Goal: Information Seeking & Learning: Learn about a topic

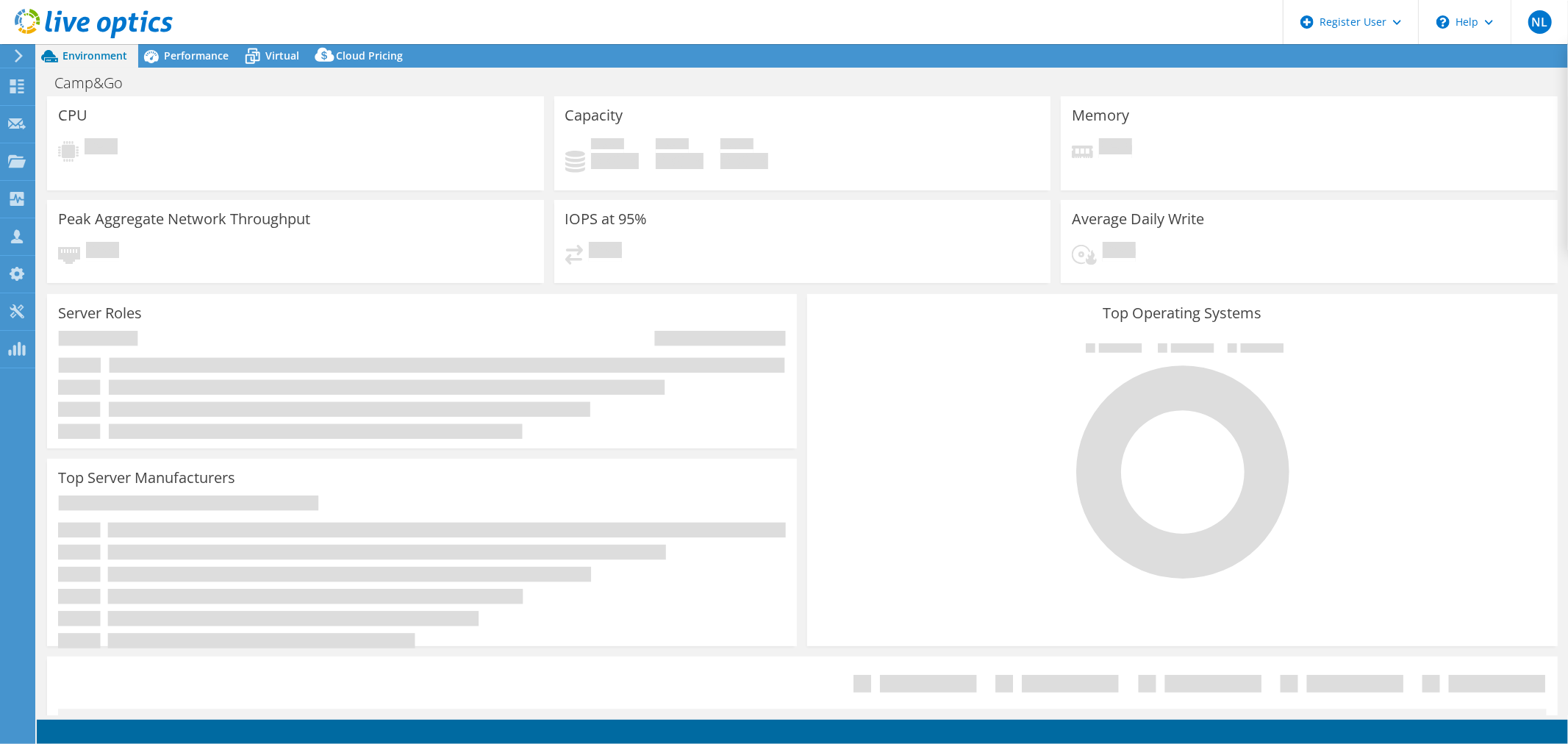
select select "USEast"
select select "USD"
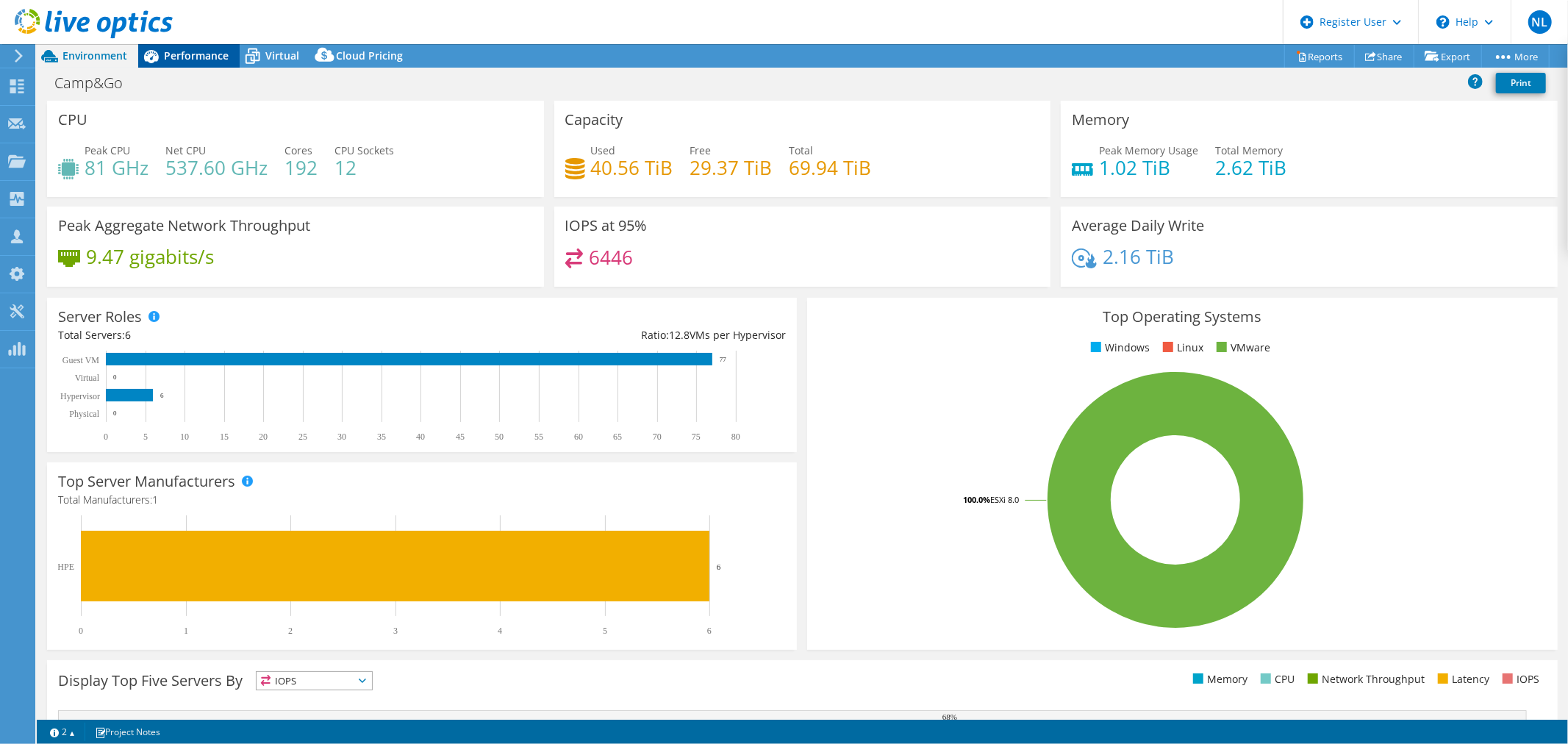
click at [185, 51] on span "Performance" at bounding box center [196, 55] width 65 height 14
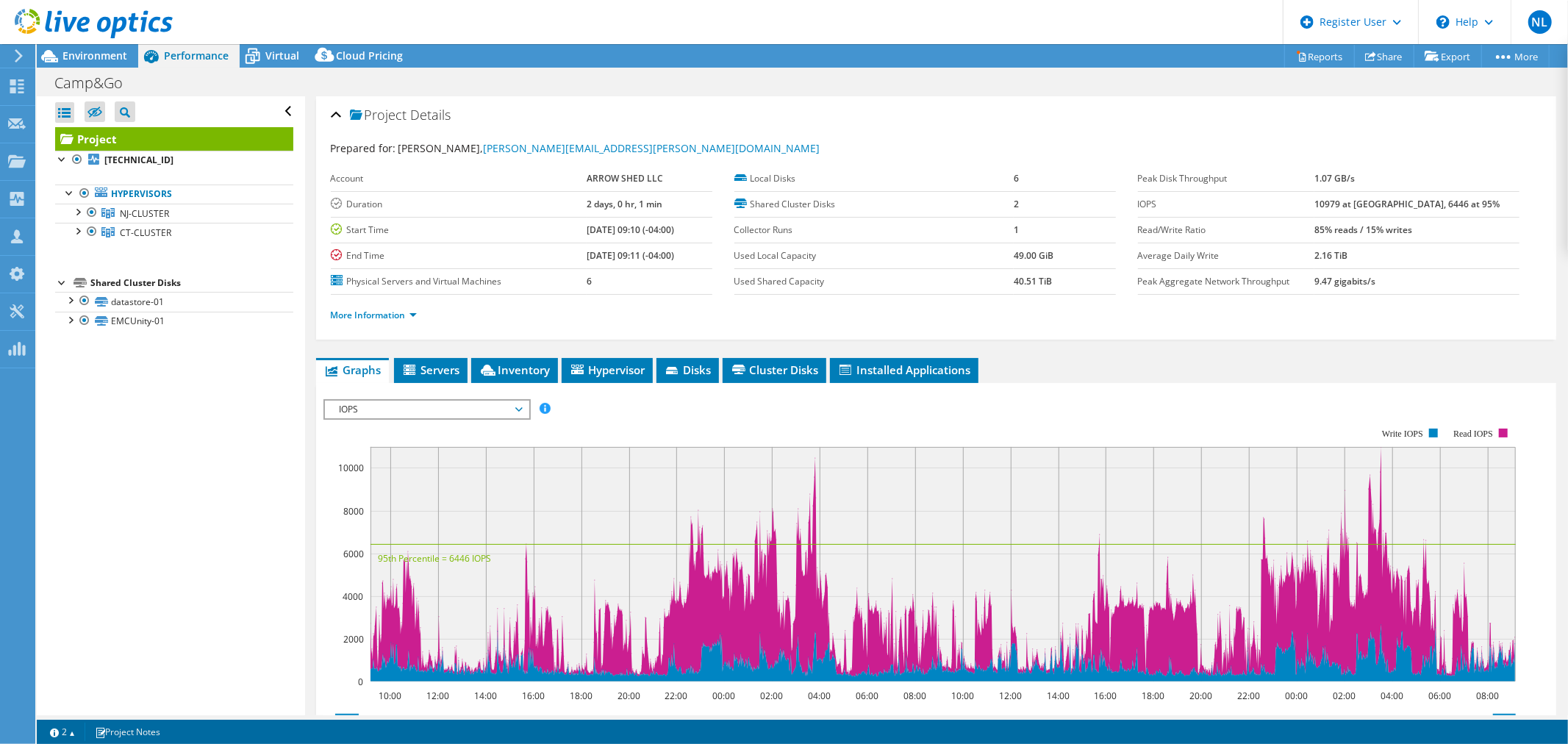
click at [347, 401] on span "IOPS" at bounding box center [427, 410] width 189 height 18
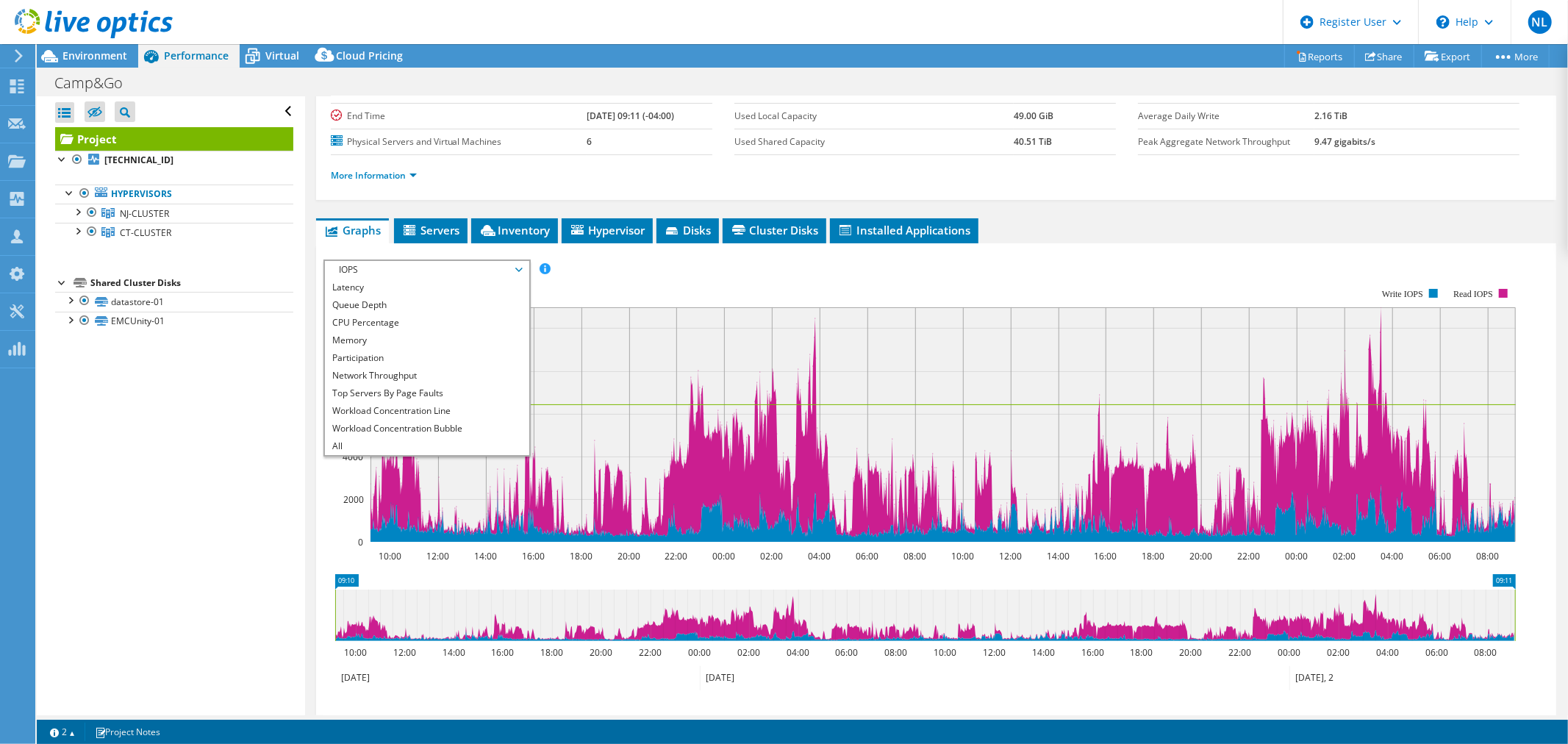
scroll to position [245, 0]
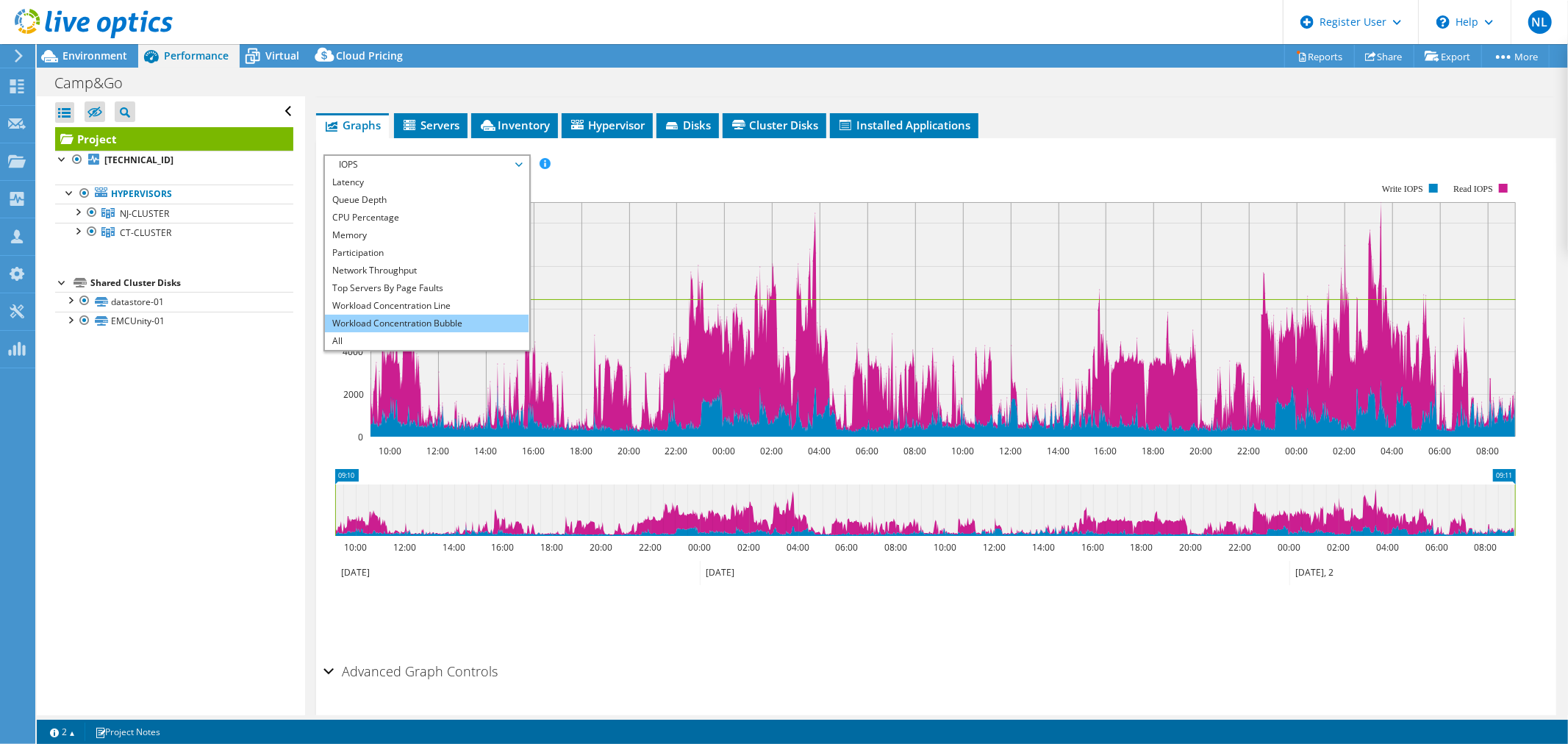
click at [425, 314] on li "Workload Concentration Bubble" at bounding box center [427, 323] width 203 height 18
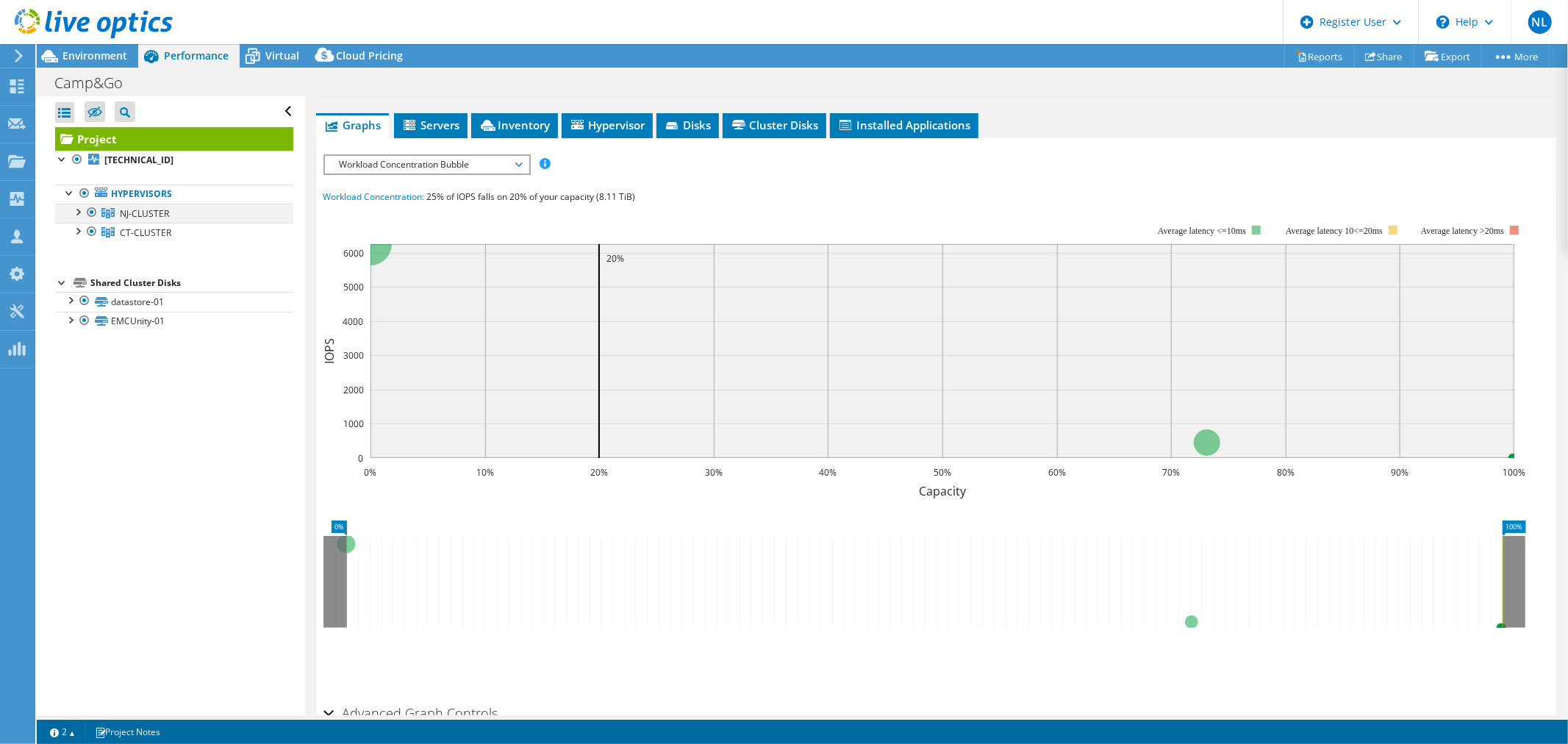
click at [78, 214] on div at bounding box center [77, 210] width 14 height 14
click at [74, 293] on div at bounding box center [77, 288] width 14 height 14
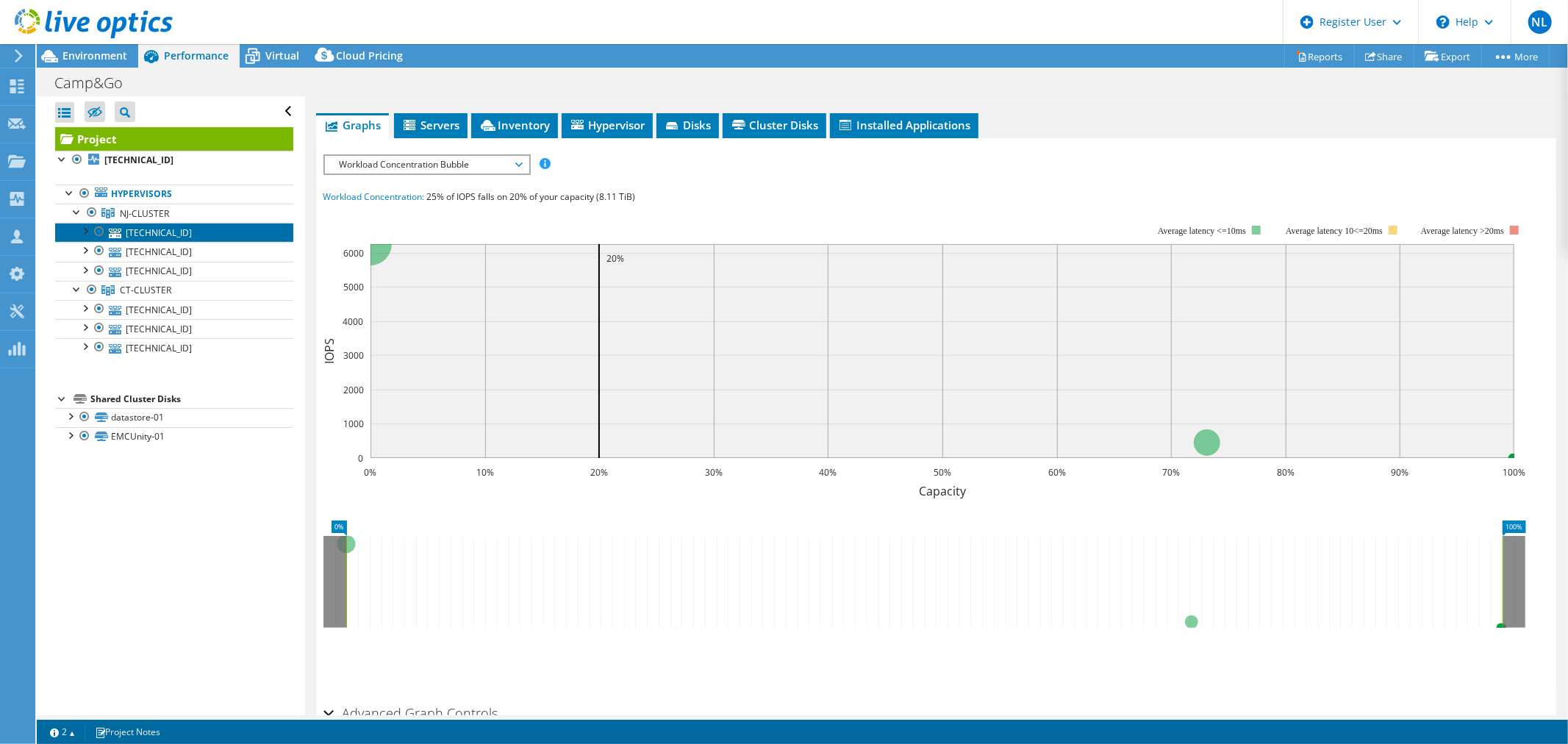
click at [164, 236] on link "[TECHNICAL_ID]" at bounding box center [174, 232] width 239 height 19
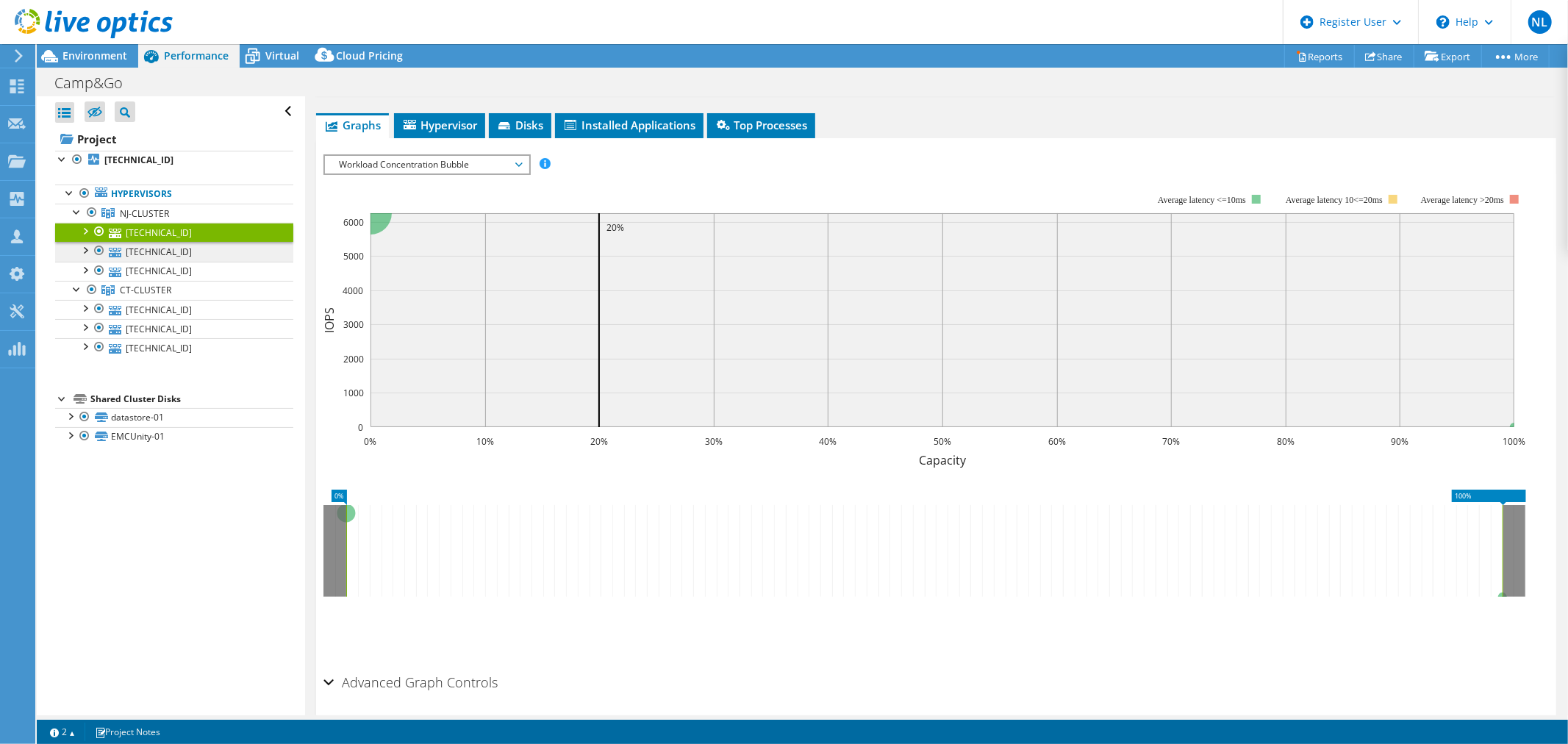
scroll to position [204, 0]
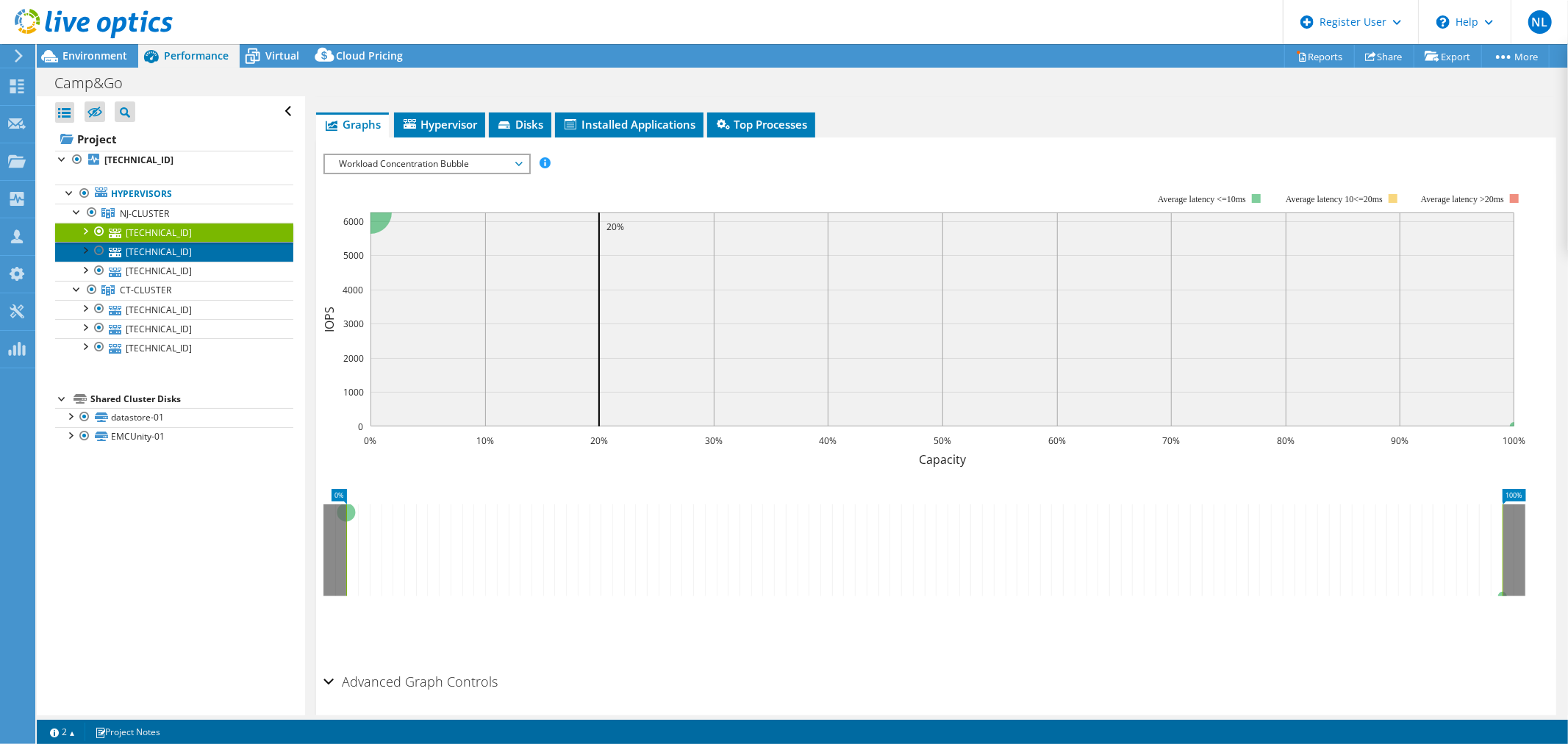
click at [164, 252] on link "[TECHNICAL_ID]" at bounding box center [174, 251] width 239 height 19
click at [368, 158] on span "Workload Concentration Bubble" at bounding box center [427, 164] width 189 height 18
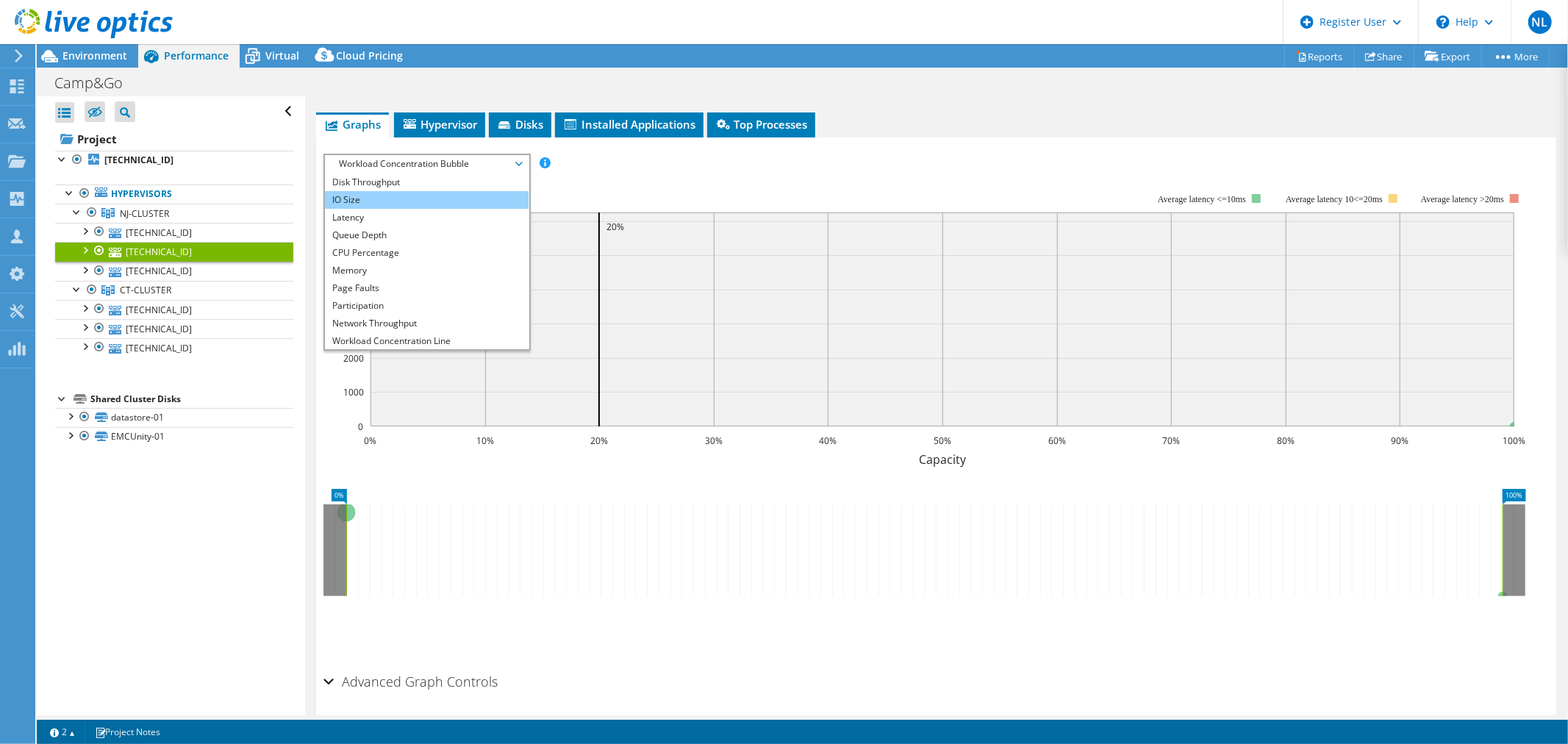
scroll to position [0, 0]
click at [402, 173] on li "IOPS" at bounding box center [427, 182] width 203 height 18
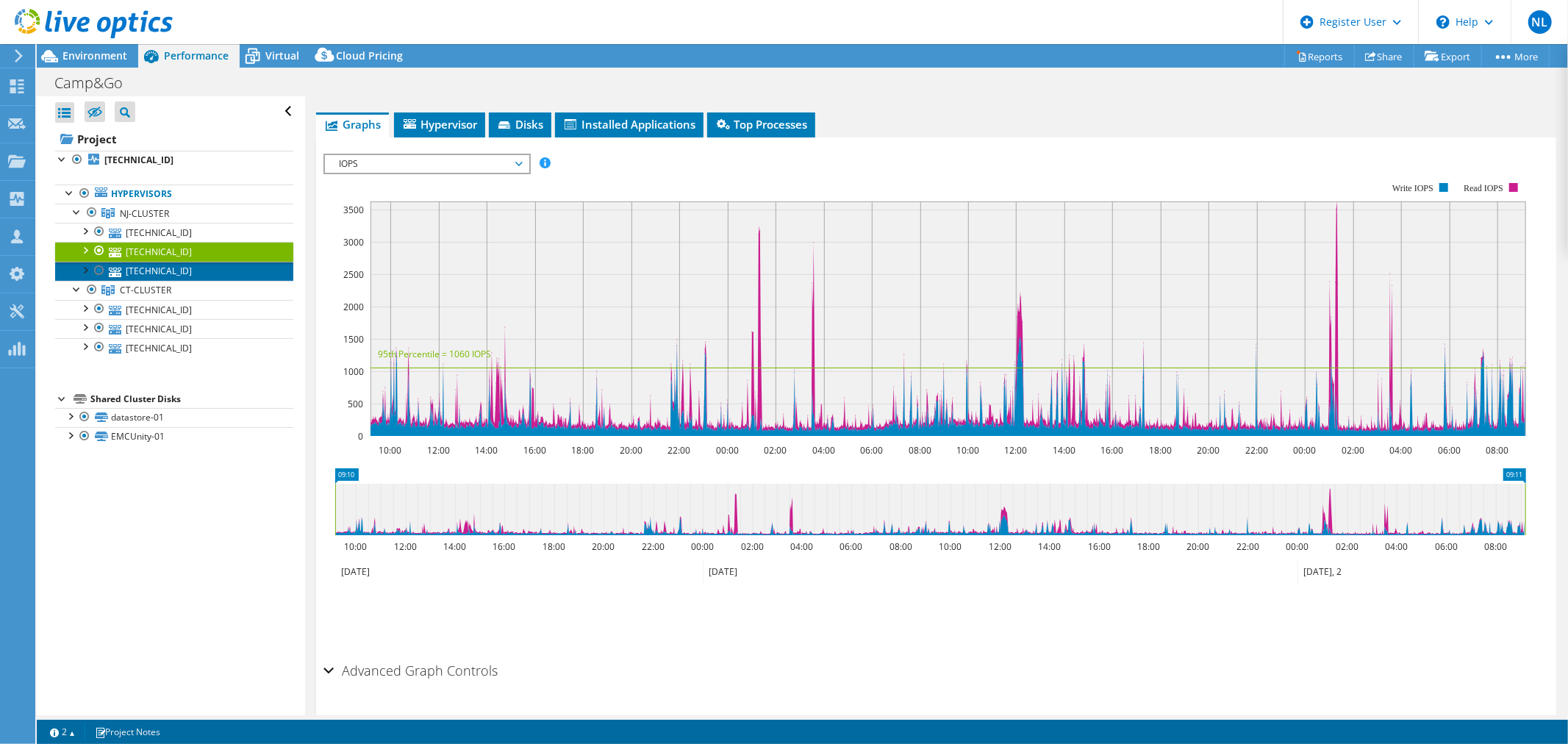
click at [158, 274] on link "[TECHNICAL_ID]" at bounding box center [174, 271] width 239 height 19
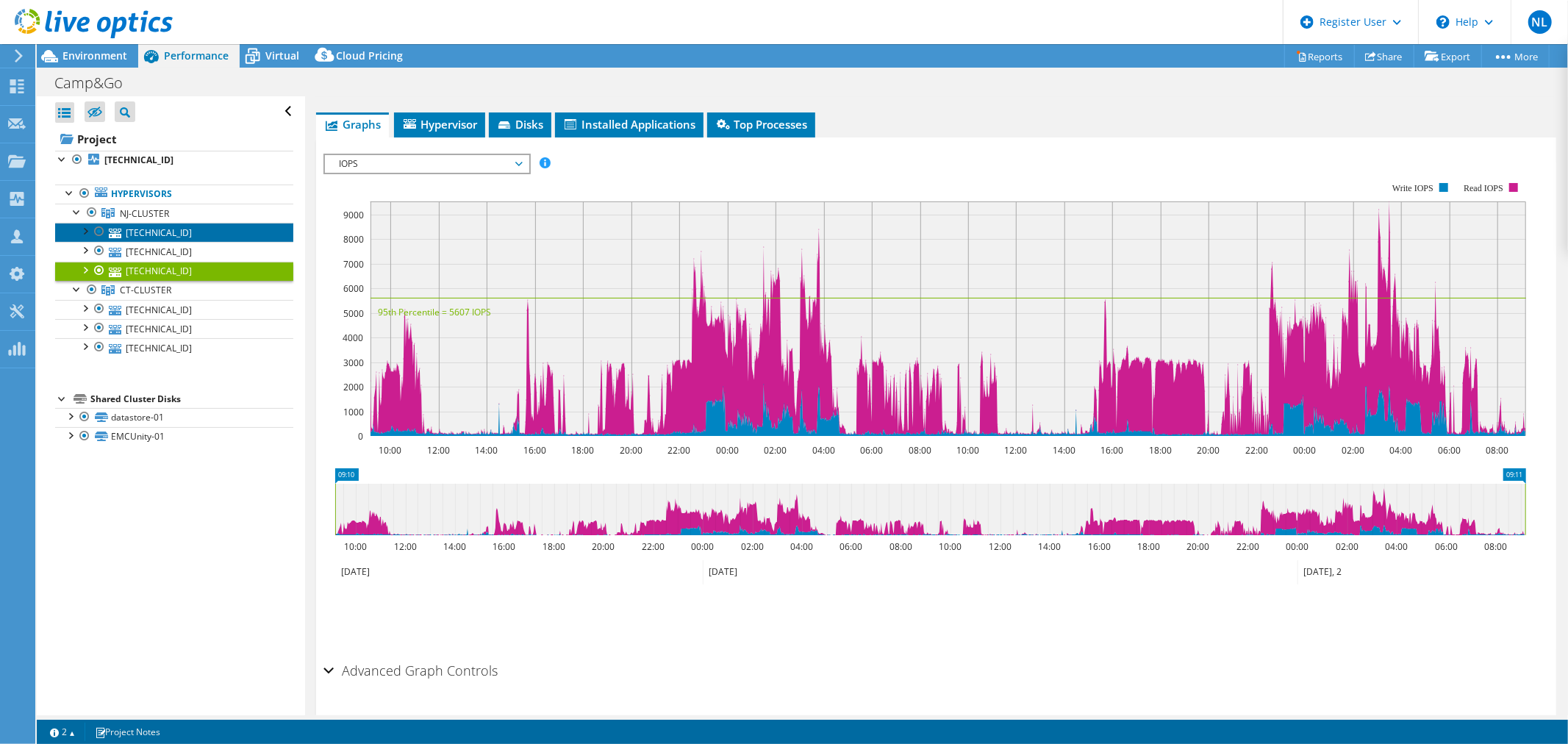
click at [160, 225] on link "[TECHNICAL_ID]" at bounding box center [174, 232] width 239 height 19
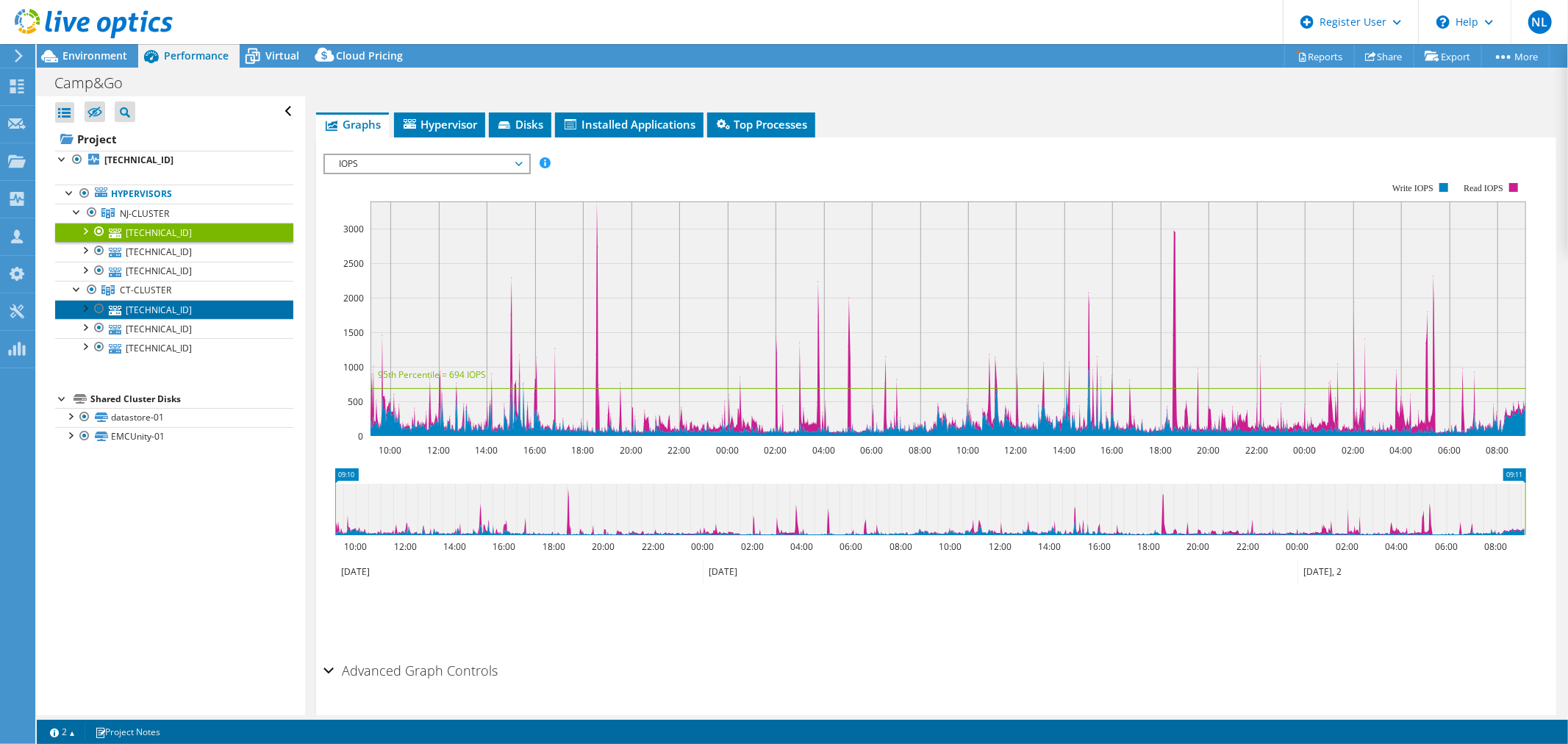
click at [166, 309] on link "[TECHNICAL_ID]" at bounding box center [174, 310] width 239 height 19
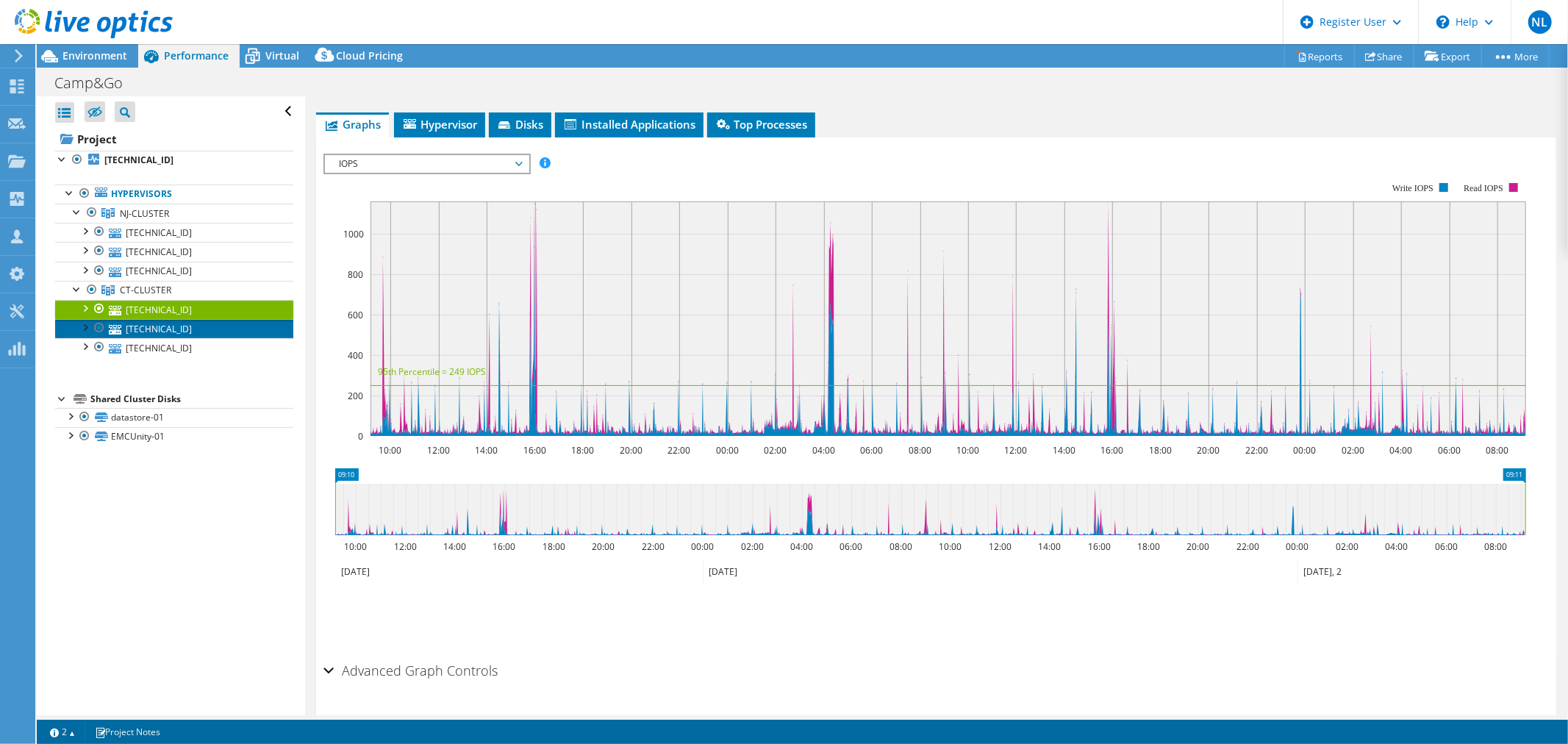
click at [169, 330] on link "[TECHNICAL_ID]" at bounding box center [174, 329] width 239 height 19
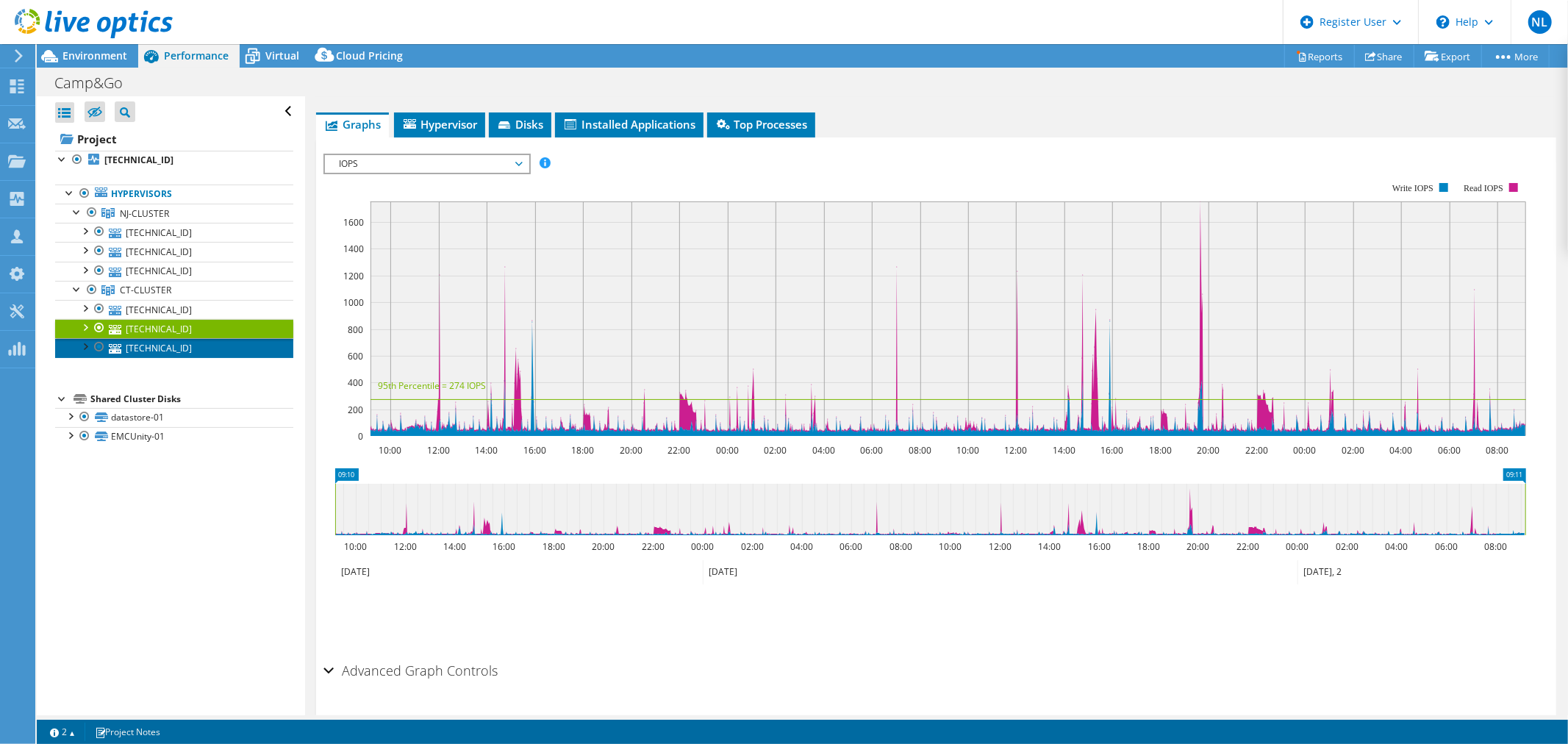
click at [170, 347] on link "[TECHNICAL_ID]" at bounding box center [174, 348] width 239 height 19
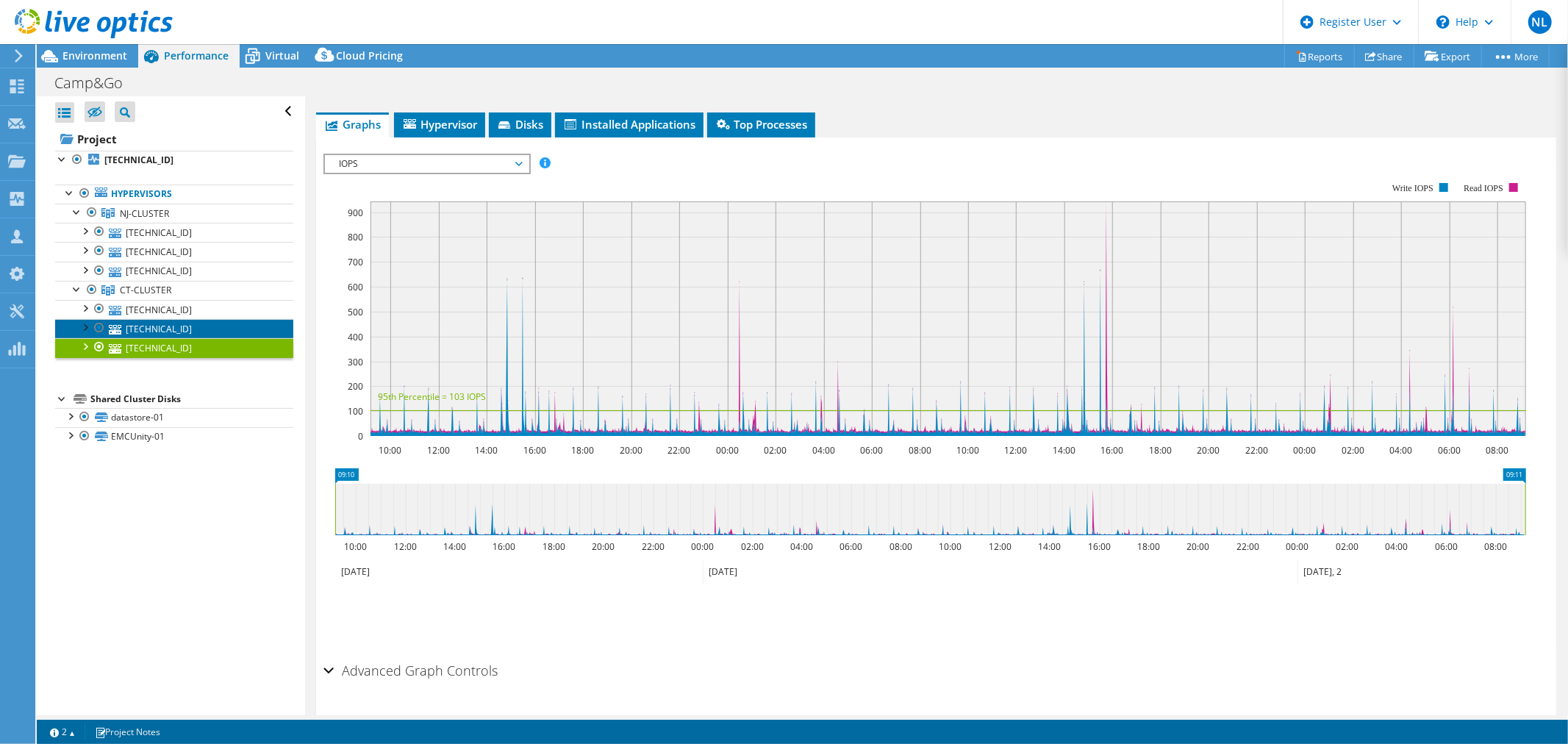
click at [165, 334] on link "[TECHNICAL_ID]" at bounding box center [174, 329] width 239 height 19
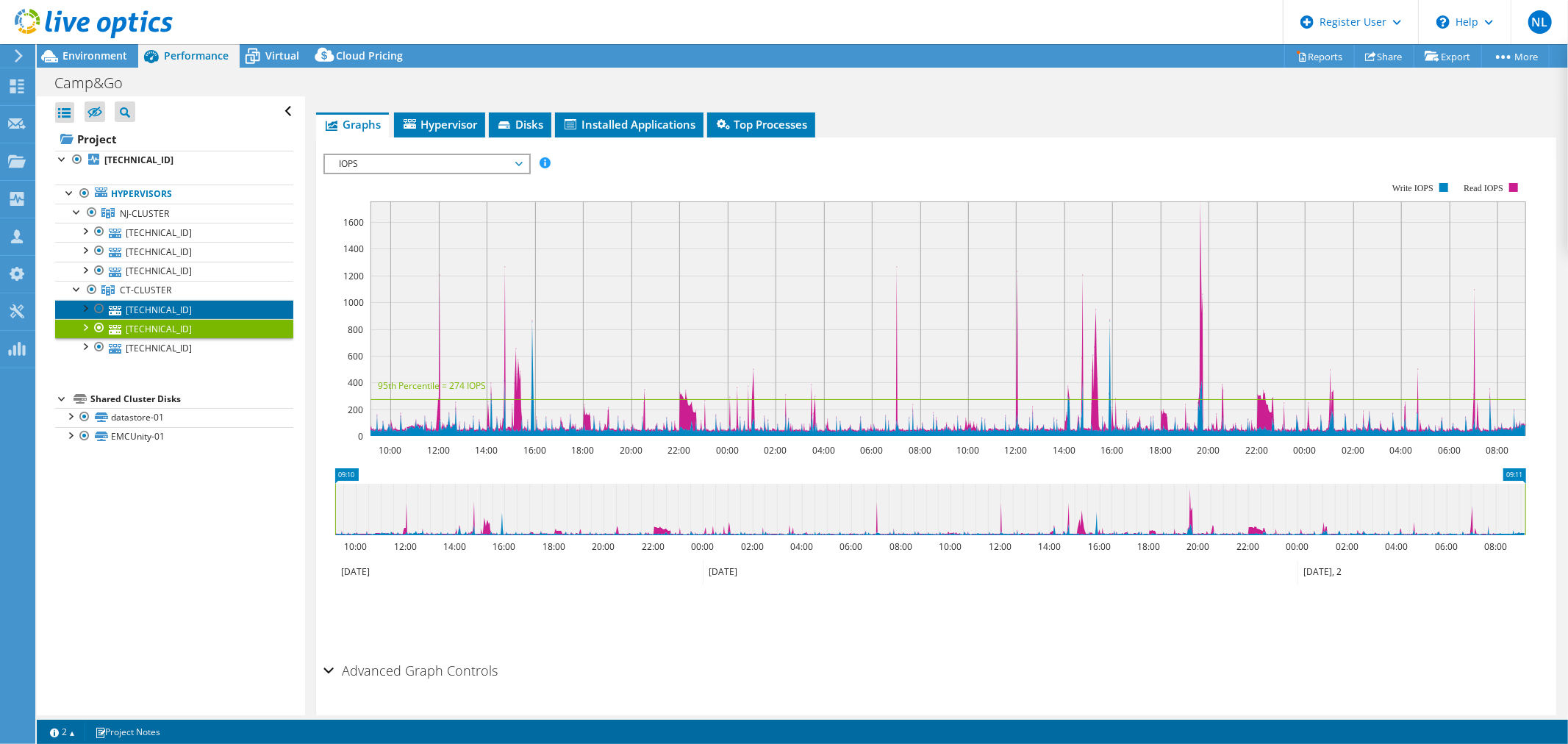
click at [163, 312] on link "[TECHNICAL_ID]" at bounding box center [174, 310] width 239 height 19
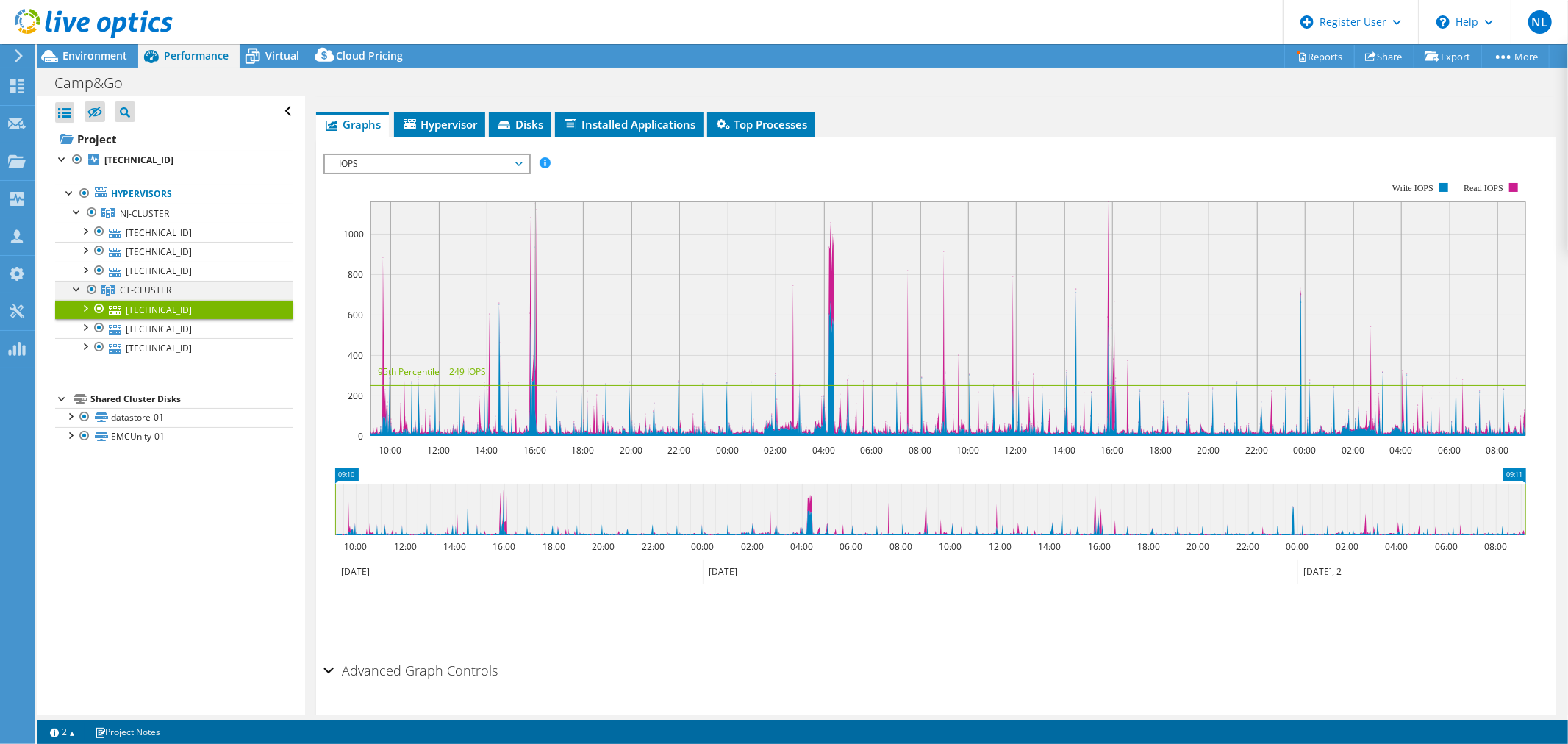
click at [76, 289] on div at bounding box center [77, 288] width 14 height 14
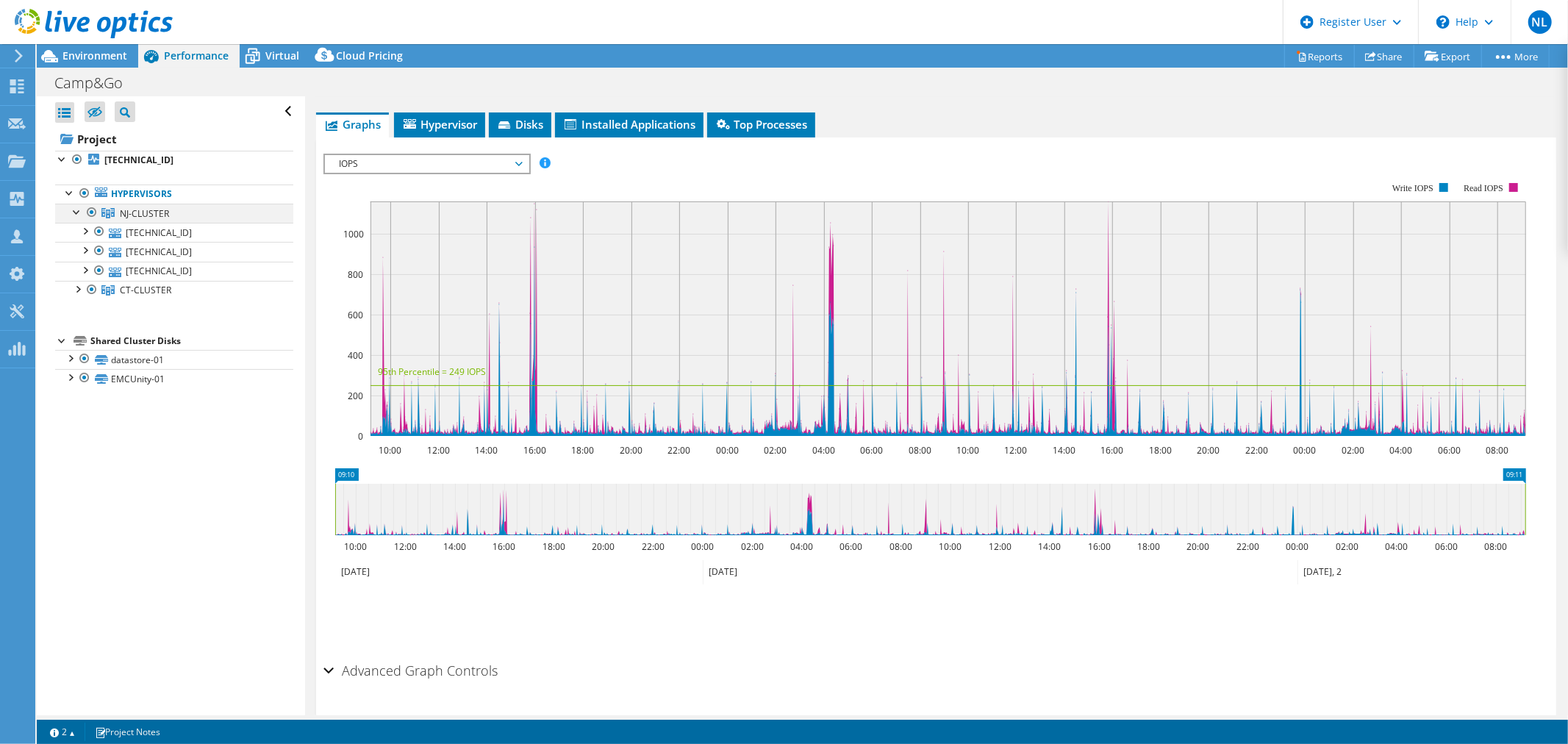
click at [79, 211] on div at bounding box center [77, 210] width 14 height 14
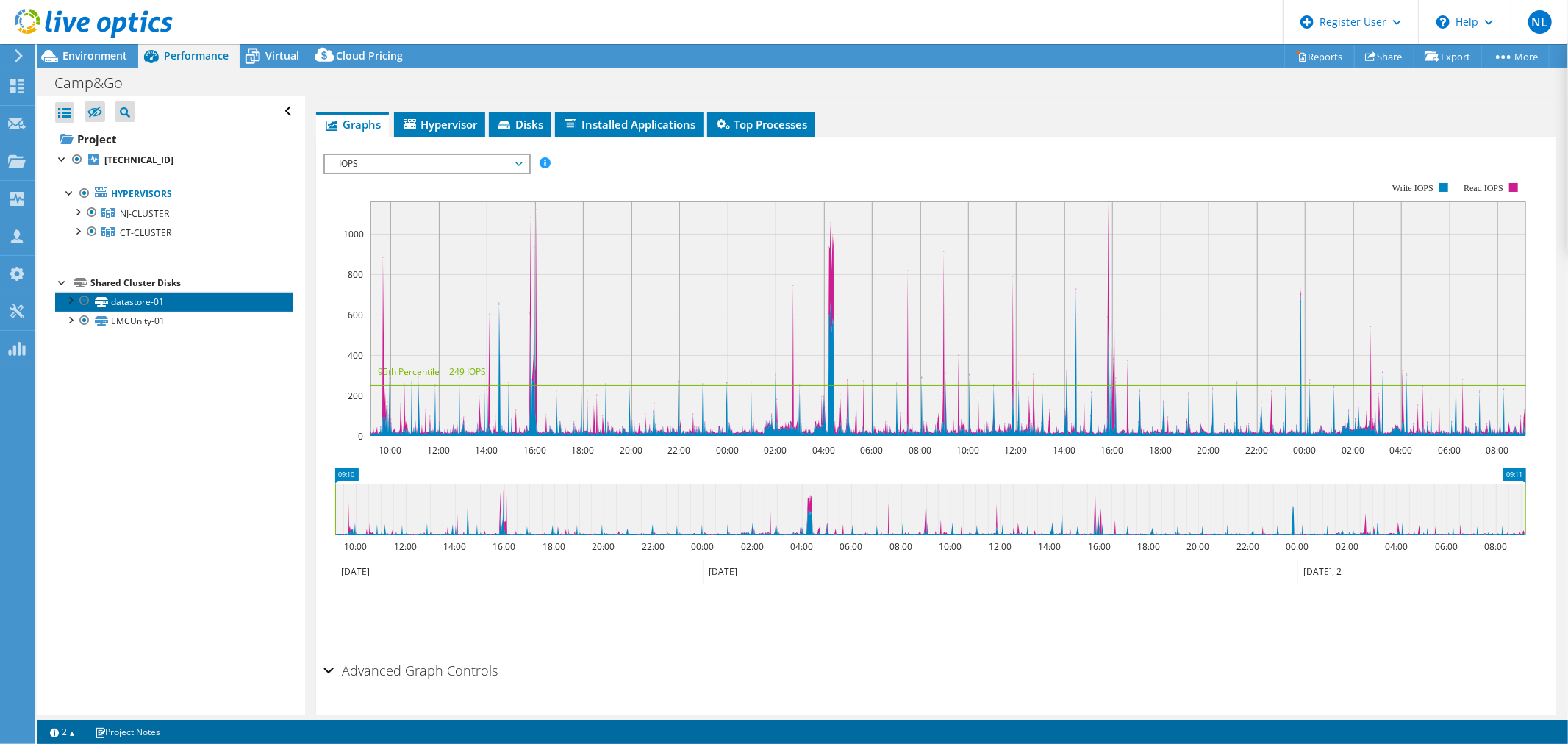
click at [156, 305] on link "datastore-01" at bounding box center [174, 302] width 239 height 19
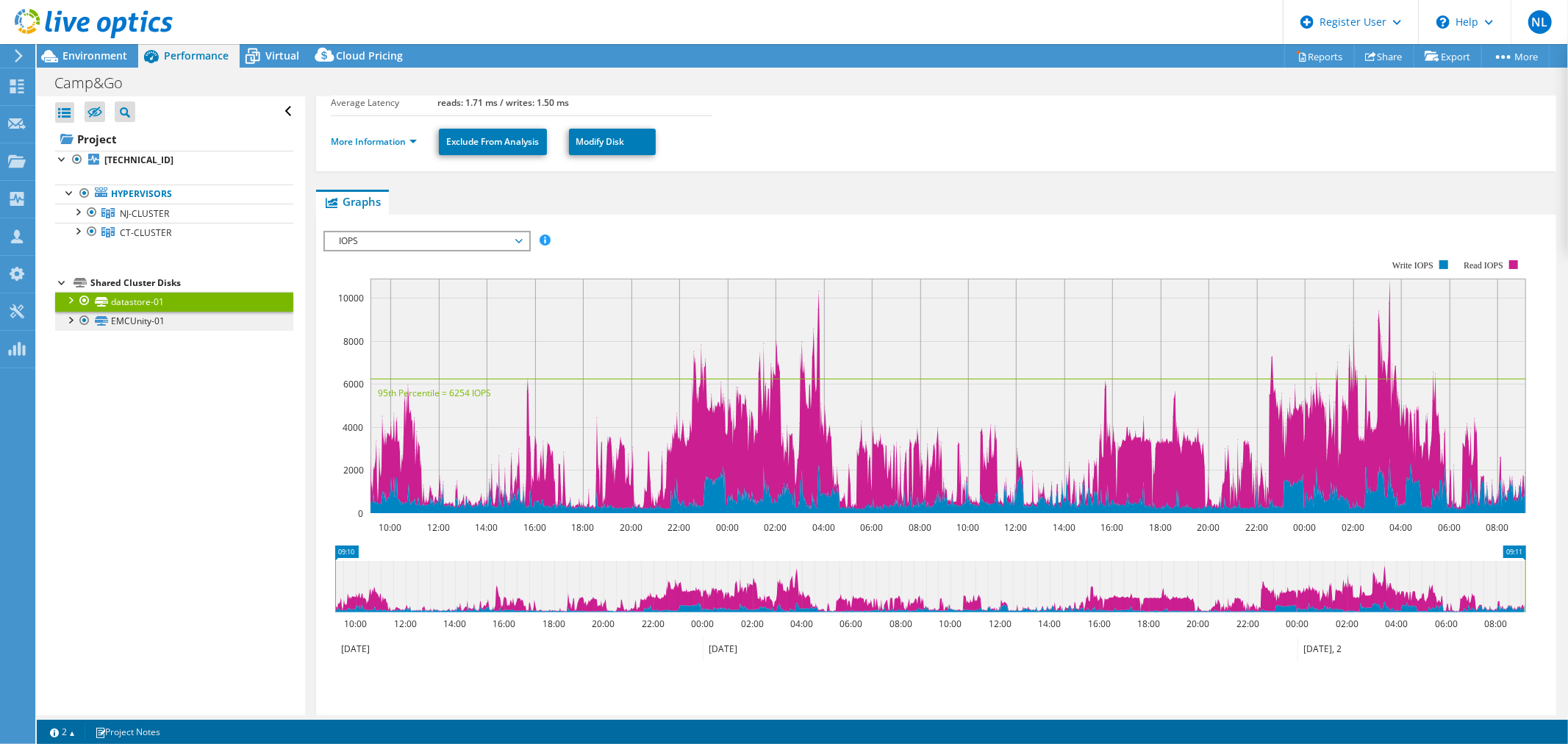
scroll to position [282, 0]
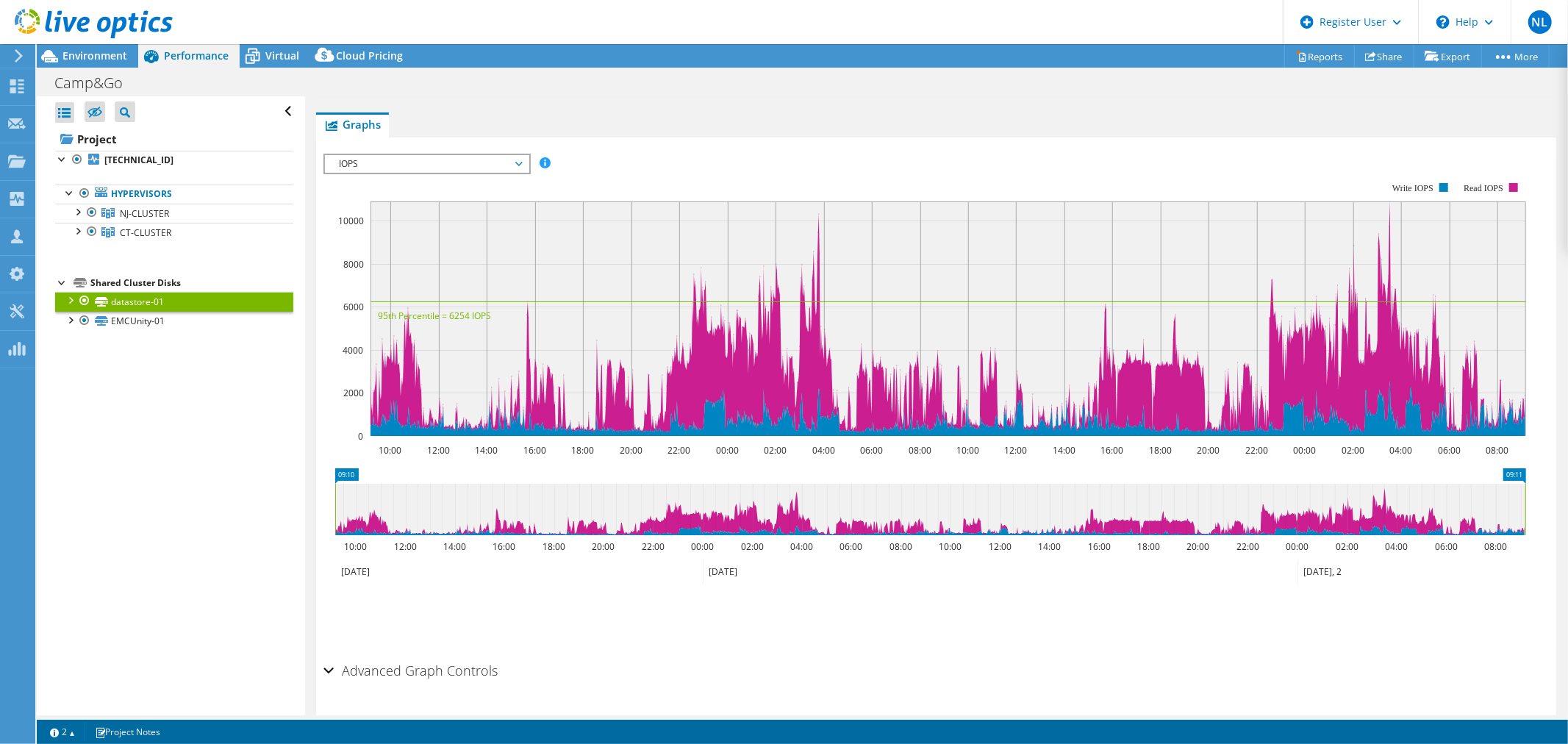
click at [69, 302] on div at bounding box center [70, 299] width 14 height 14
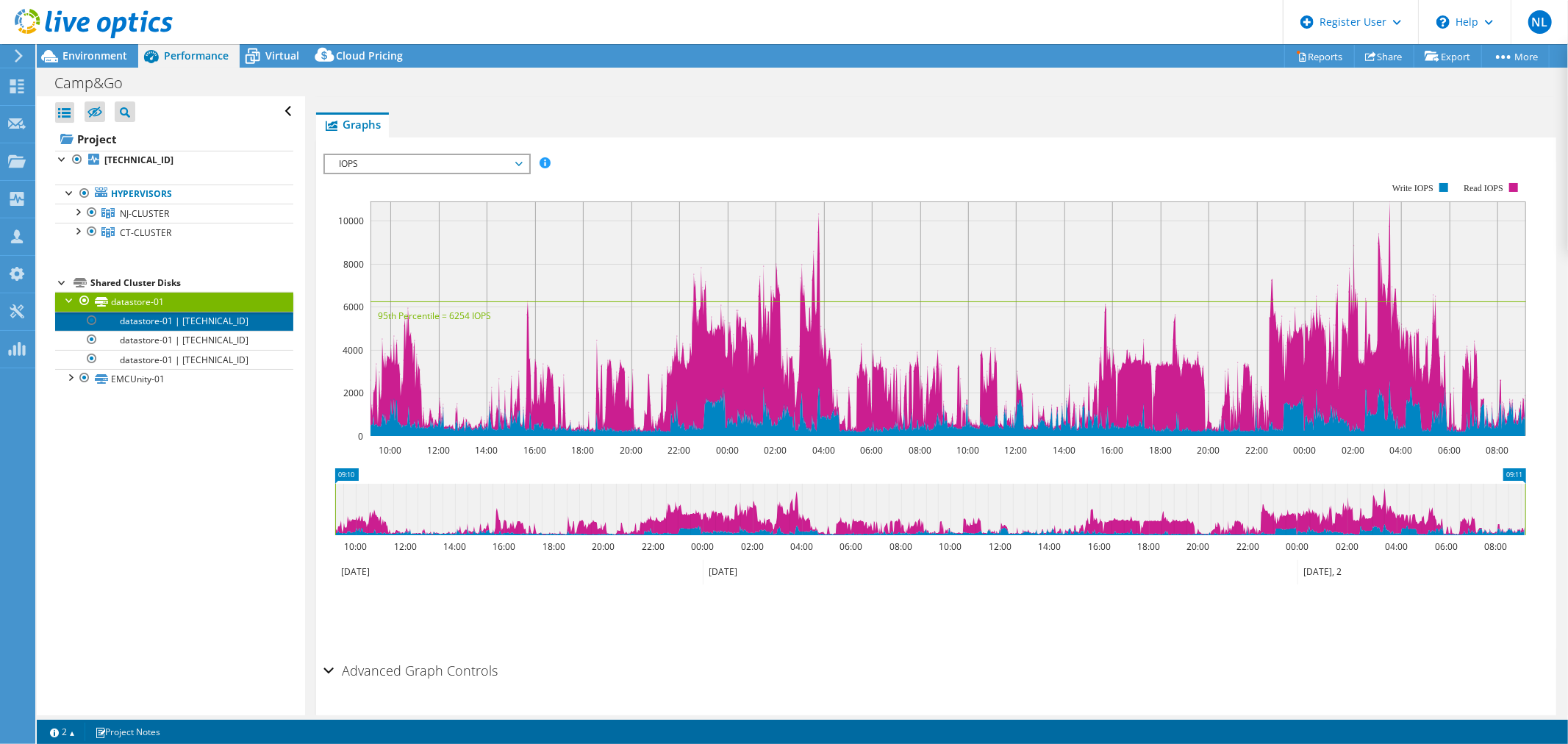
click at [138, 320] on link "datastore-01 | [TECHNICAL_ID]" at bounding box center [174, 321] width 239 height 19
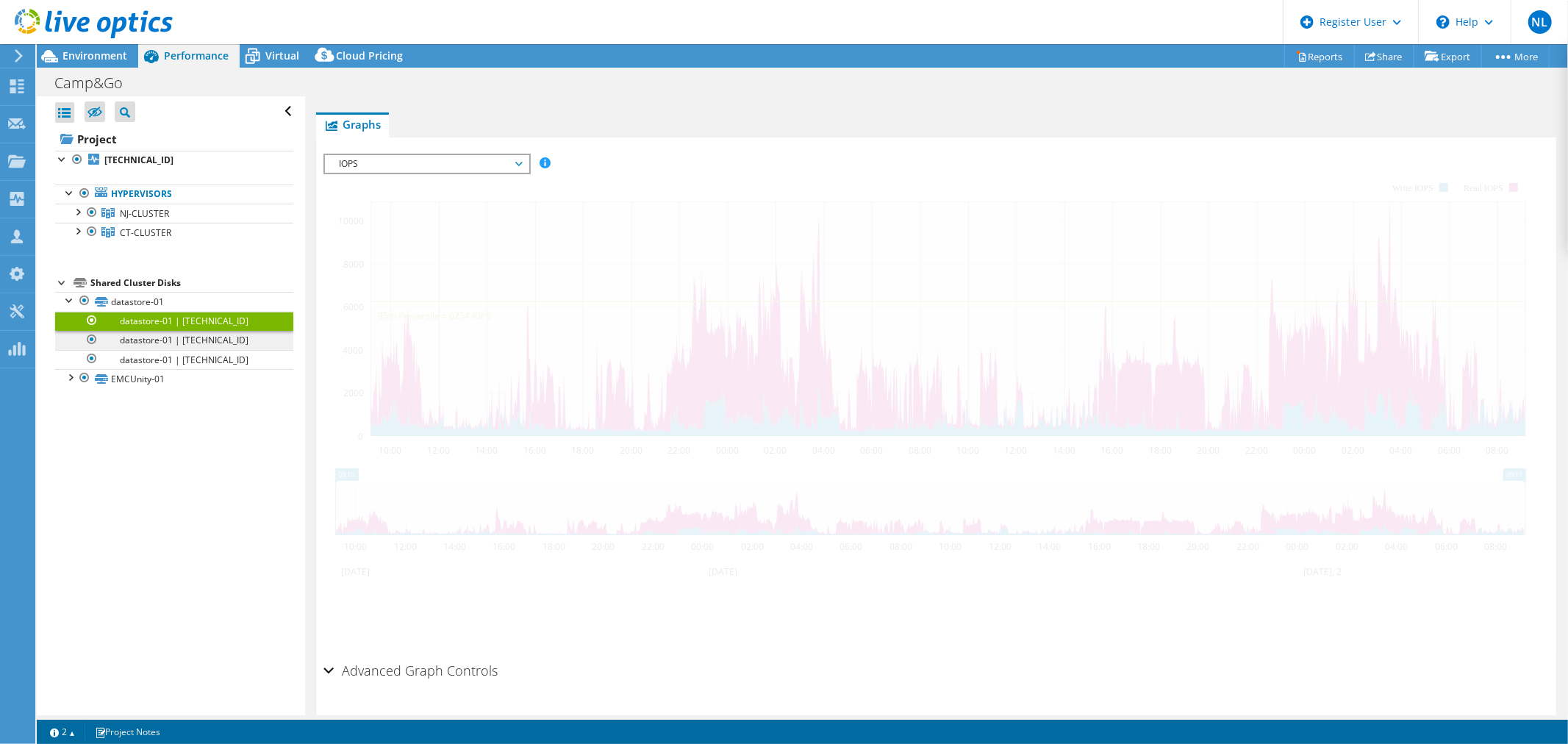
scroll to position [230, 0]
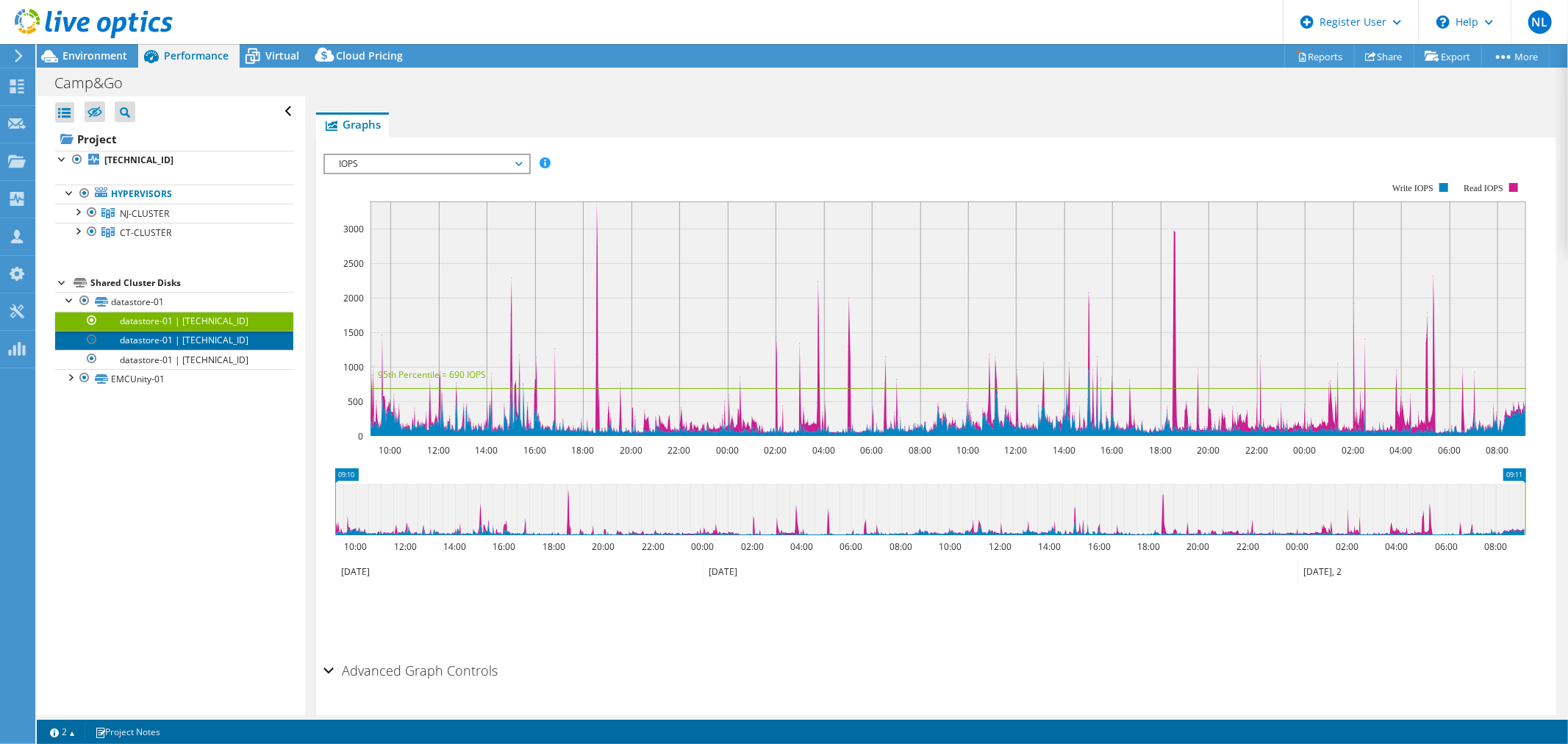
click at [144, 335] on link "datastore-01 | [TECHNICAL_ID]" at bounding box center [174, 340] width 239 height 19
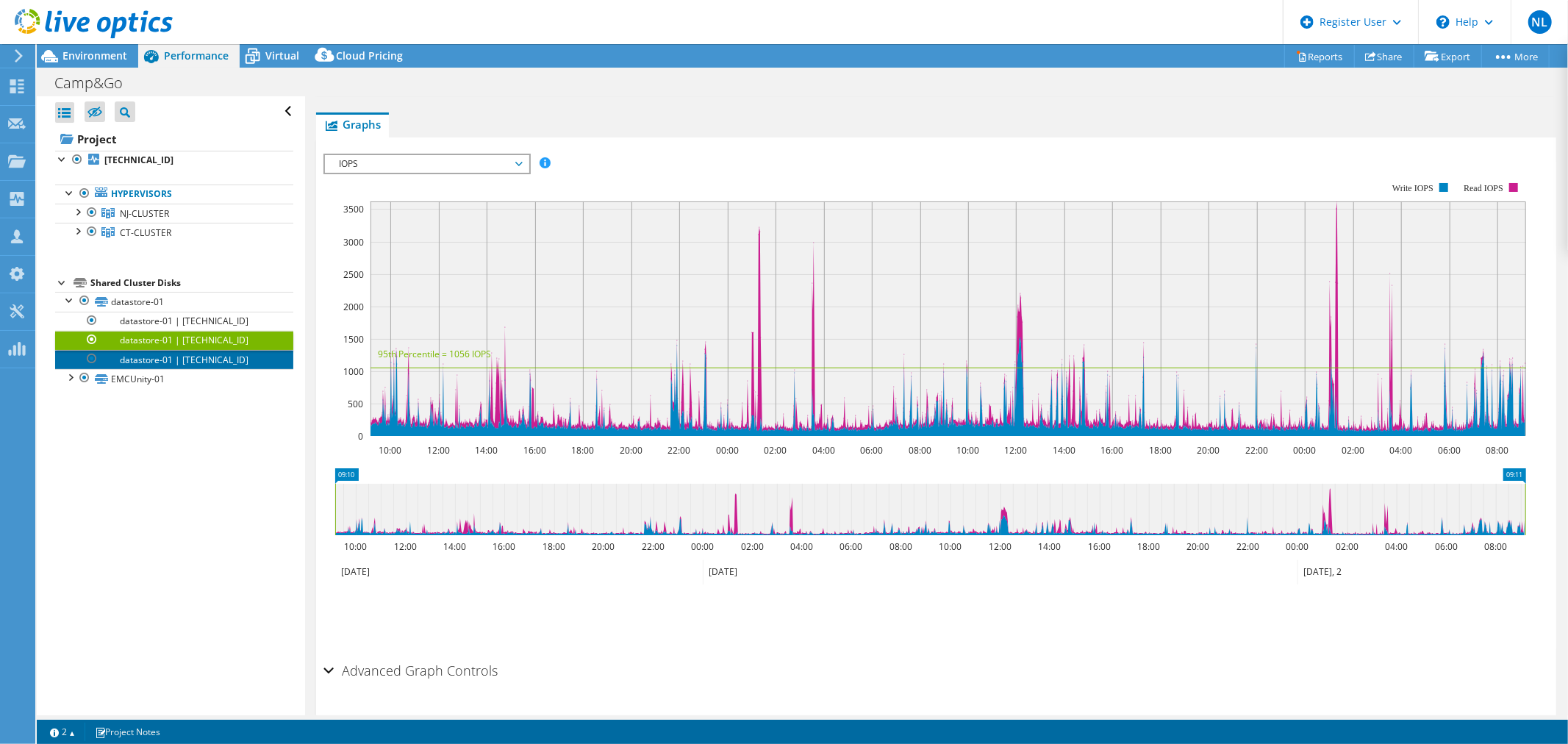
click at [146, 355] on link "datastore-01 | [TECHNICAL_ID]" at bounding box center [174, 359] width 239 height 19
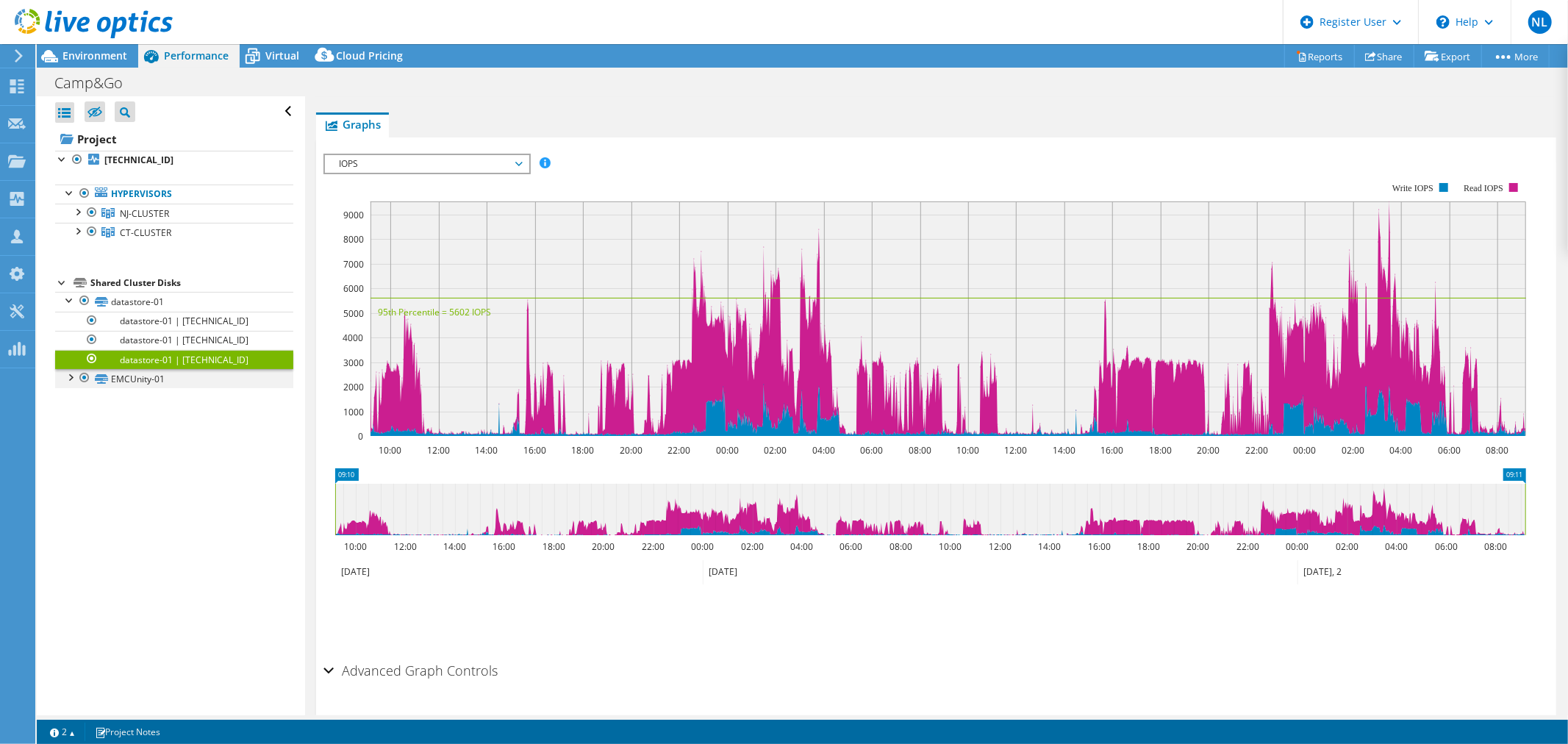
click at [68, 375] on div at bounding box center [70, 376] width 14 height 14
click at [148, 404] on link "EMCUnity-01 | [TECHNICAL_ID]" at bounding box center [174, 398] width 239 height 19
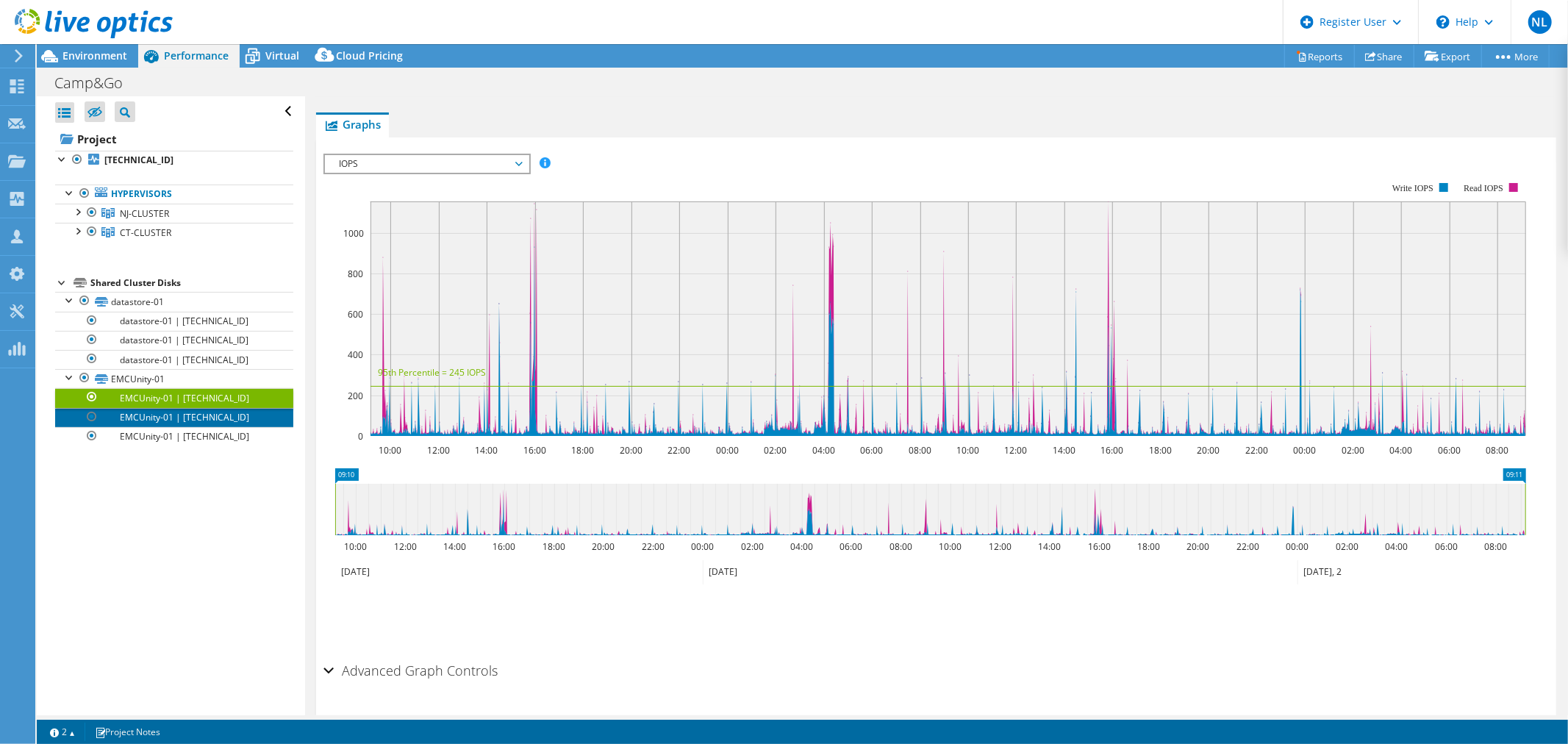
click at [150, 415] on link "EMCUnity-01 | [TECHNICAL_ID]" at bounding box center [174, 418] width 239 height 19
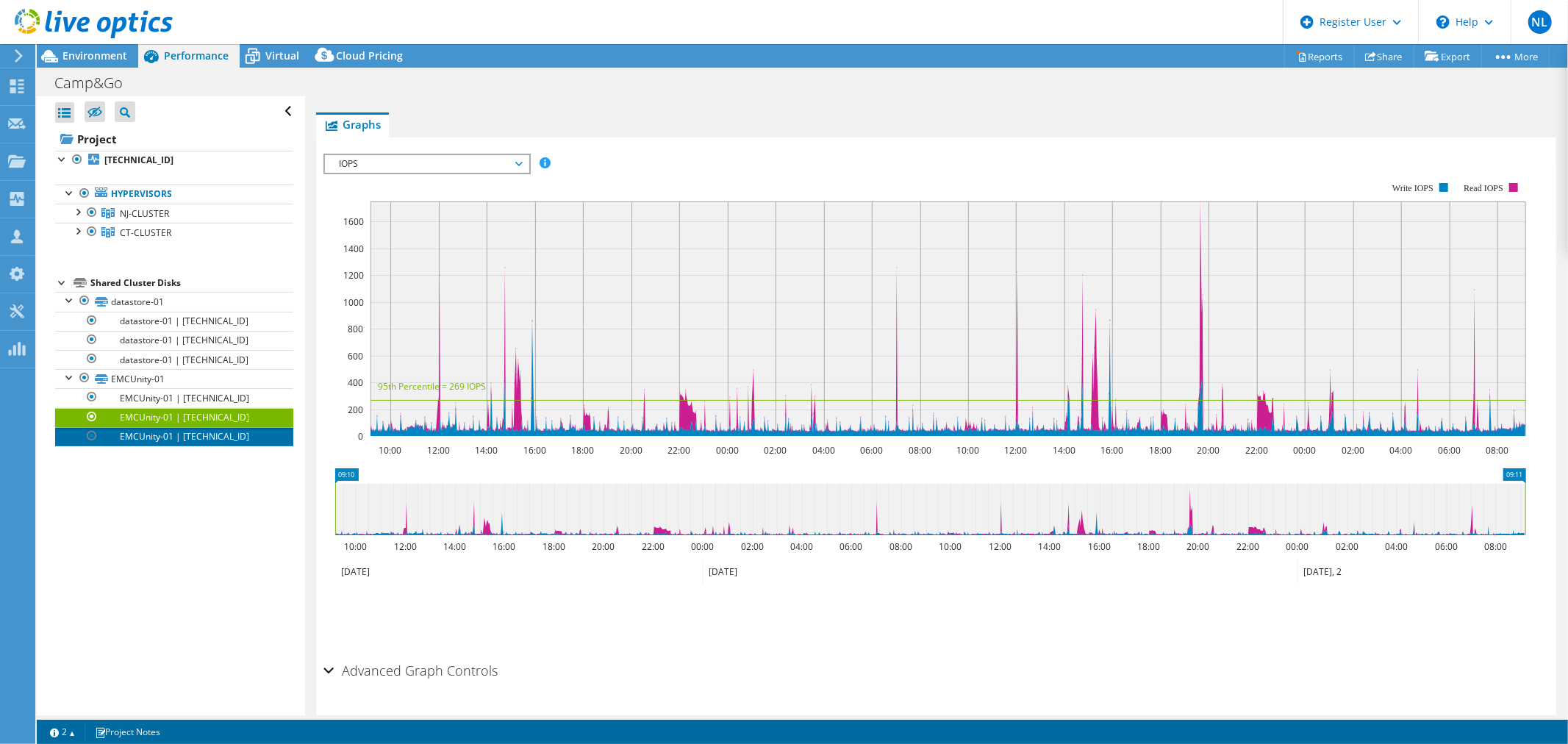
click at [150, 437] on link "EMCUnity-01 | [TECHNICAL_ID]" at bounding box center [174, 437] width 239 height 19
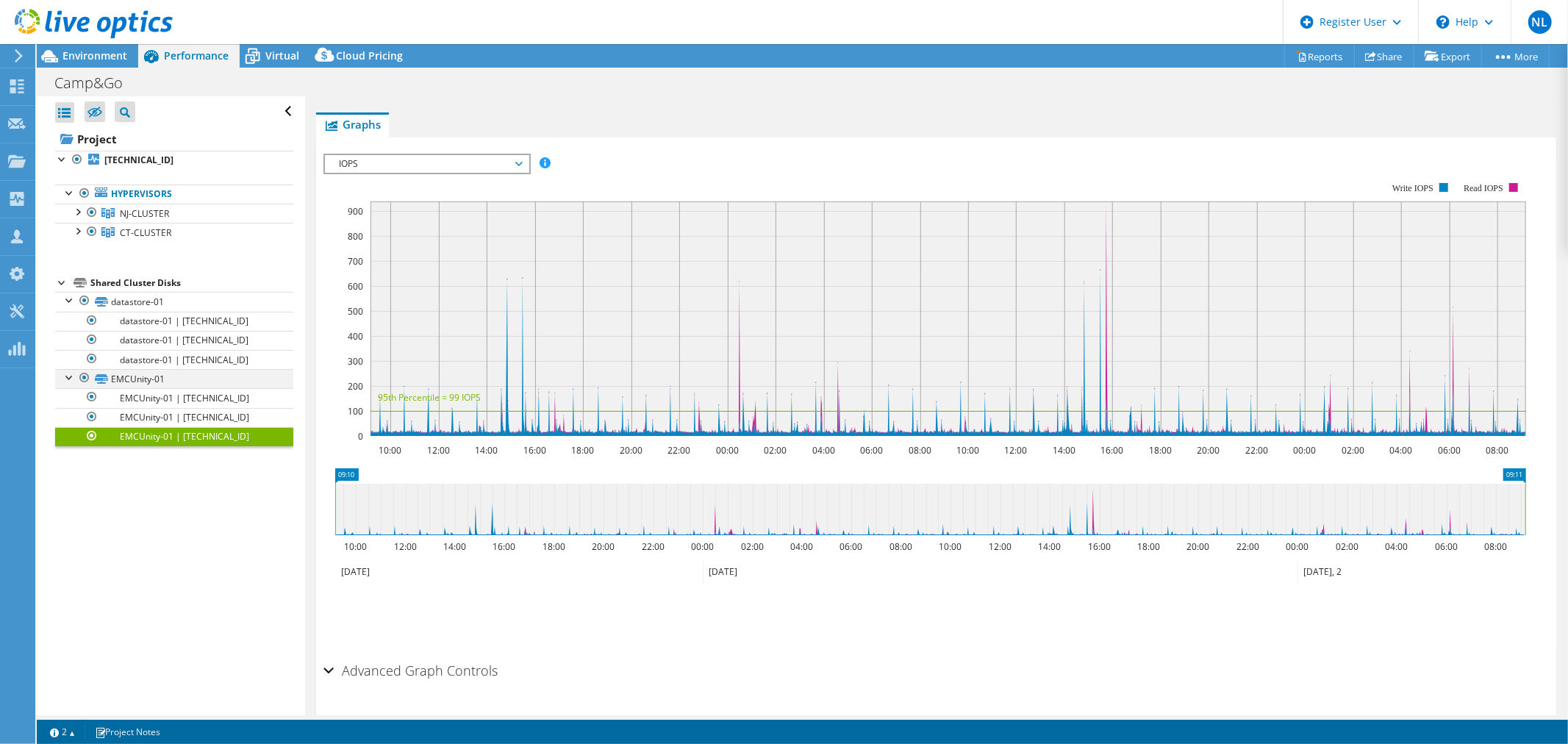
click at [67, 378] on div at bounding box center [70, 376] width 14 height 14
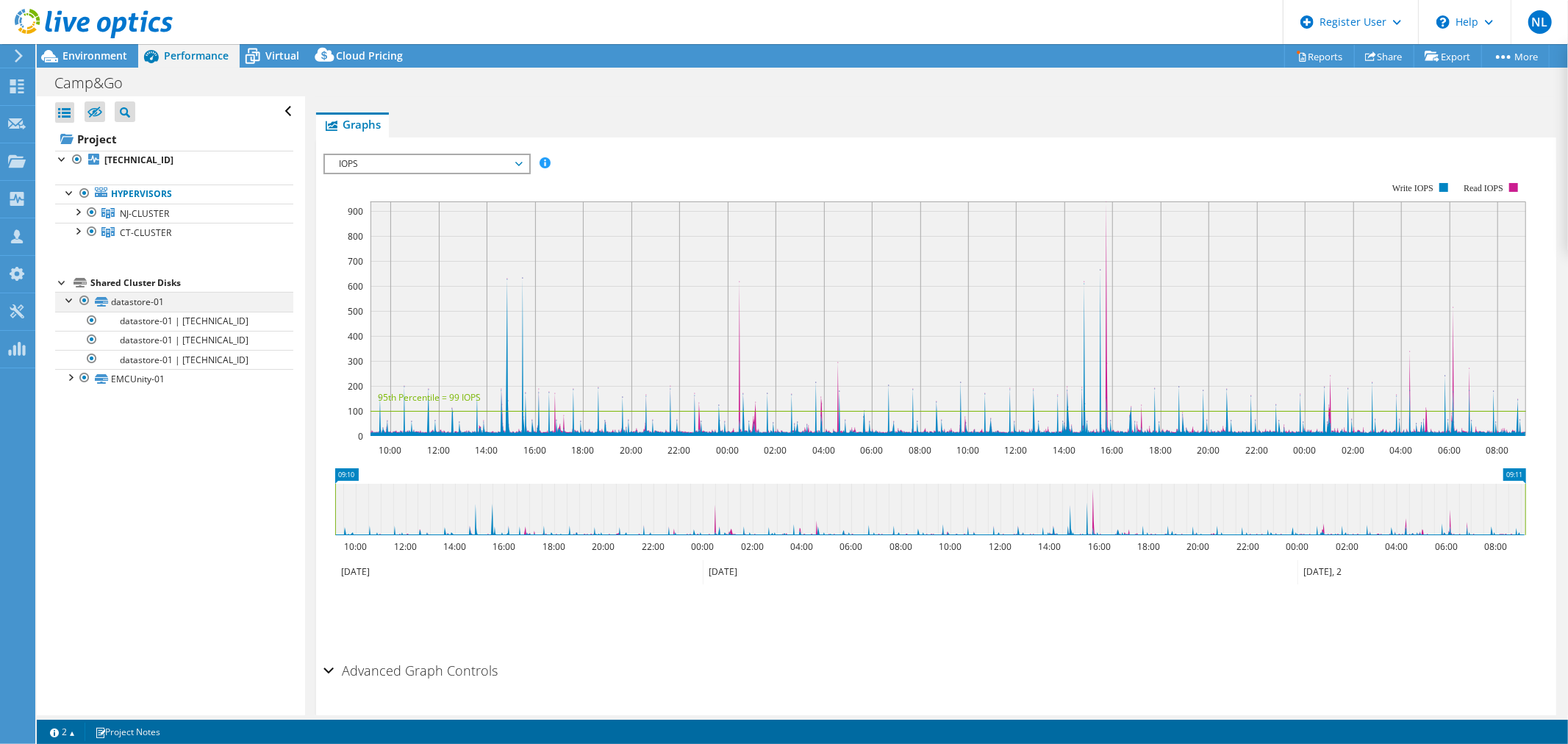
click at [68, 305] on div at bounding box center [70, 299] width 14 height 14
click at [71, 298] on div at bounding box center [70, 299] width 14 height 14
click at [131, 356] on link "datastore-01 | [TECHNICAL_ID]" at bounding box center [174, 359] width 239 height 19
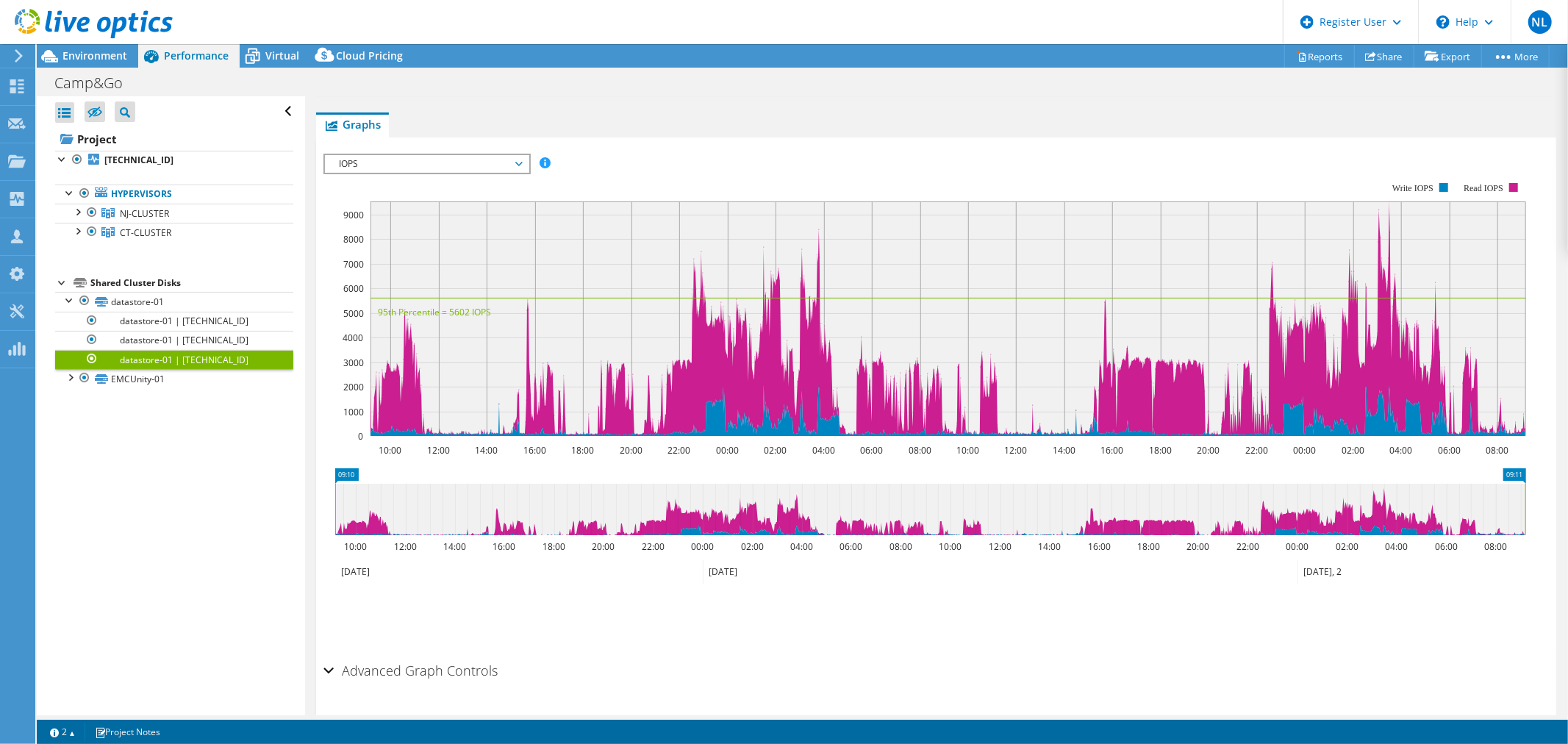
click at [917, 162] on rect at bounding box center [924, 309] width 1203 height 294
drag, startPoint x: 110, startPoint y: 60, endPoint x: 339, endPoint y: 115, distance: 235.5
click at [110, 60] on span "Environment" at bounding box center [94, 55] width 65 height 14
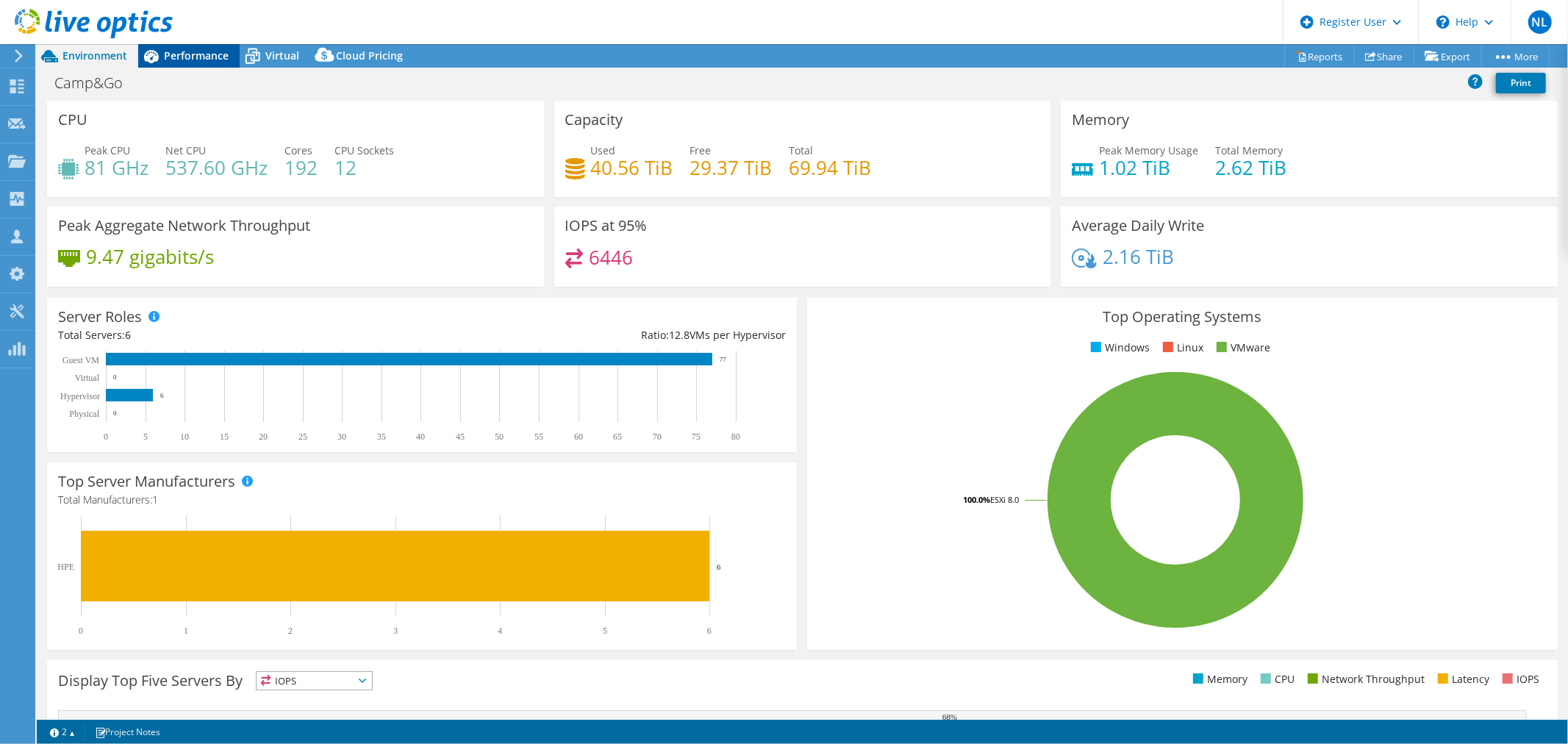
click at [144, 56] on icon at bounding box center [151, 56] width 14 height 14
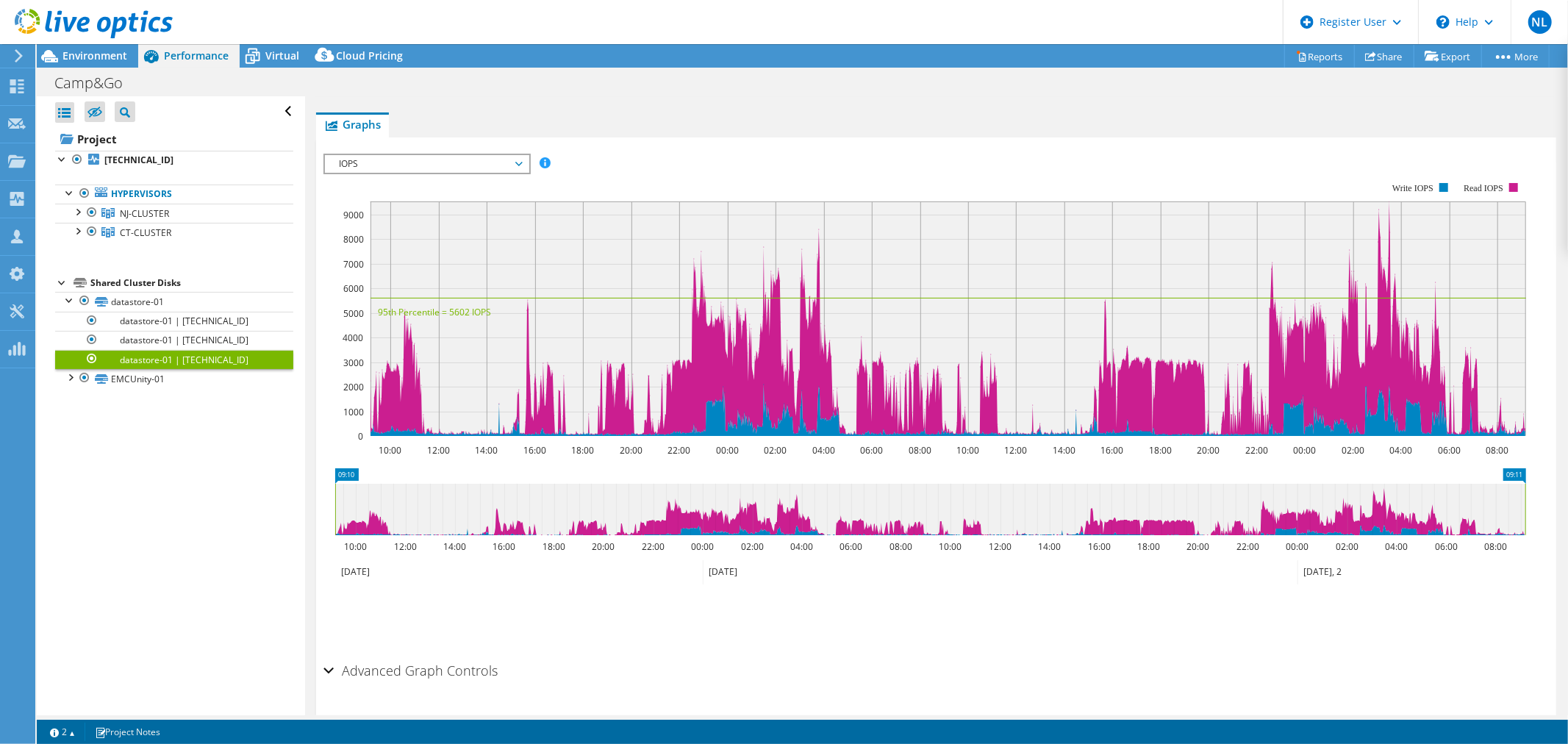
click at [340, 162] on span "IOPS" at bounding box center [427, 164] width 189 height 18
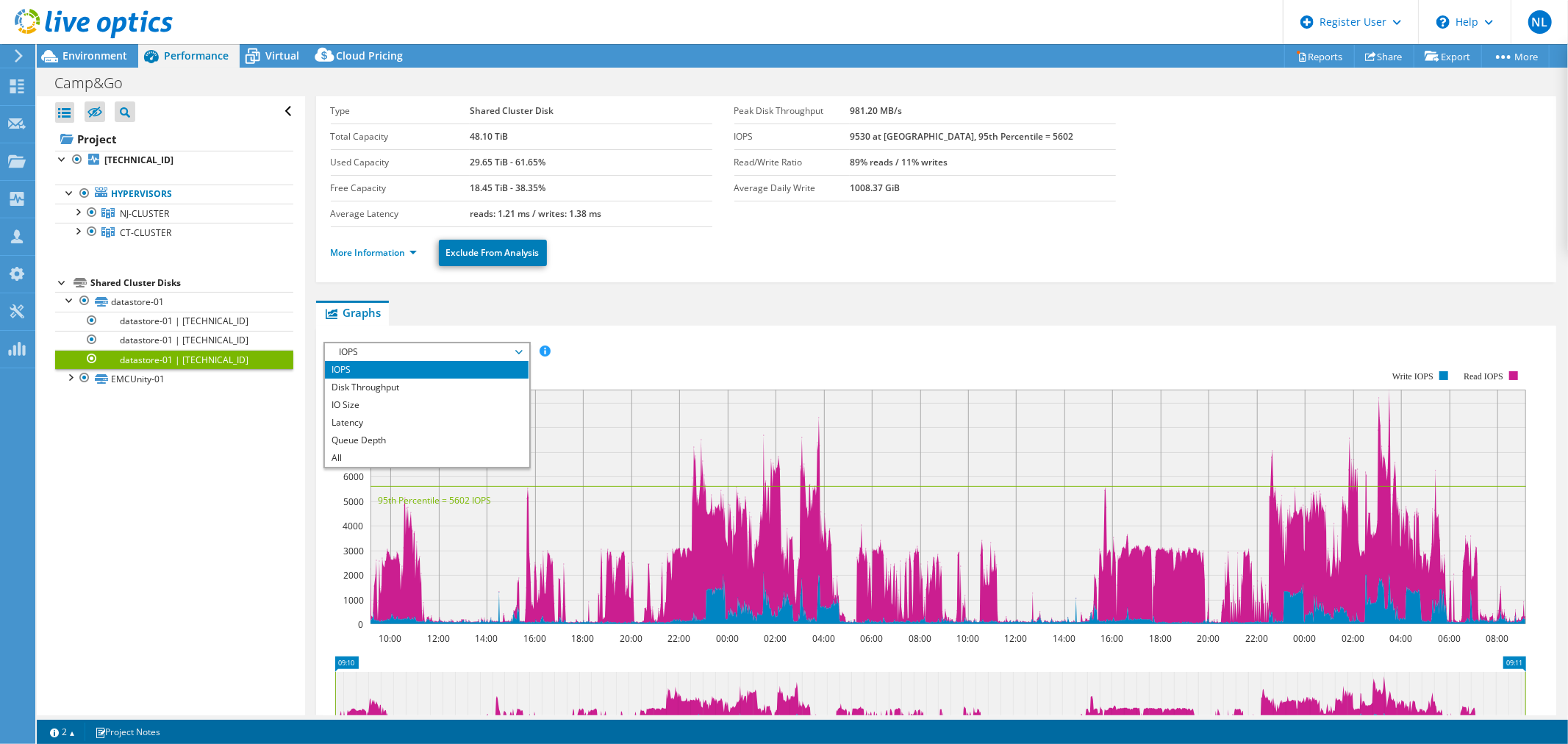
scroll to position [23, 0]
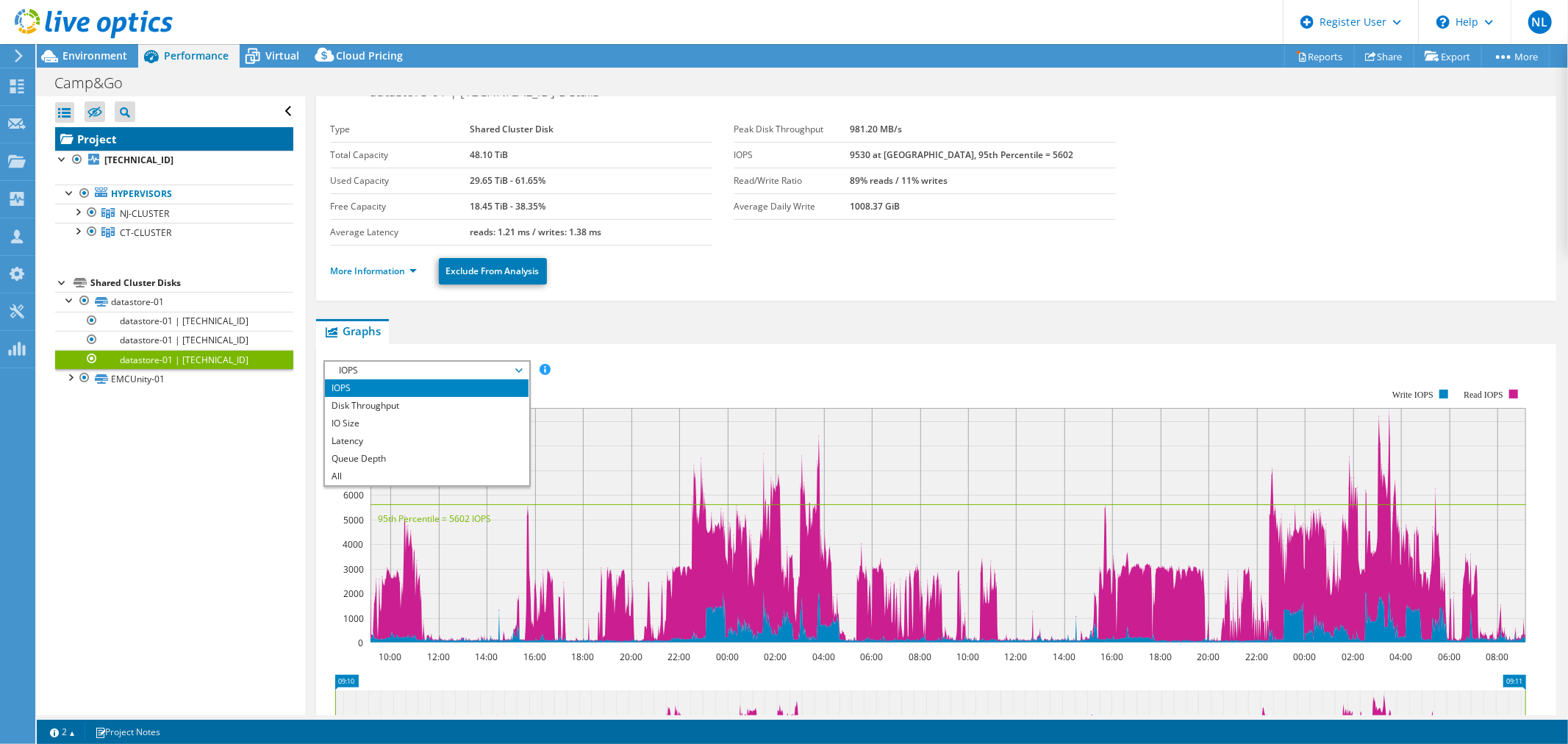
click at [140, 140] on link "Project" at bounding box center [174, 138] width 239 height 23
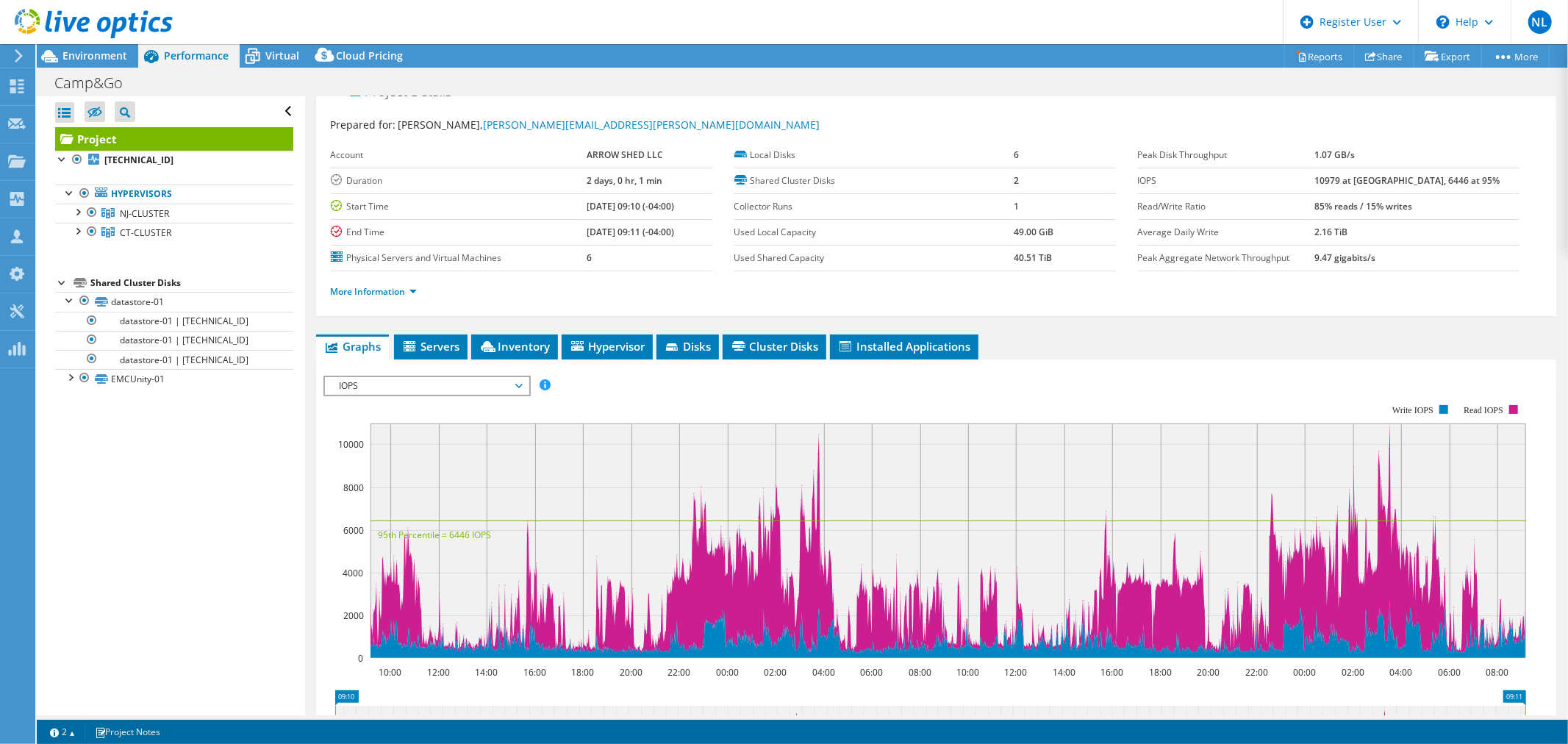
click at [399, 383] on span "IOPS" at bounding box center [427, 386] width 189 height 18
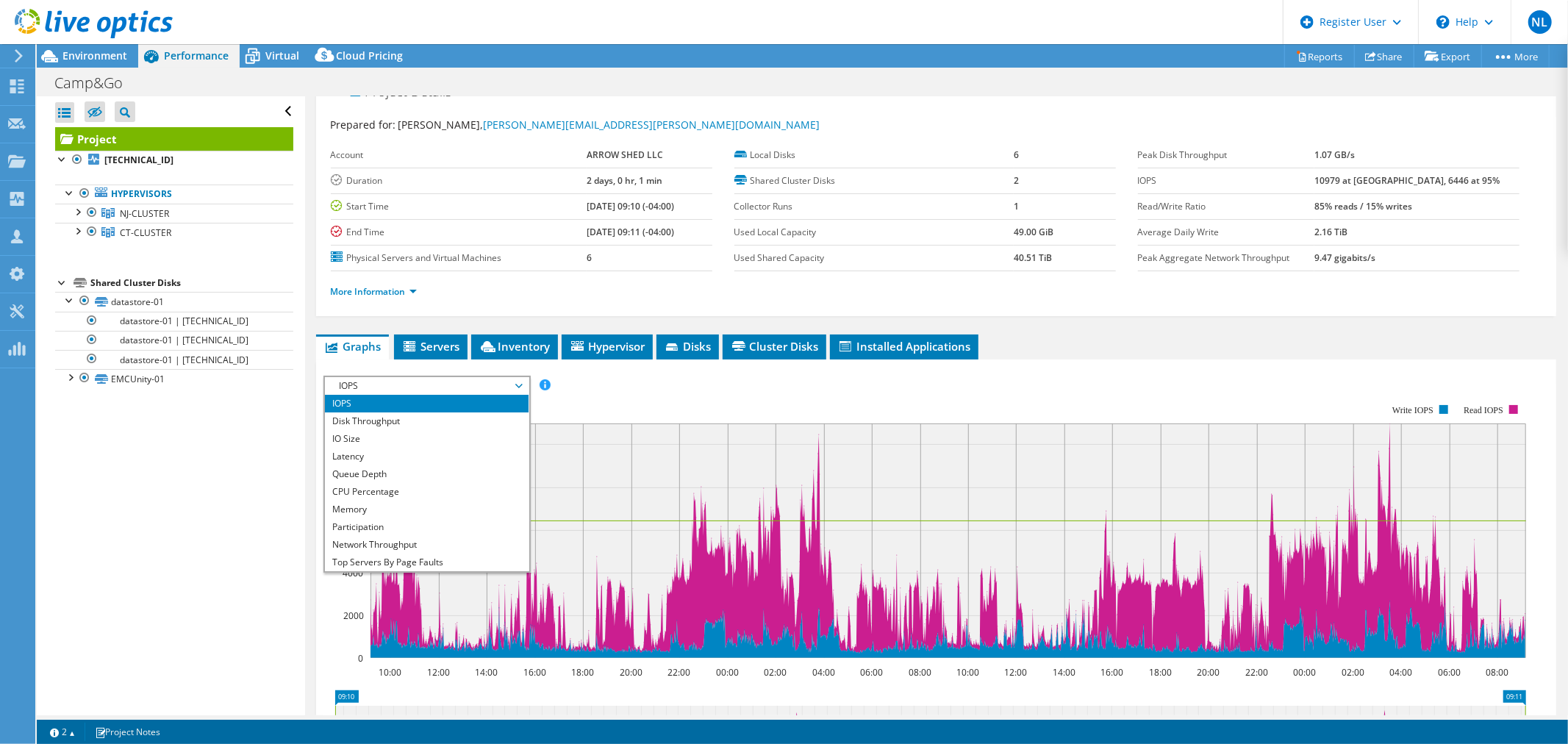
scroll to position [53, 0]
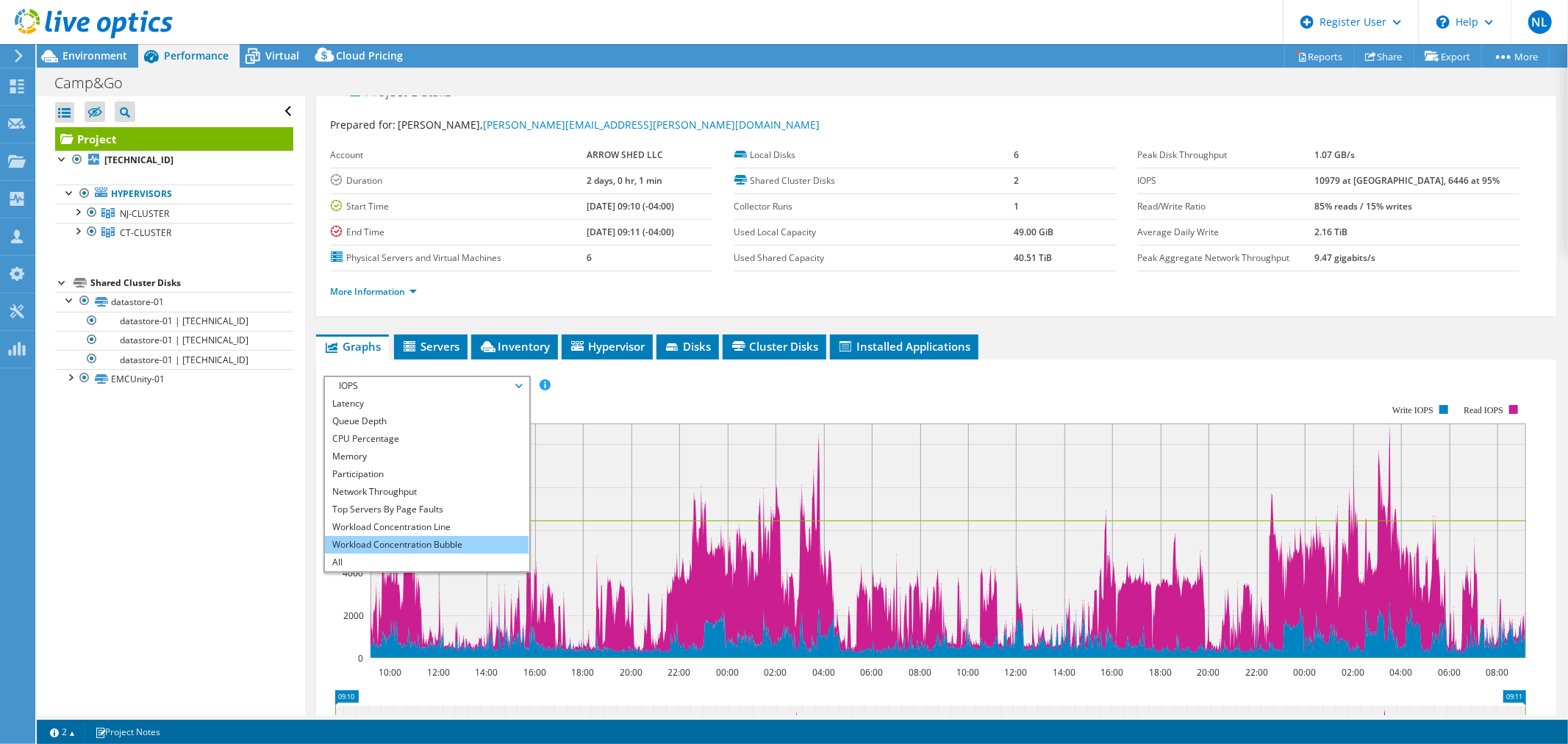
click at [443, 542] on li "Workload Concentration Bubble" at bounding box center [427, 545] width 203 height 18
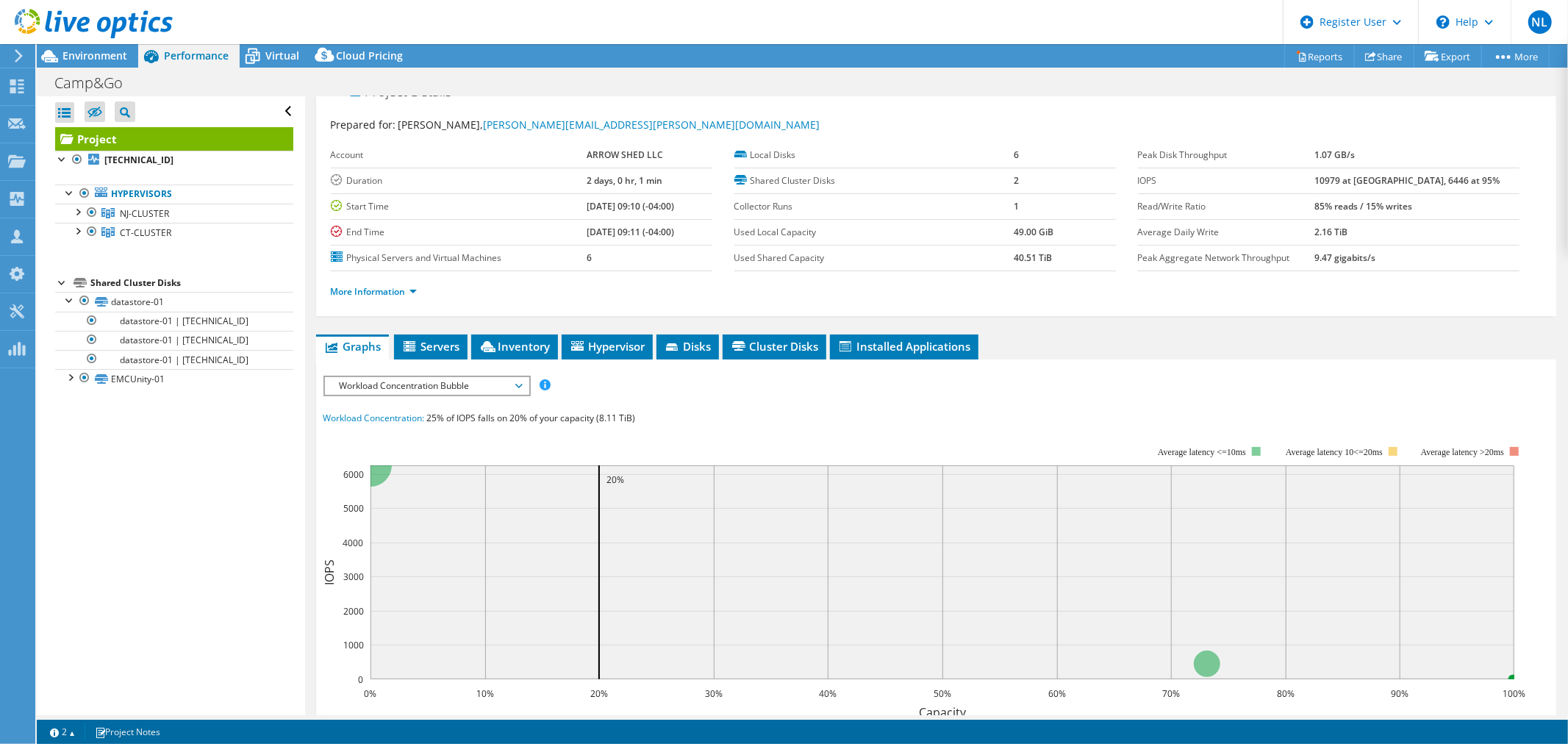
scroll to position [105, 0]
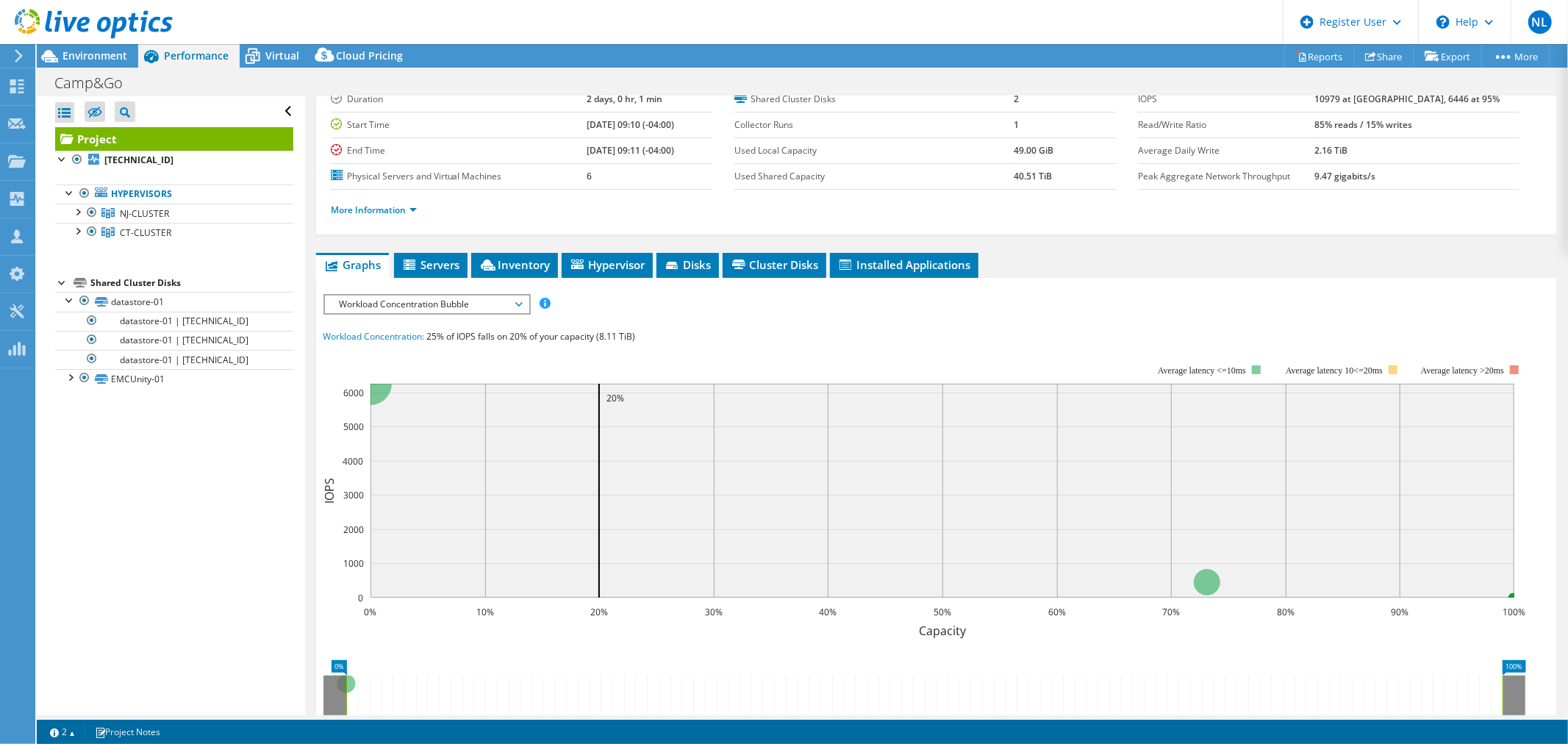
click at [487, 366] on rect at bounding box center [924, 491] width 1203 height 294
click at [507, 305] on span "Workload Concentration Bubble" at bounding box center [427, 304] width 189 height 18
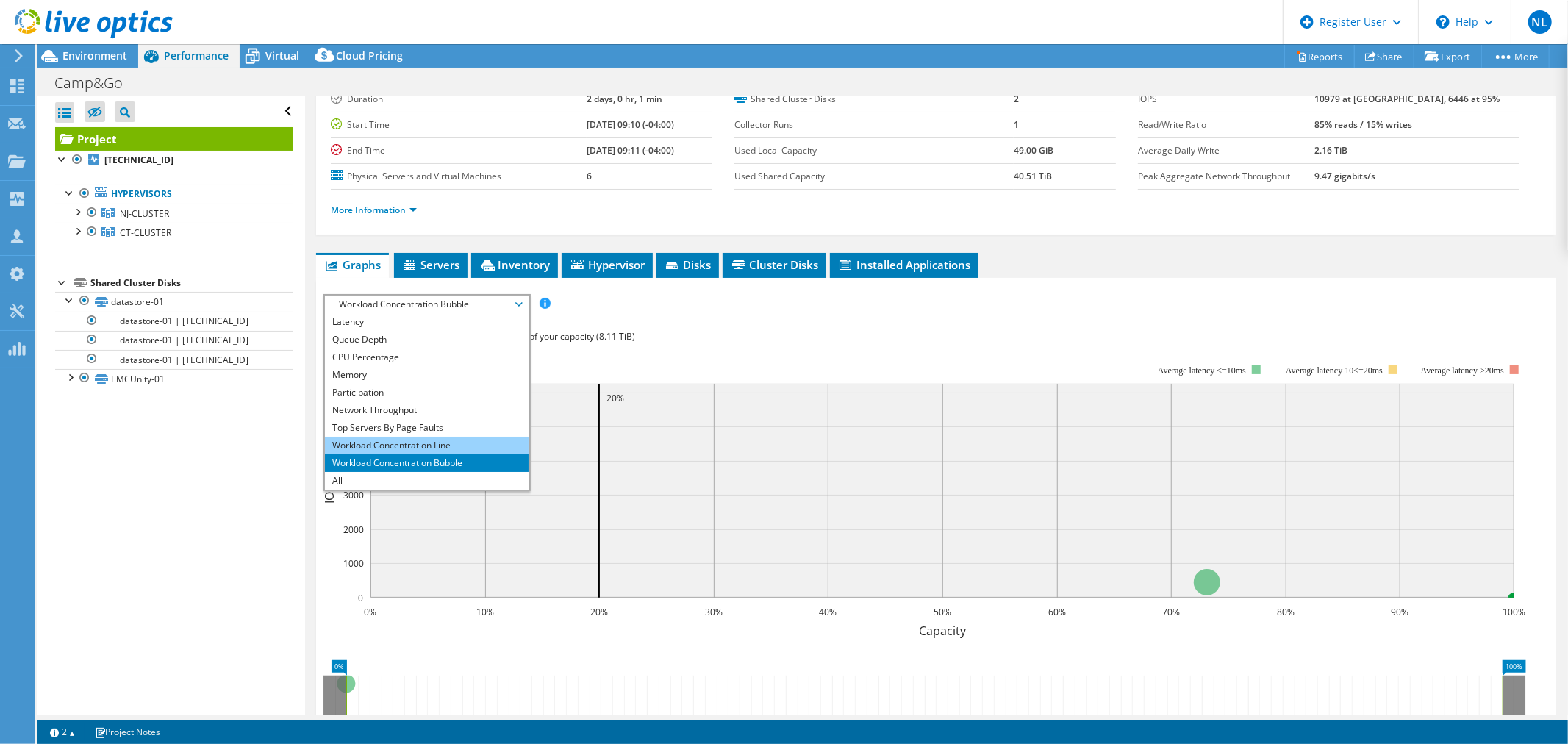
click at [487, 437] on li "Workload Concentration Line" at bounding box center [427, 446] width 203 height 18
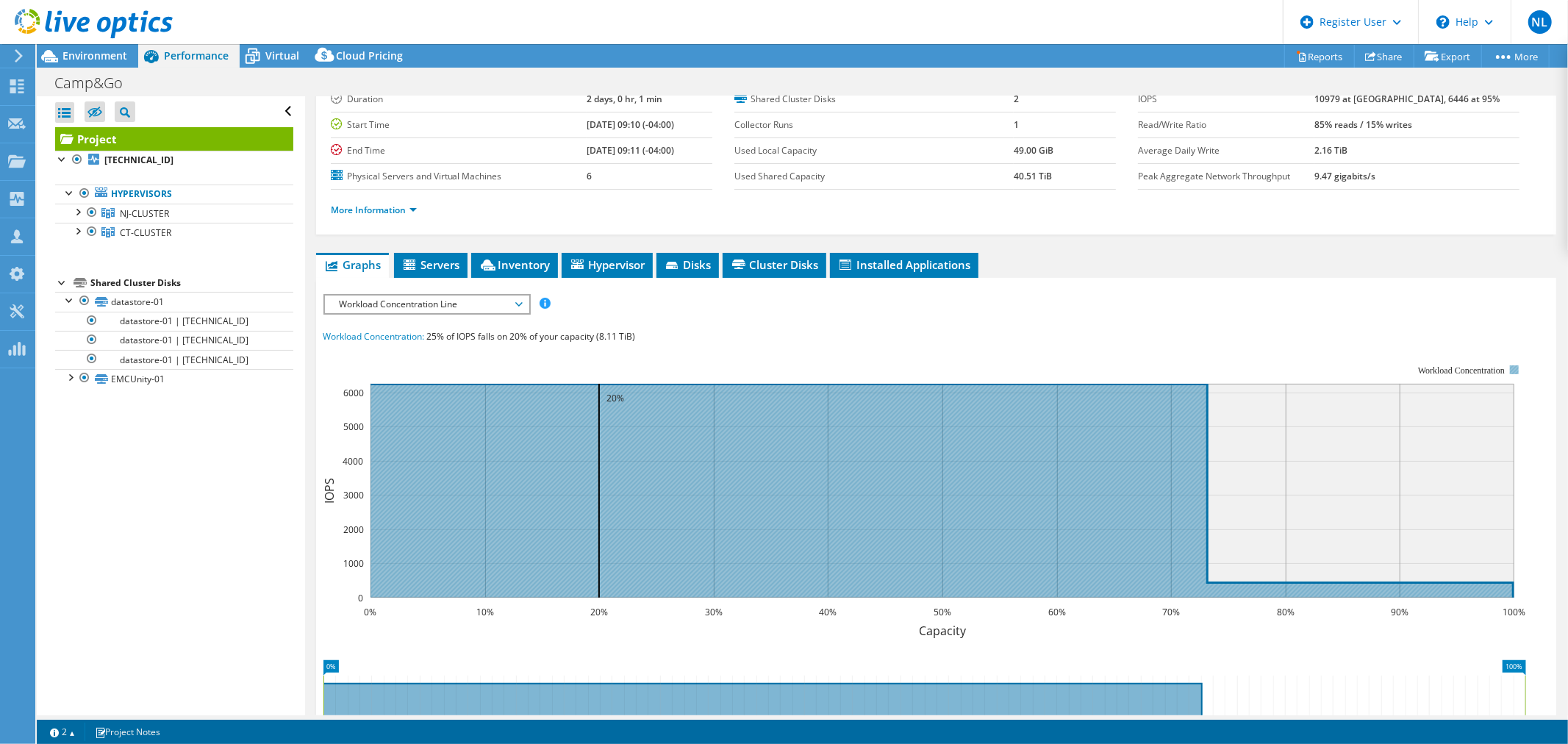
click at [758, 466] on icon at bounding box center [942, 490] width 1144 height 214
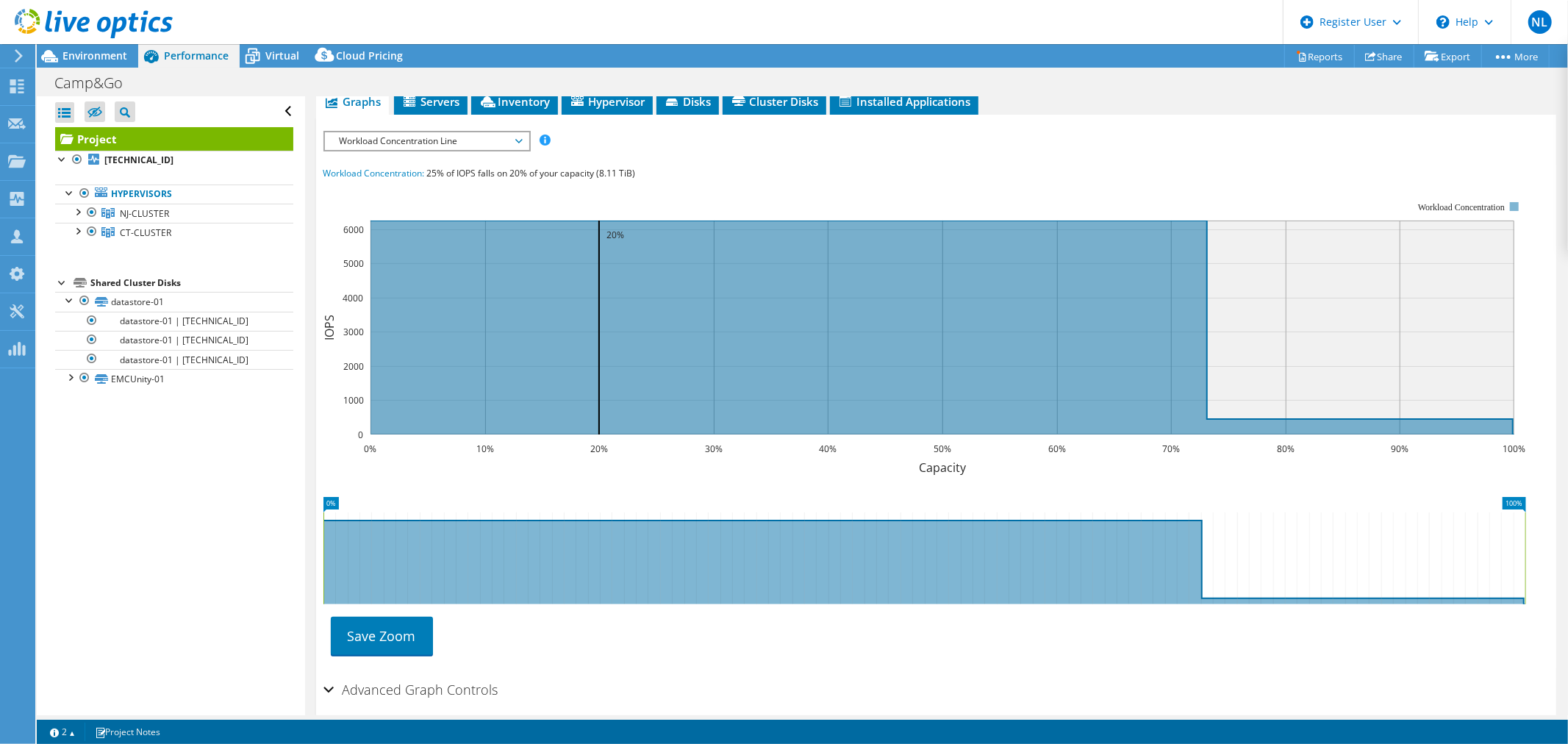
scroll to position [186, 0]
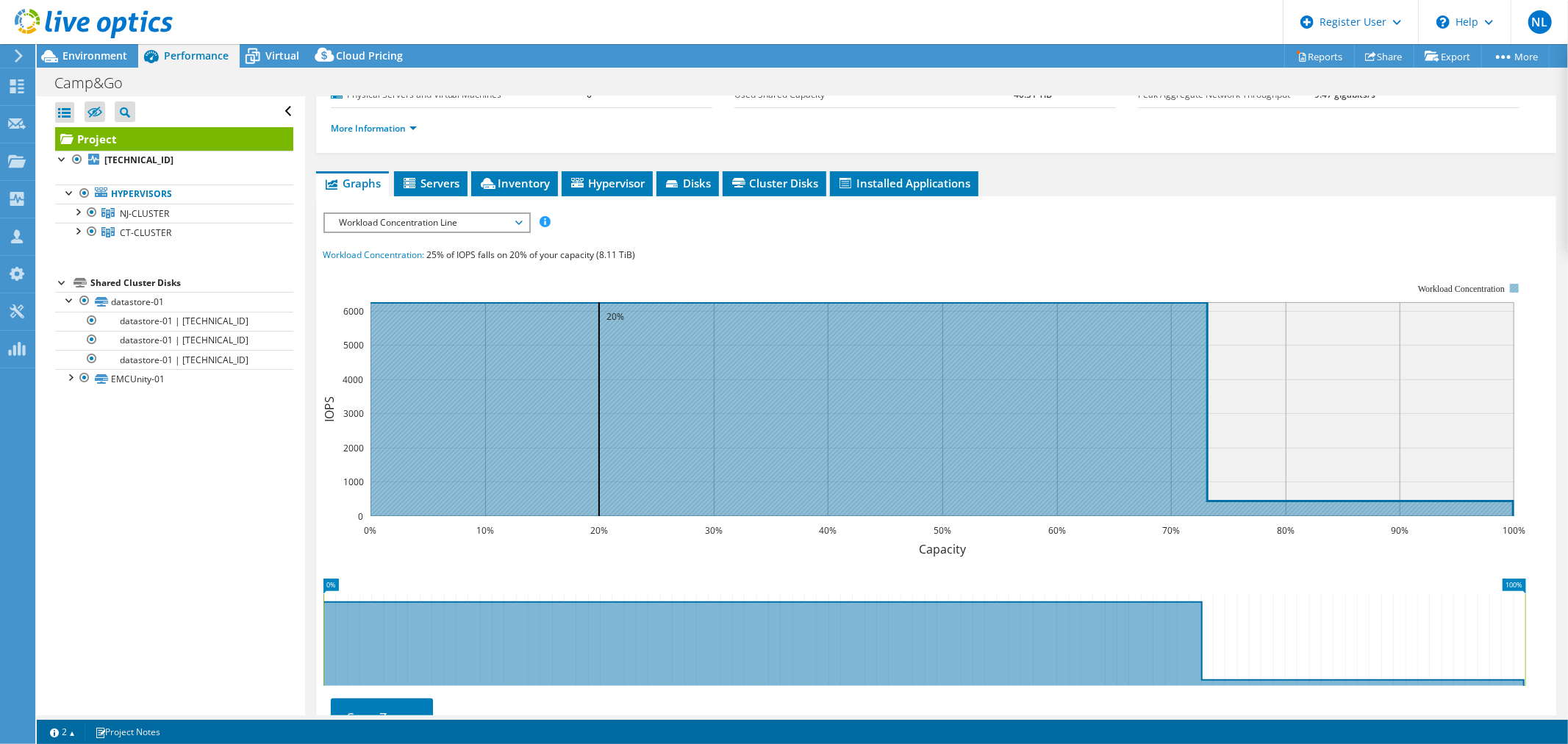
click at [719, 350] on icon at bounding box center [942, 409] width 1144 height 214
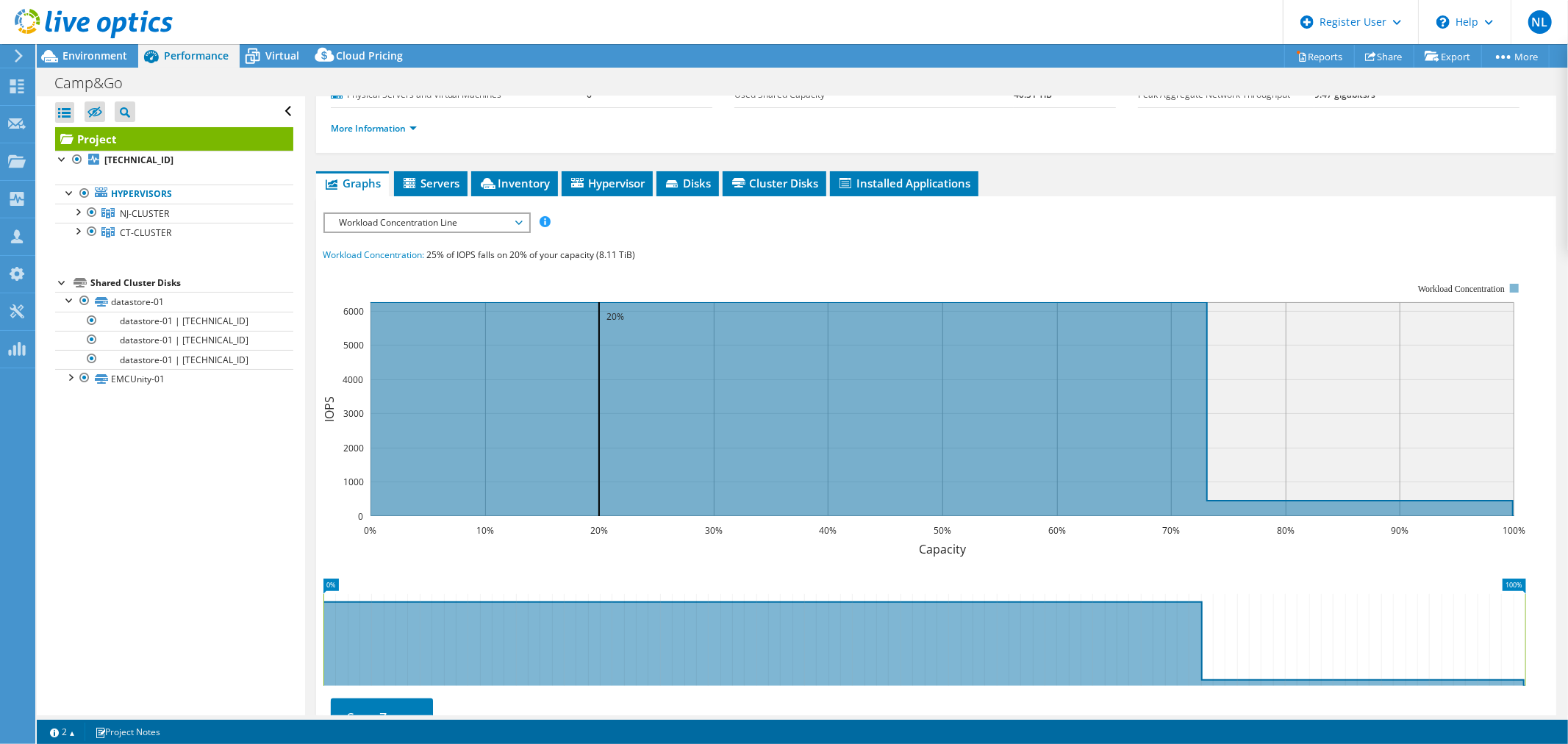
click at [447, 221] on span "Workload Concentration Line" at bounding box center [427, 222] width 189 height 18
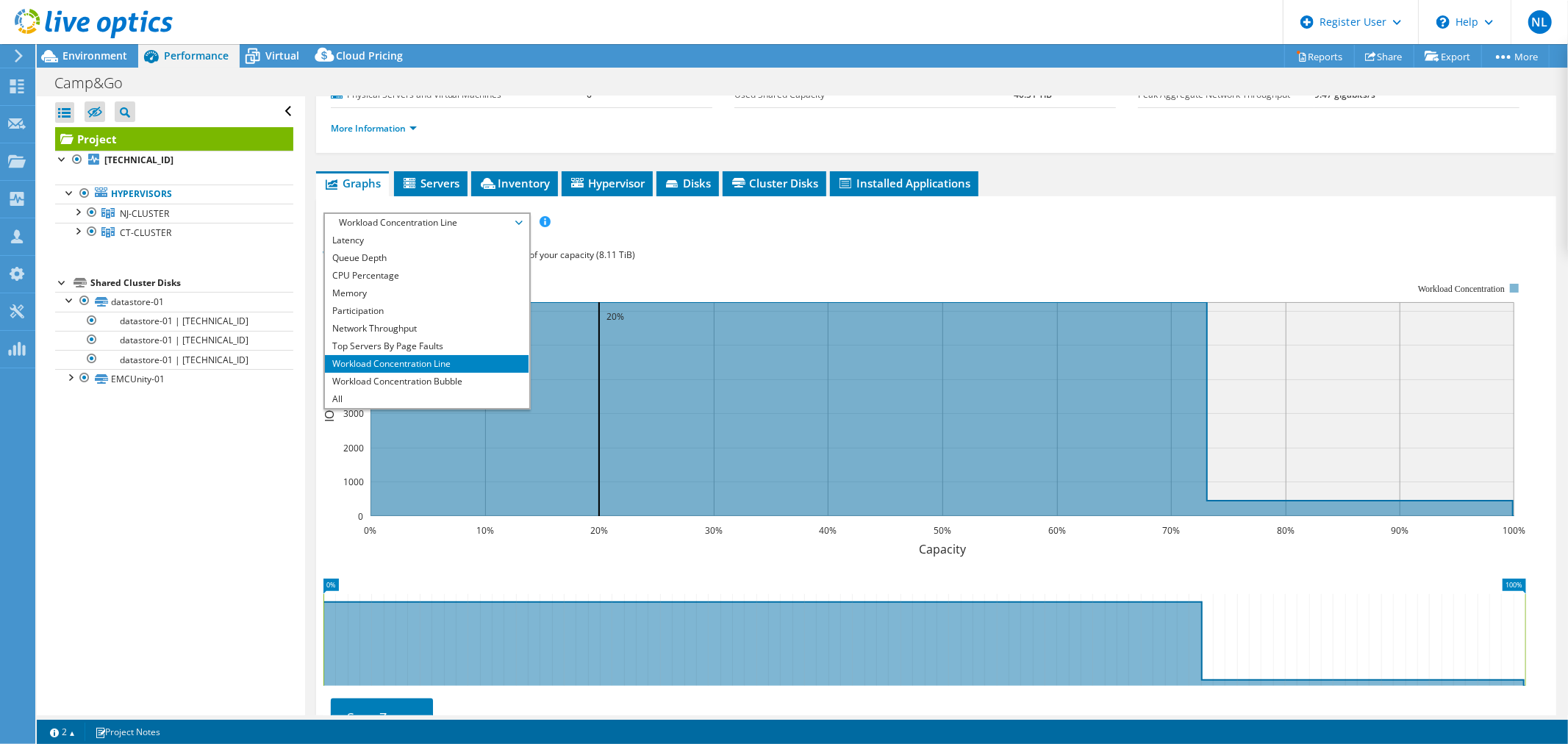
click at [658, 229] on div "IOPS Disk Throughput IO Size Latency Queue Depth CPU Percentage Memory Page Fau…" at bounding box center [936, 222] width 1225 height 20
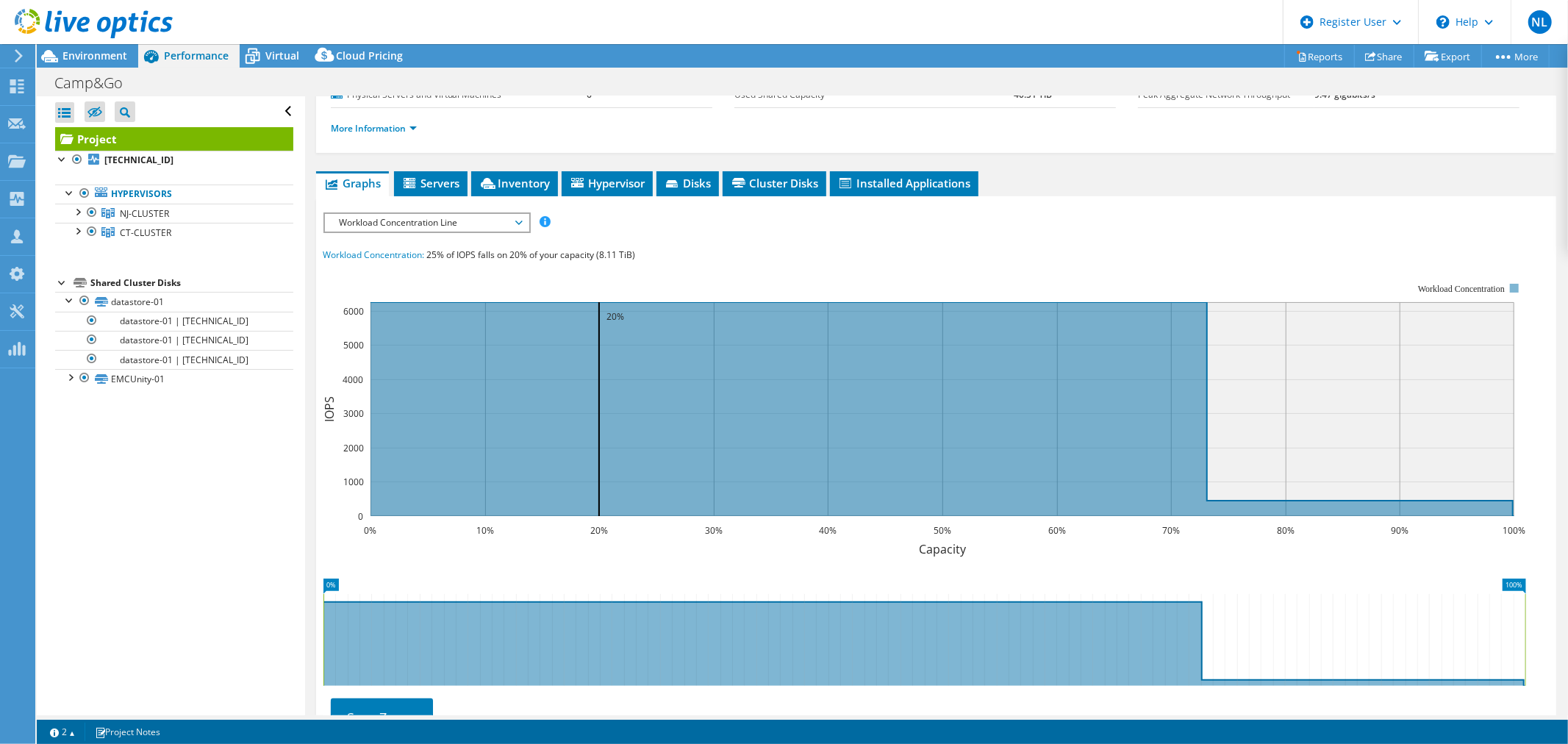
click at [474, 218] on span "Workload Concentration Line" at bounding box center [427, 222] width 189 height 18
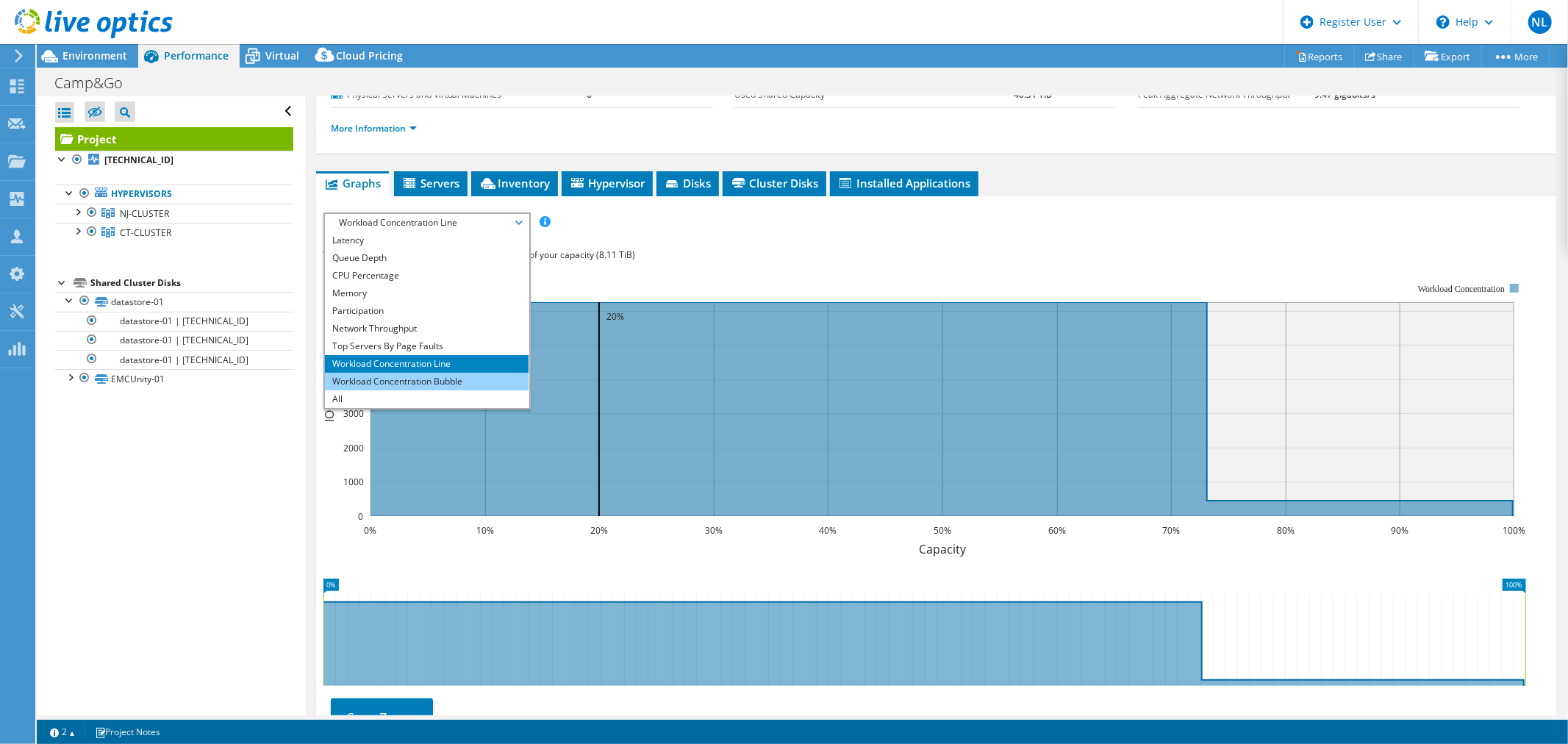
click at [463, 382] on li "Workload Concentration Bubble" at bounding box center [427, 382] width 203 height 18
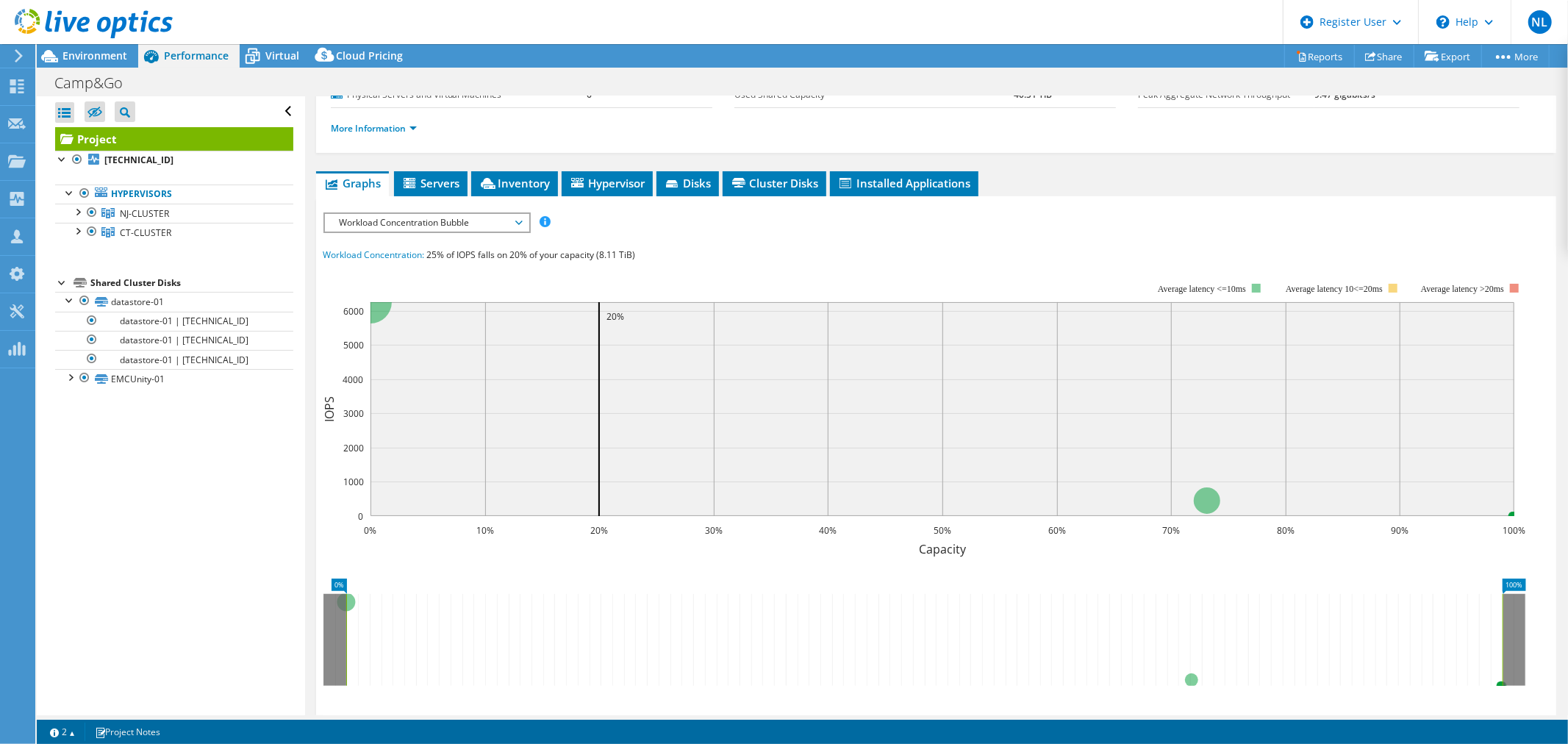
scroll to position [23, 0]
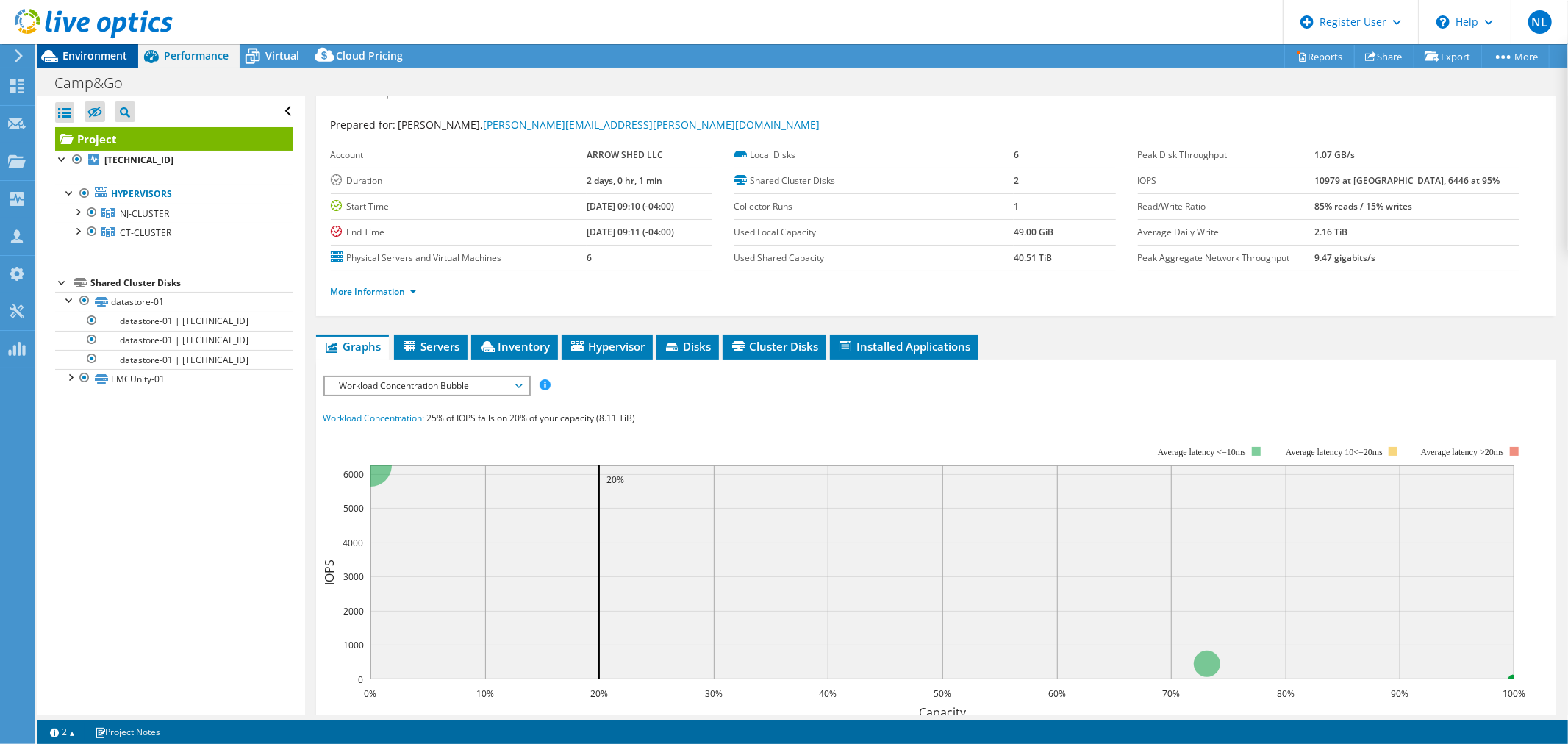
click at [108, 56] on span "Environment" at bounding box center [94, 55] width 65 height 14
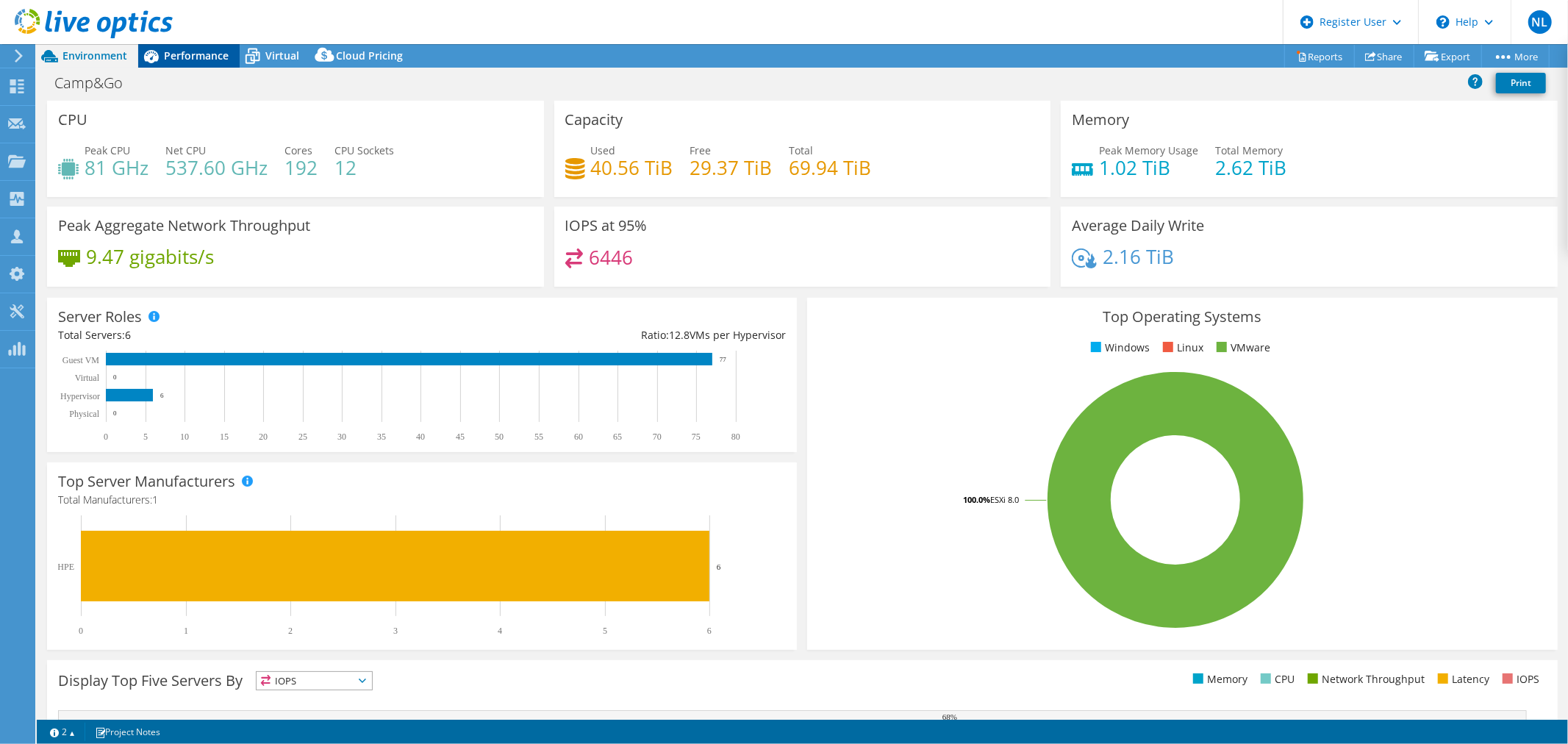
click at [215, 56] on span "Performance" at bounding box center [196, 55] width 65 height 14
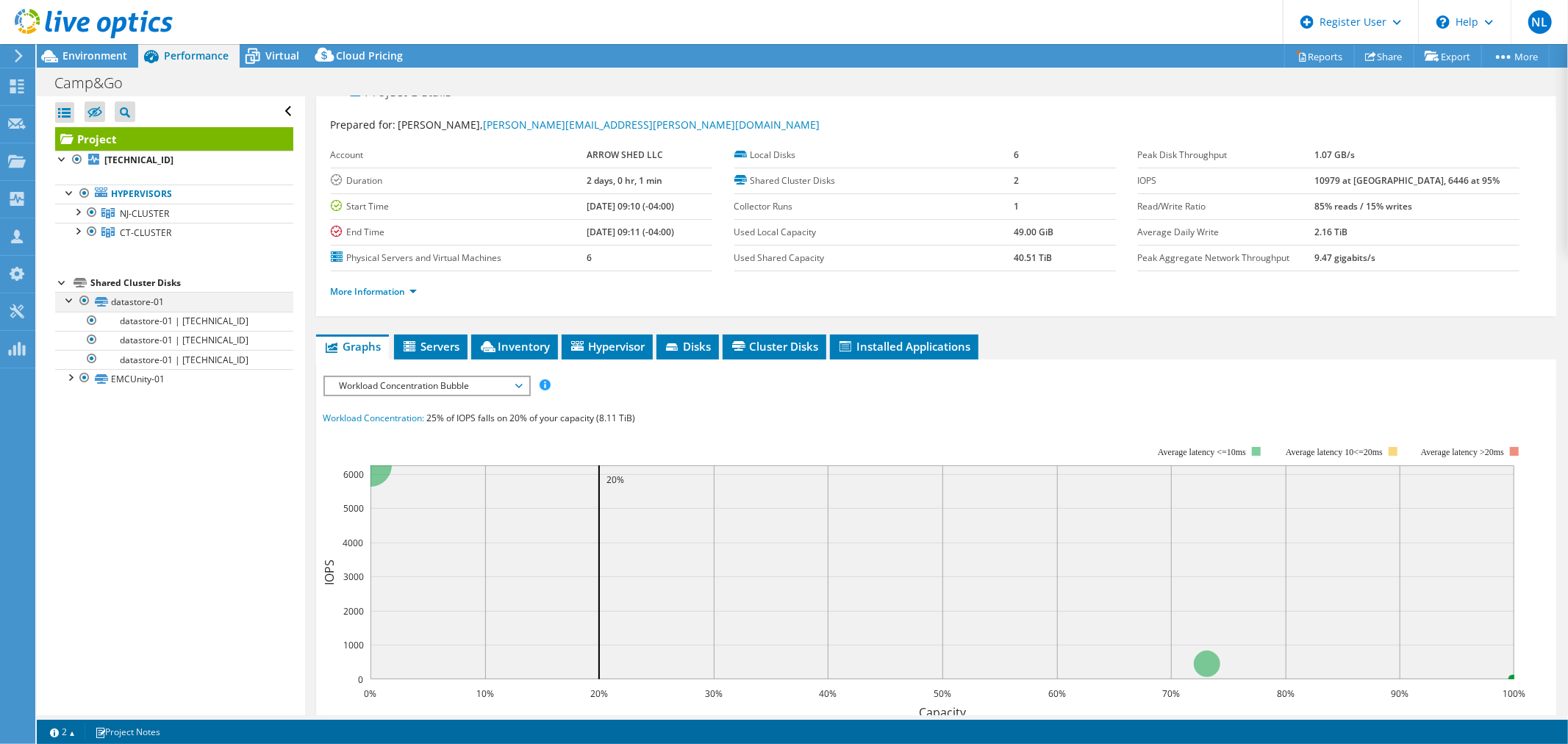
click at [71, 299] on div at bounding box center [70, 299] width 14 height 14
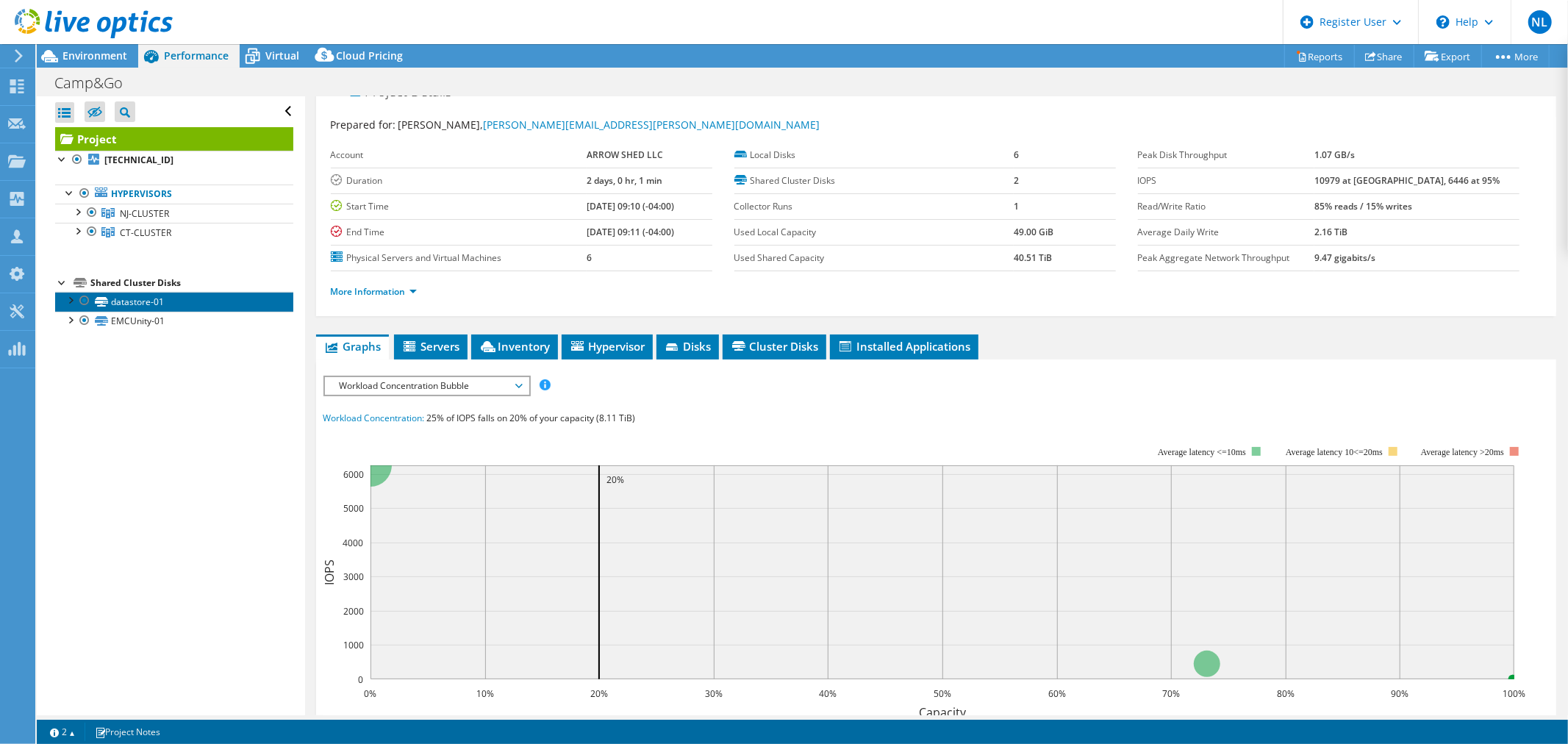
click at [125, 300] on link "datastore-01" at bounding box center [174, 302] width 239 height 19
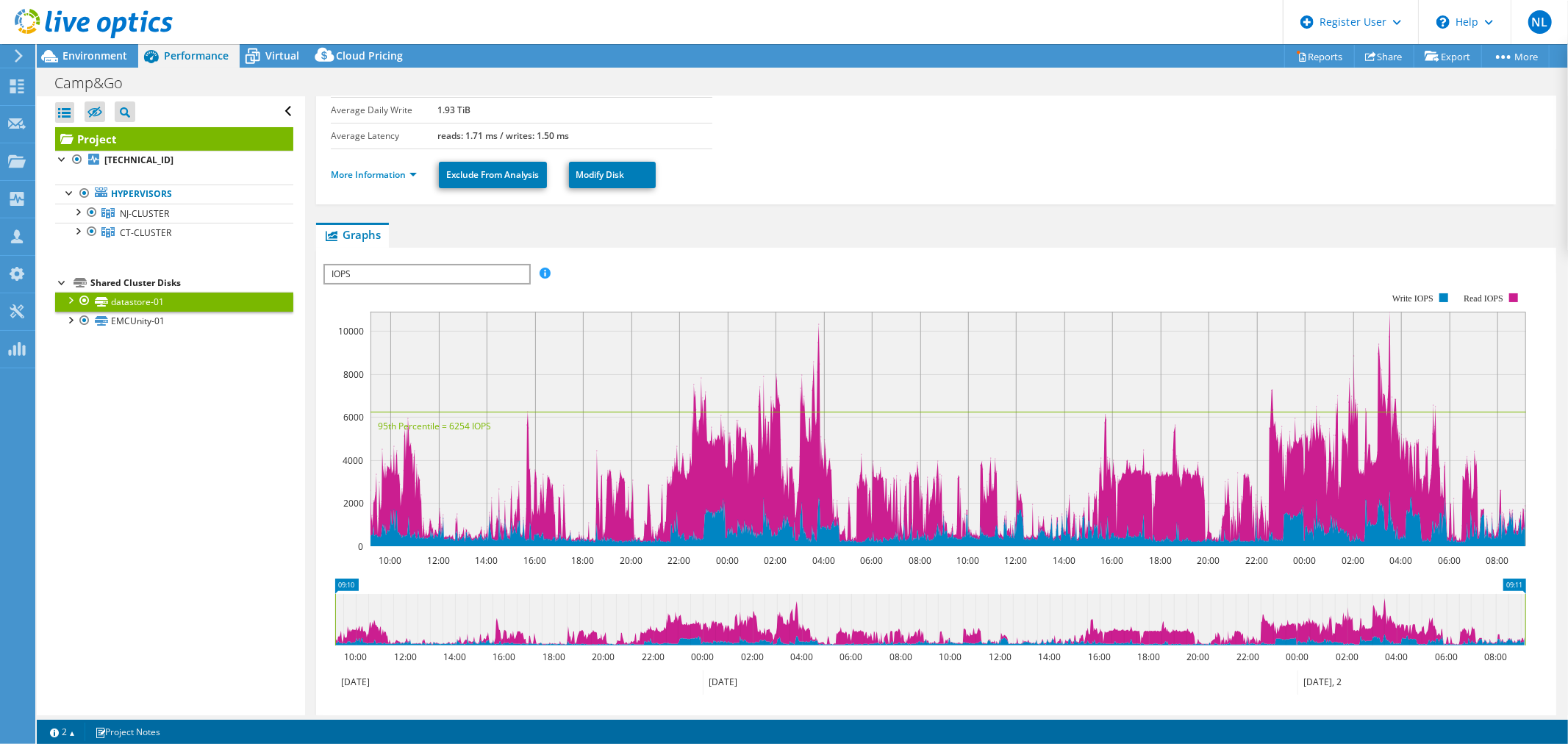
scroll to position [186, 0]
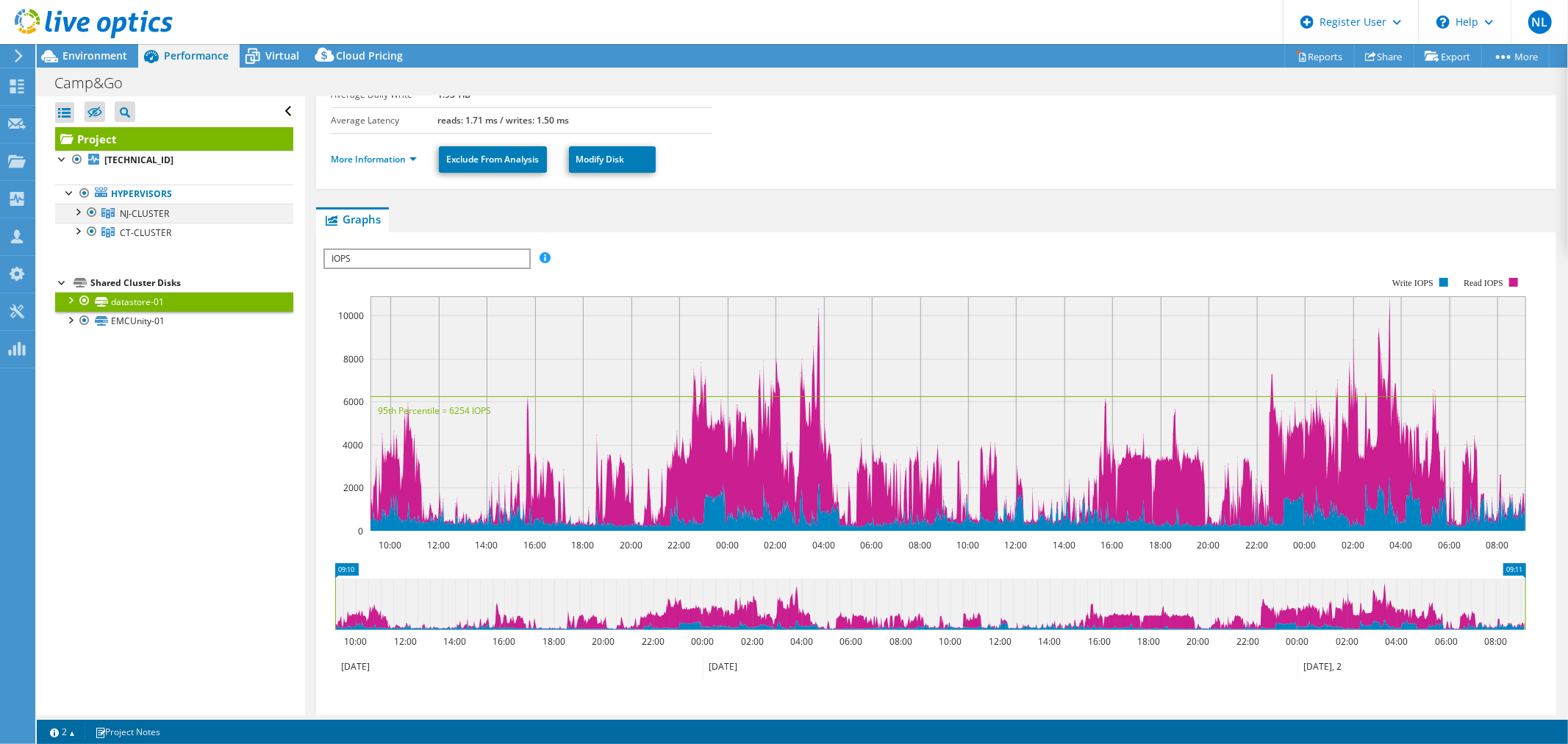
click at [78, 210] on div at bounding box center [77, 210] width 14 height 14
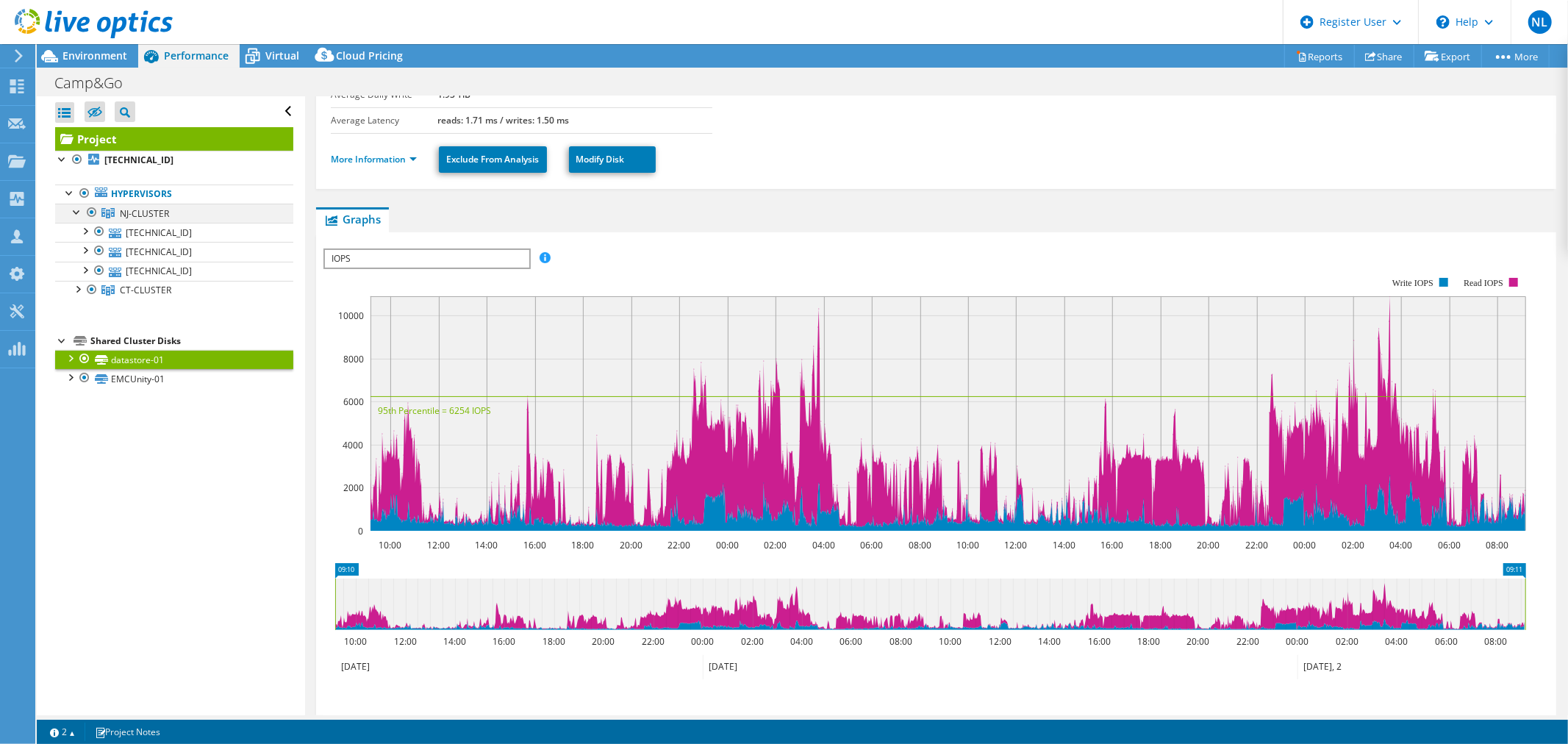
click at [78, 210] on div at bounding box center [77, 210] width 14 height 14
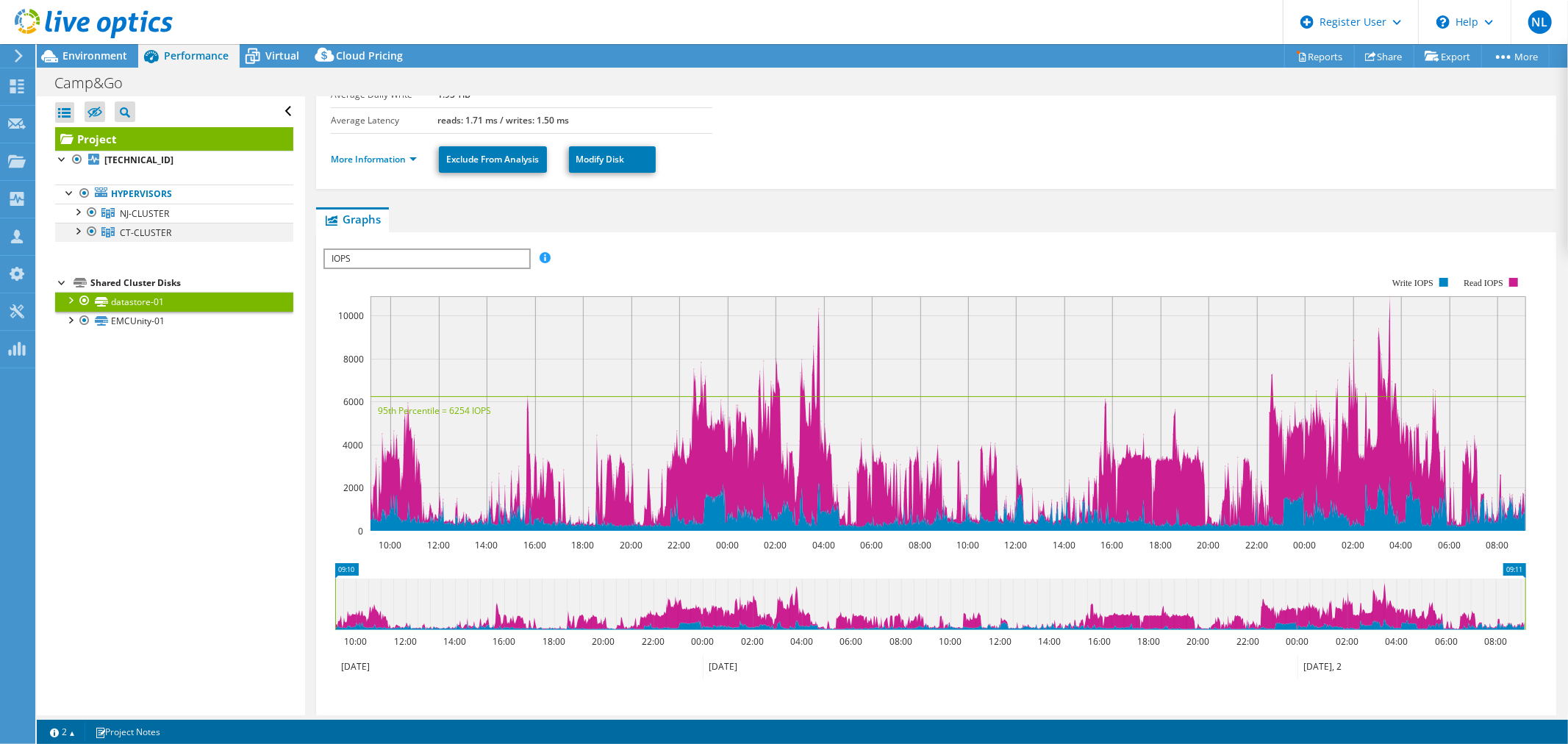
click at [74, 226] on div at bounding box center [77, 230] width 14 height 14
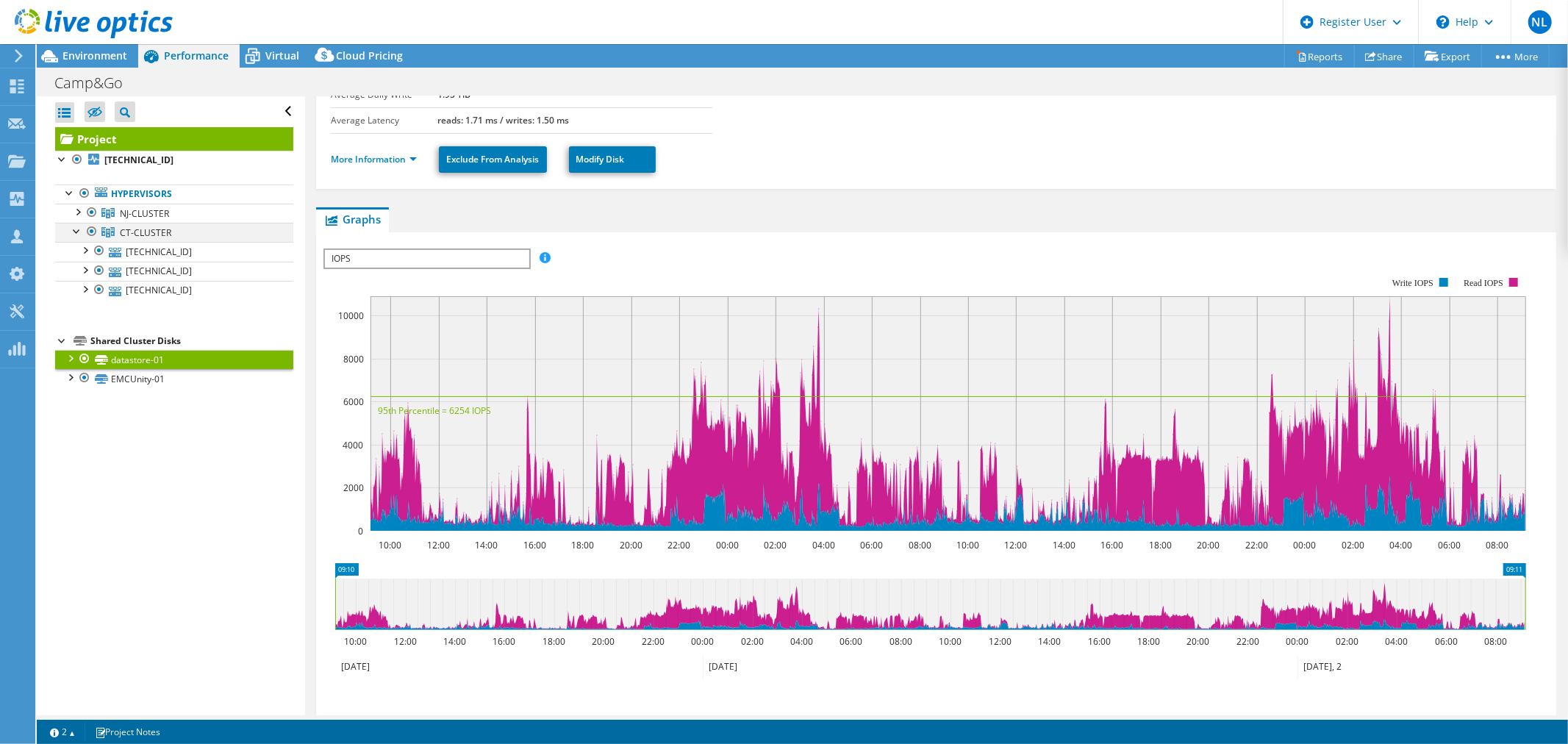
click at [74, 226] on div at bounding box center [77, 230] width 14 height 14
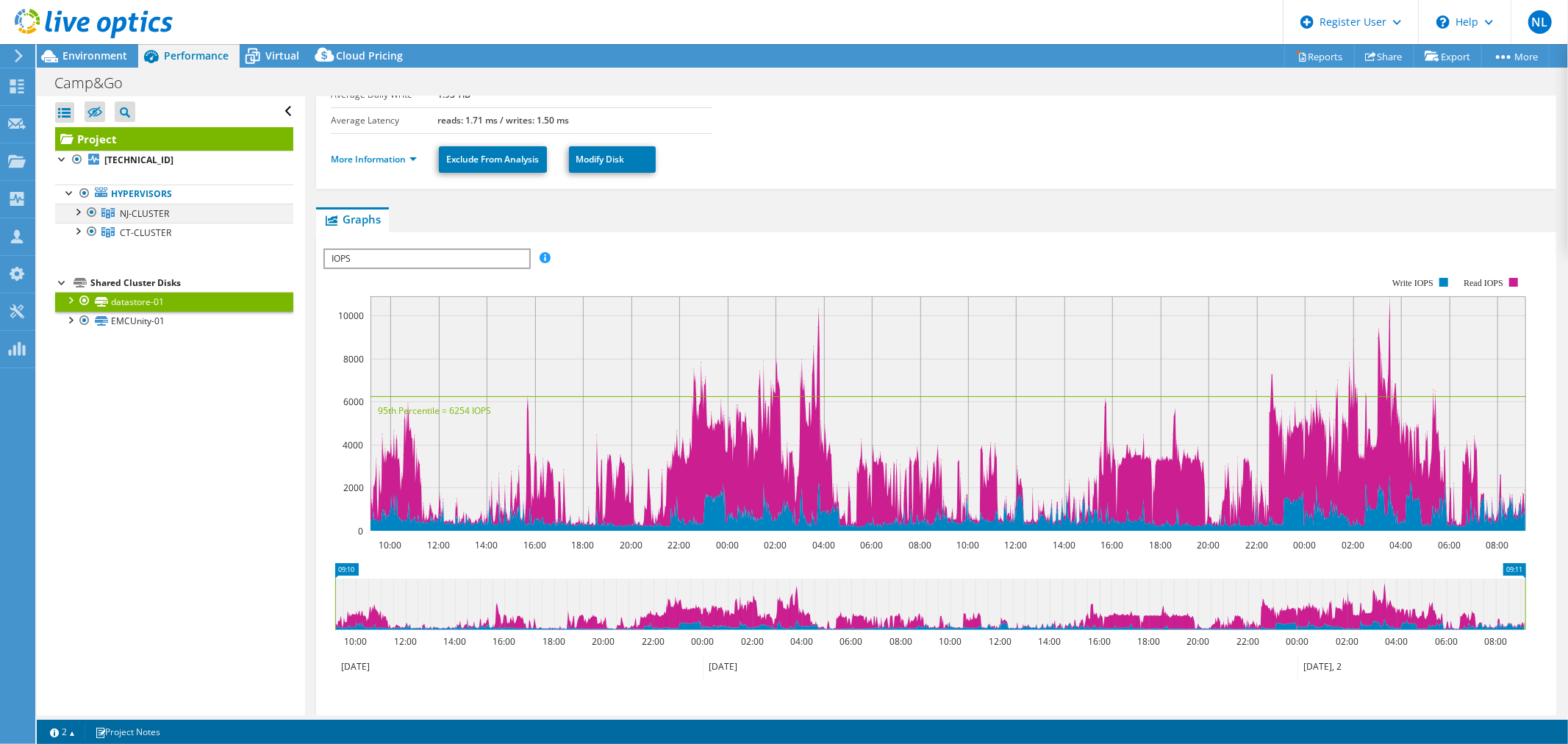
click at [74, 212] on div at bounding box center [77, 210] width 14 height 14
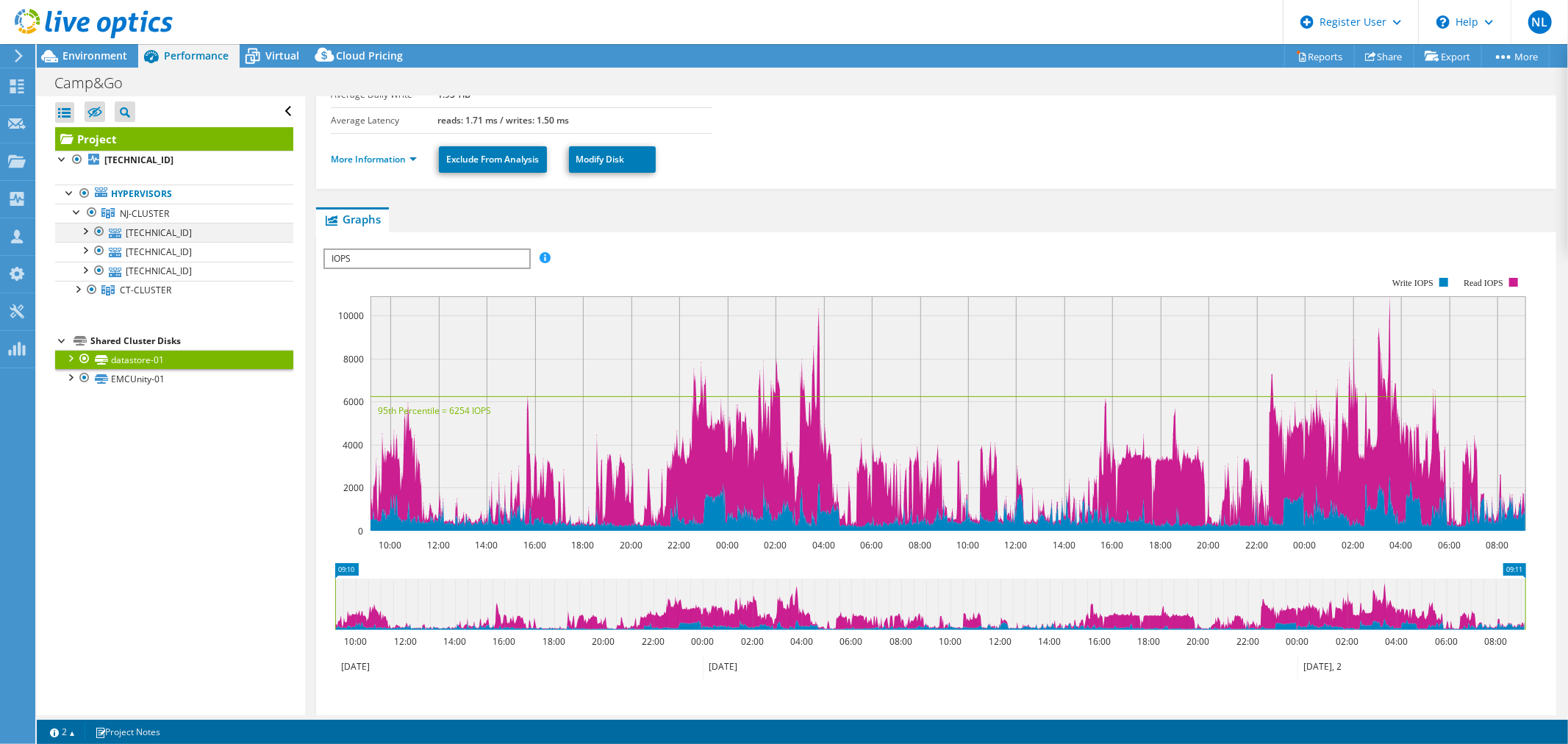
click at [86, 229] on div at bounding box center [84, 230] width 14 height 14
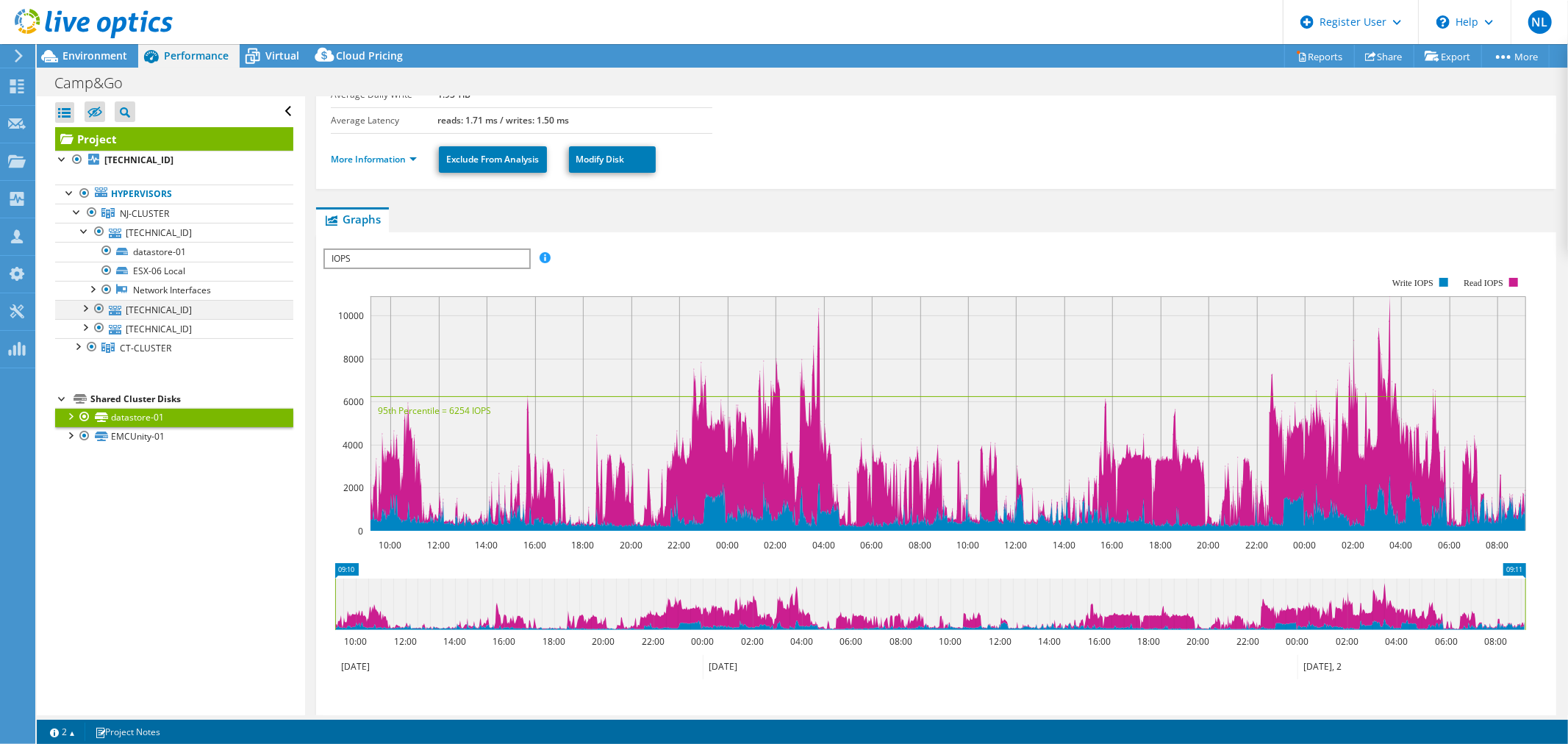
click at [88, 311] on div at bounding box center [84, 307] width 14 height 14
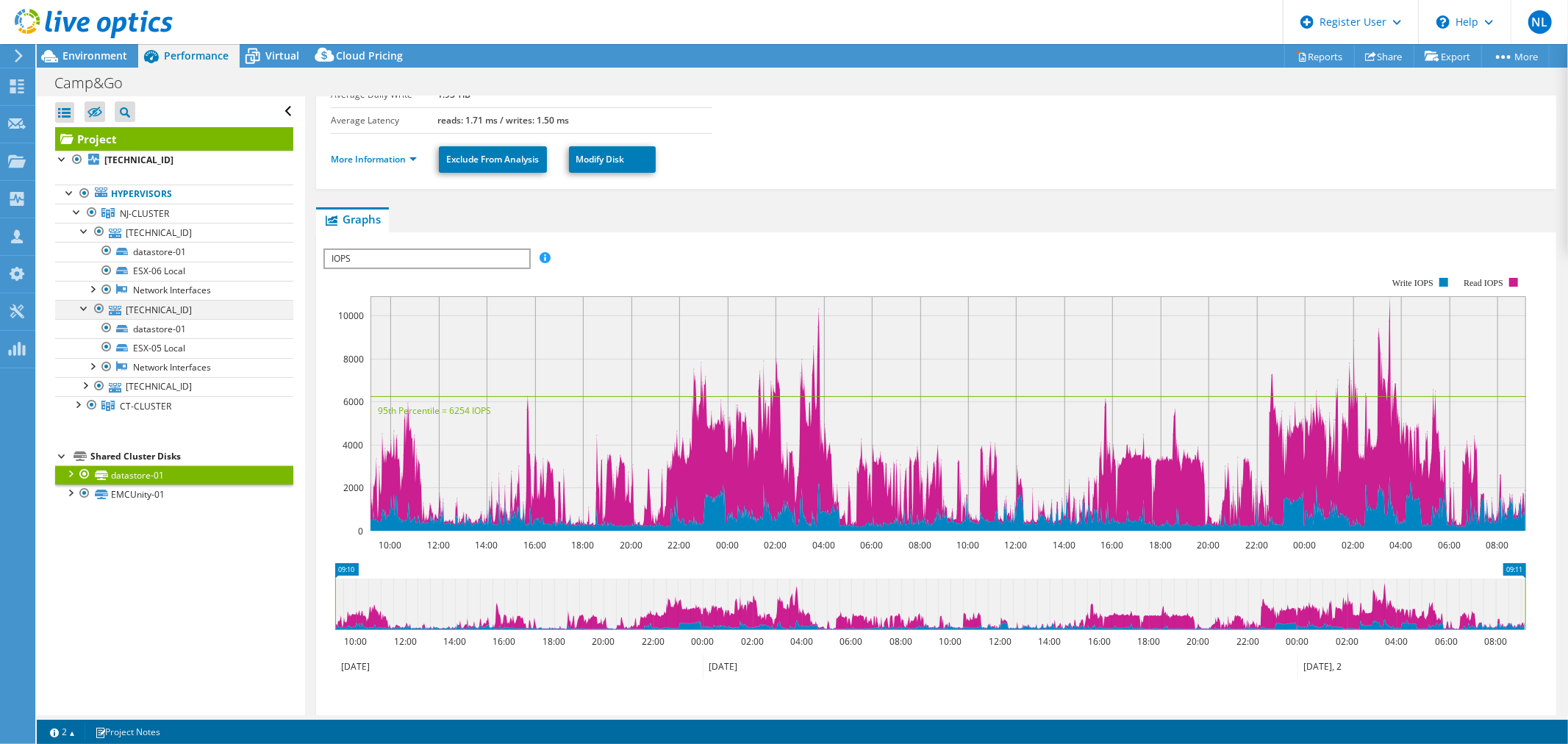
click at [88, 311] on div at bounding box center [84, 307] width 14 height 14
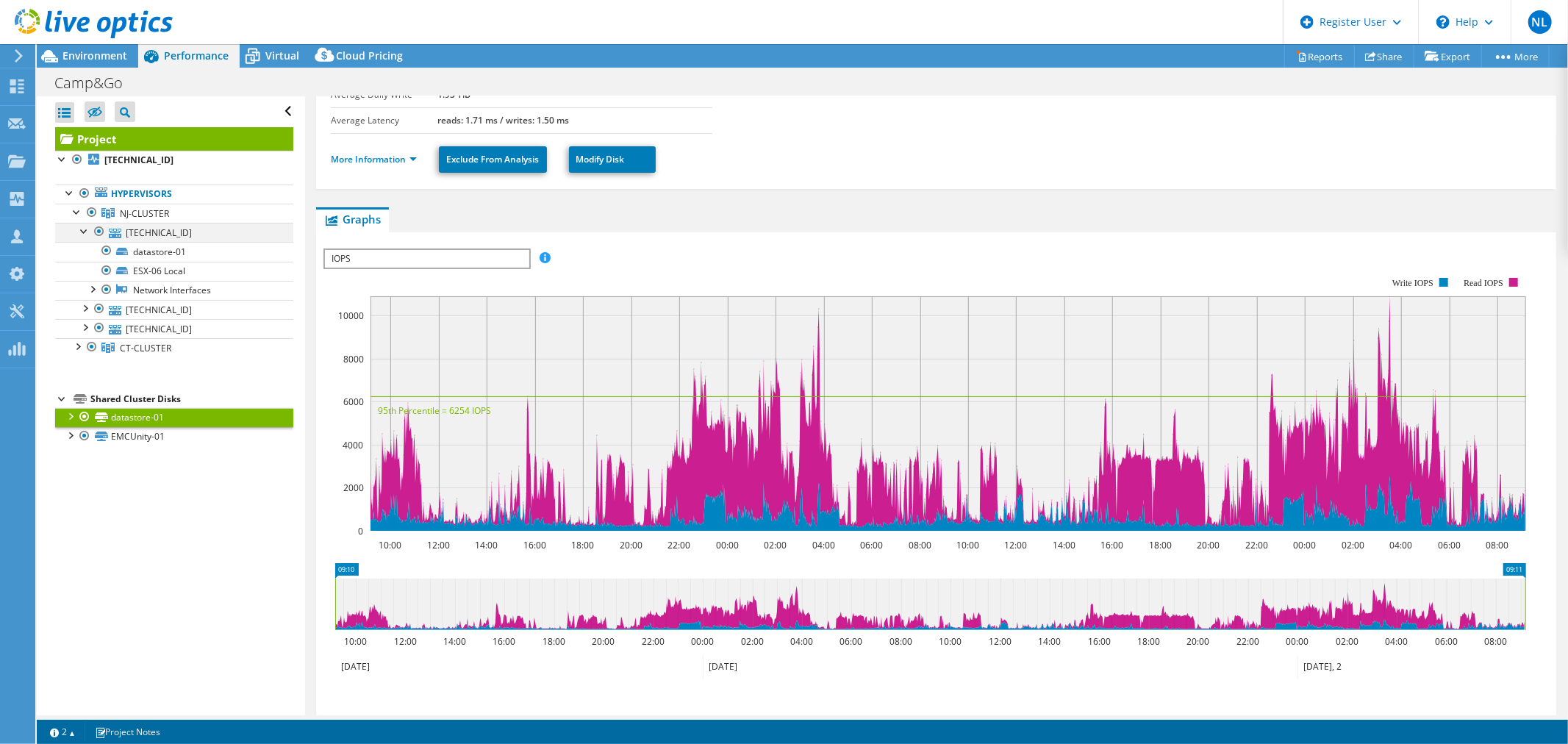
click at [86, 236] on div at bounding box center [84, 230] width 14 height 14
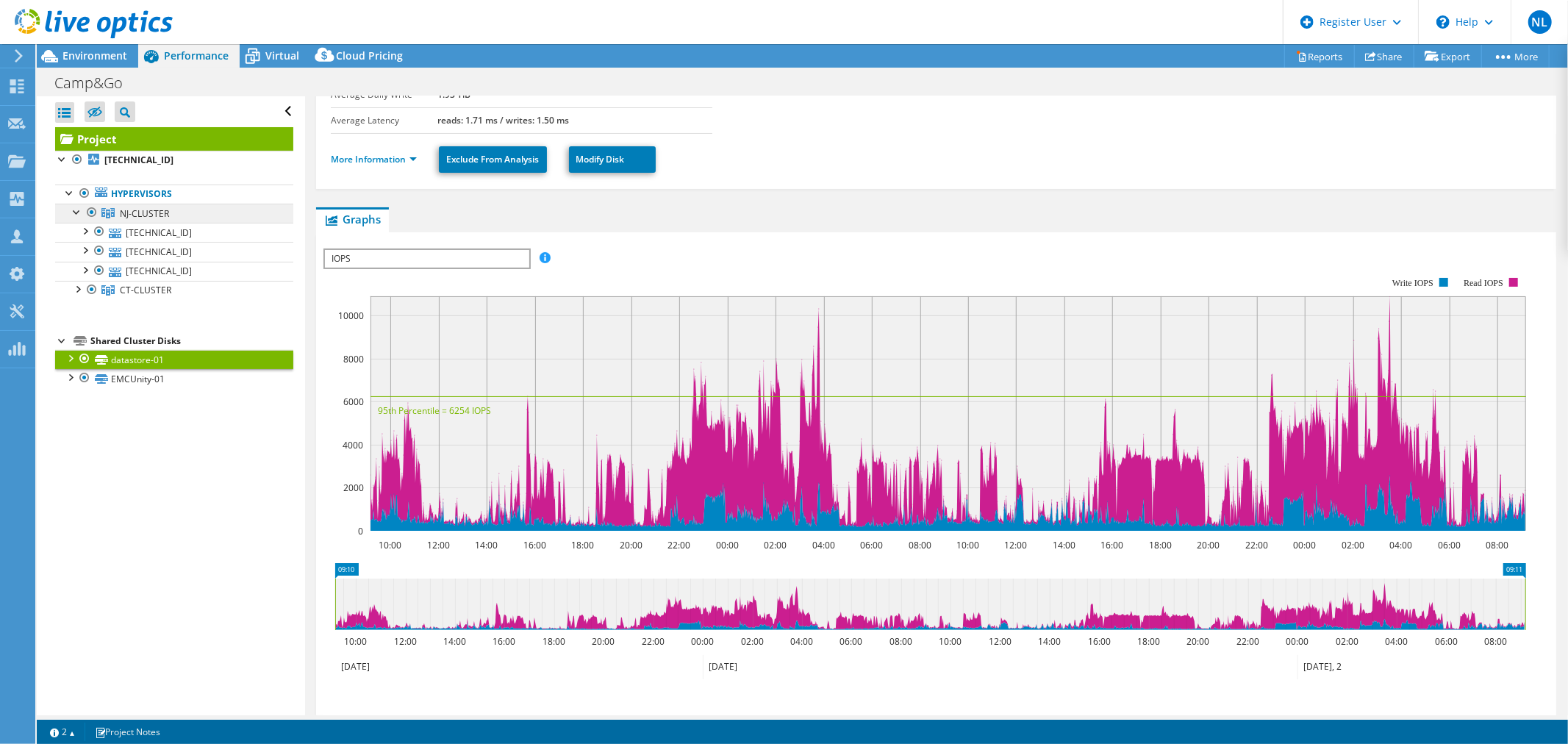
click at [133, 218] on span "NJ-CLUSTER" at bounding box center [145, 214] width 50 height 13
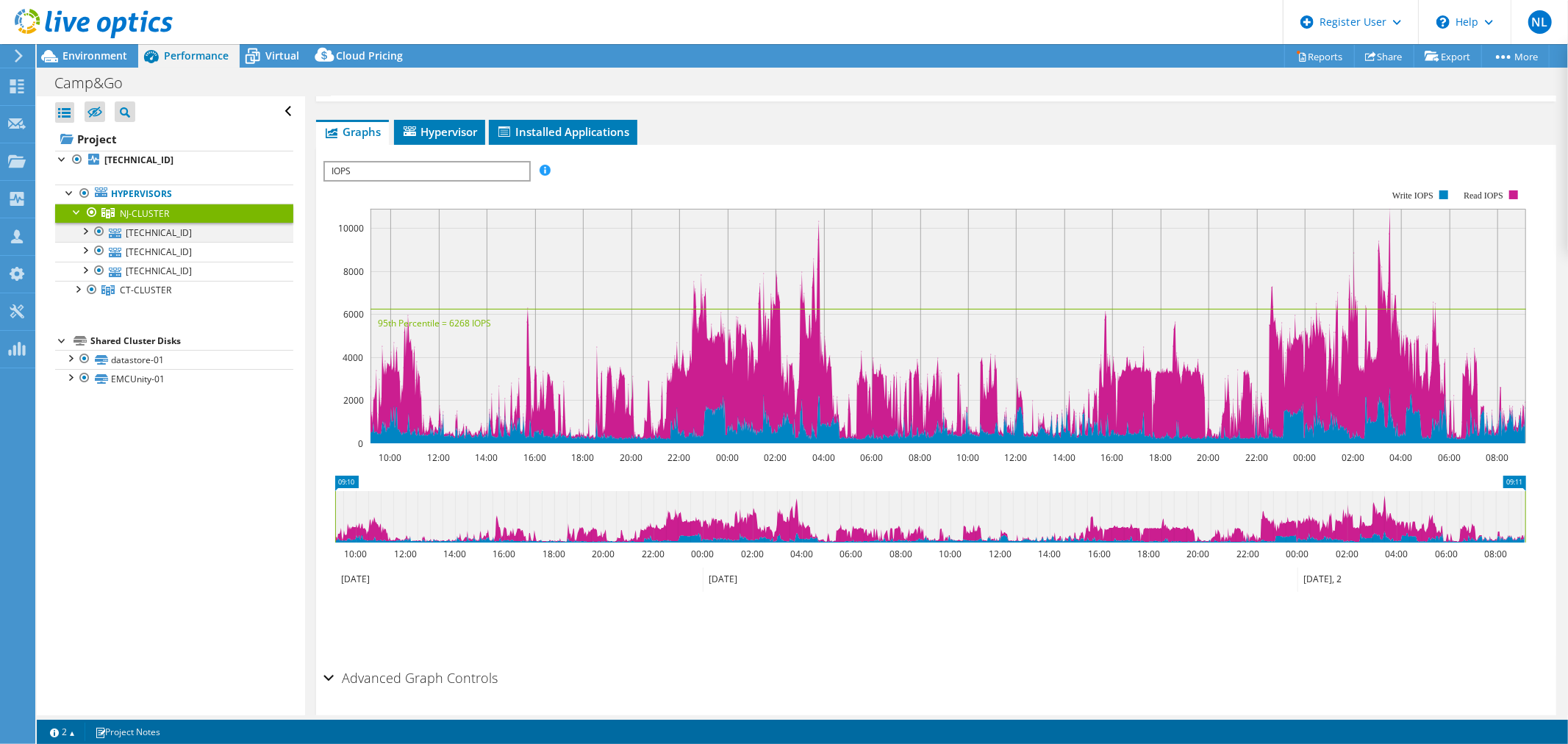
click at [82, 230] on div at bounding box center [84, 230] width 14 height 14
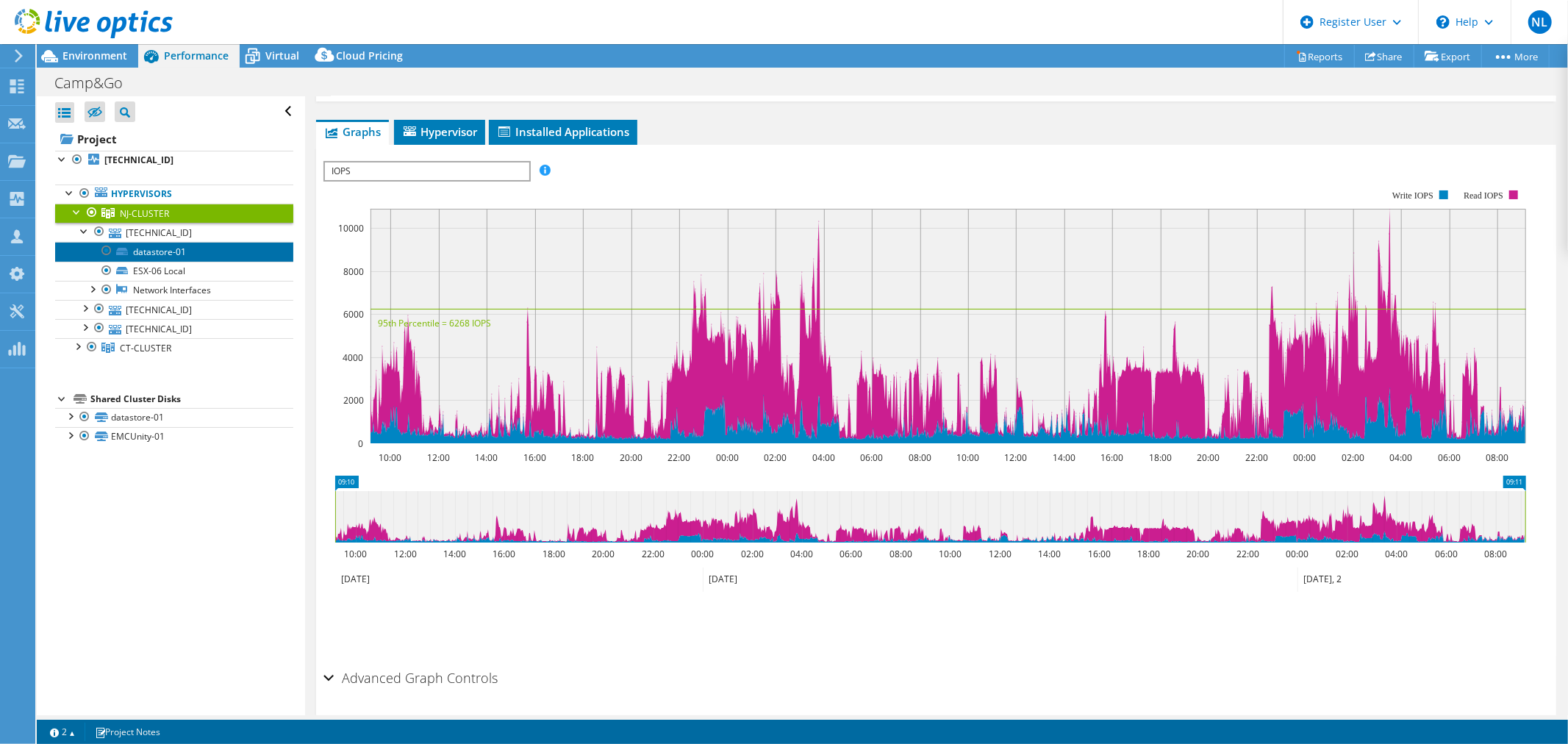
click at [150, 248] on link "datastore-01" at bounding box center [174, 251] width 239 height 19
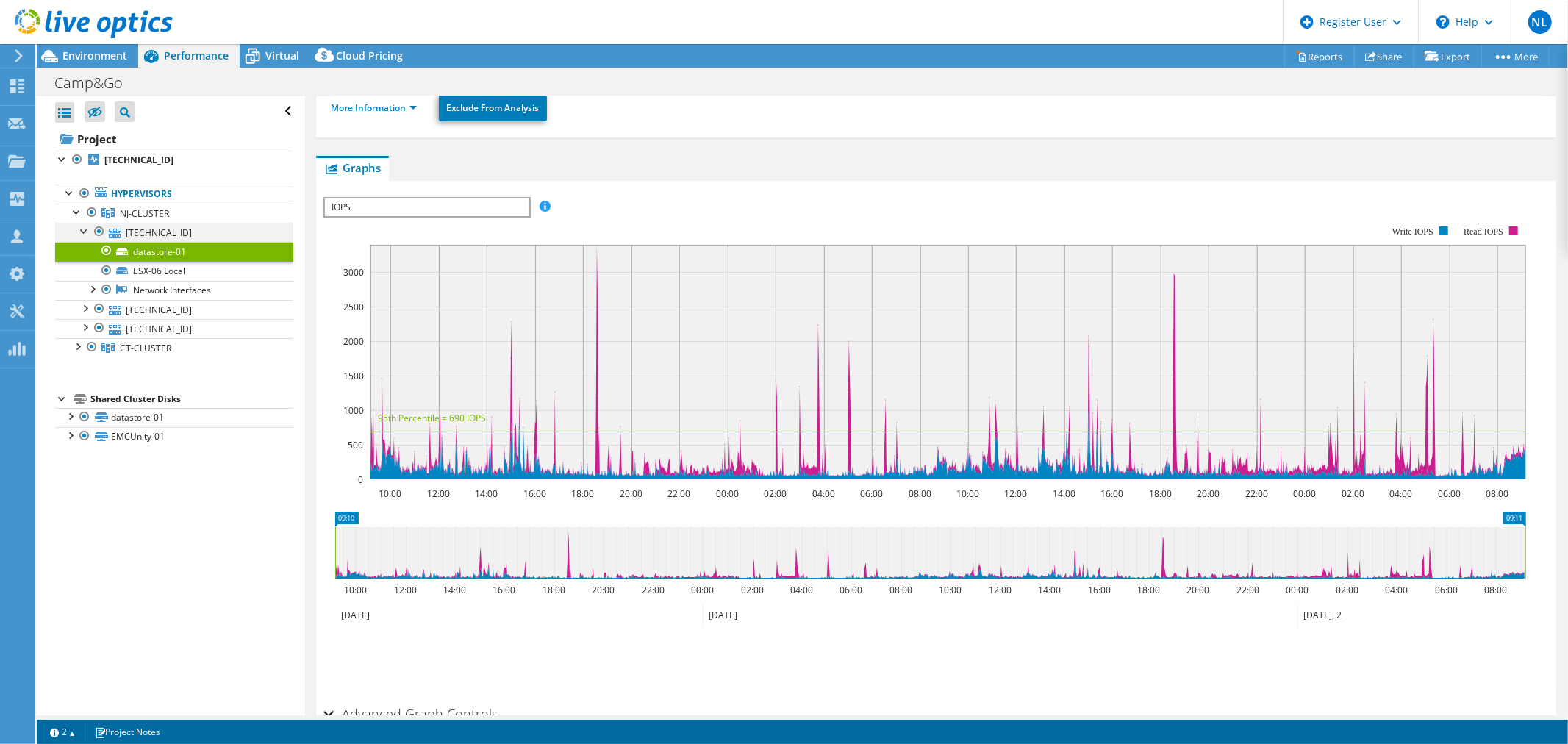
click at [82, 229] on div at bounding box center [84, 230] width 14 height 14
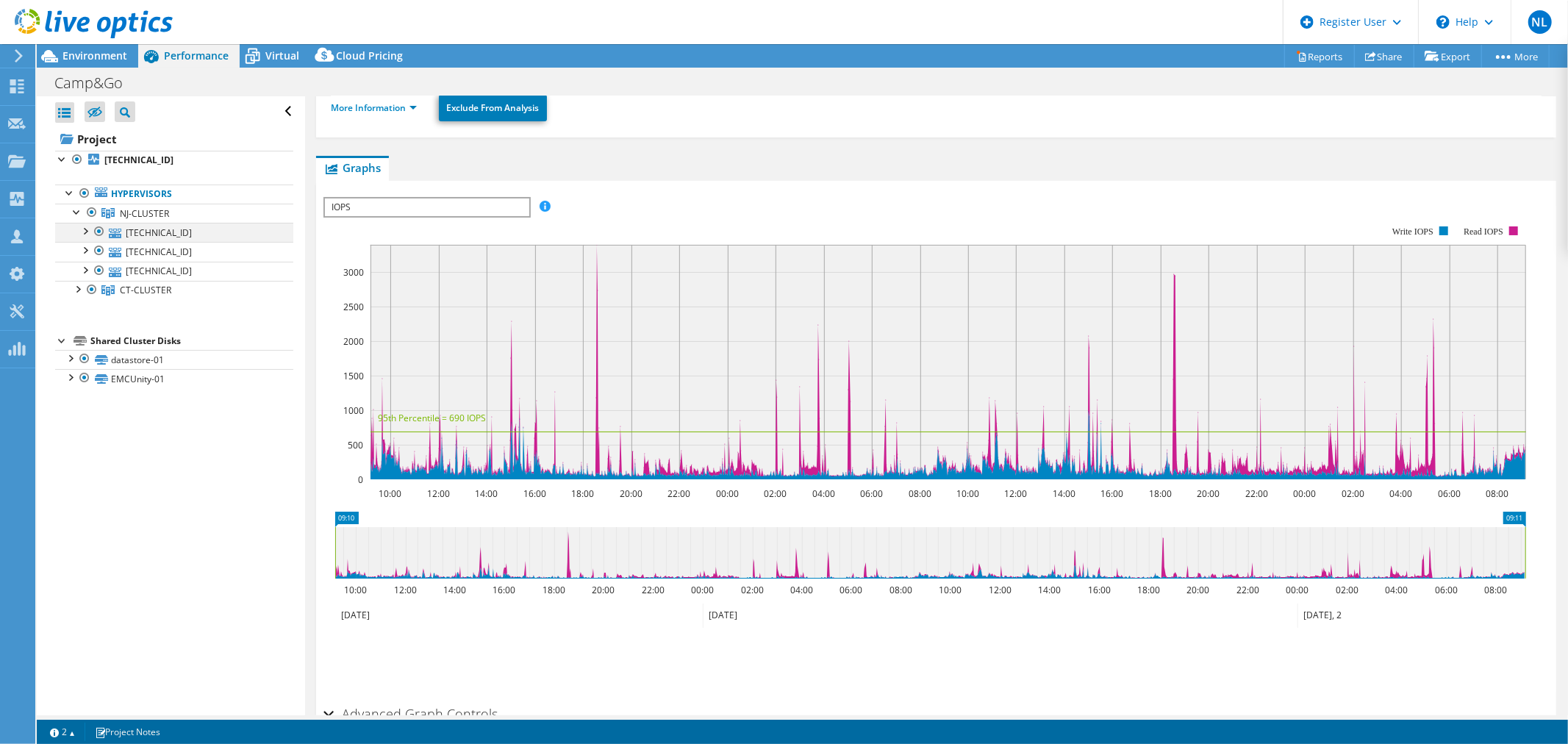
click at [82, 230] on div at bounding box center [84, 230] width 14 height 14
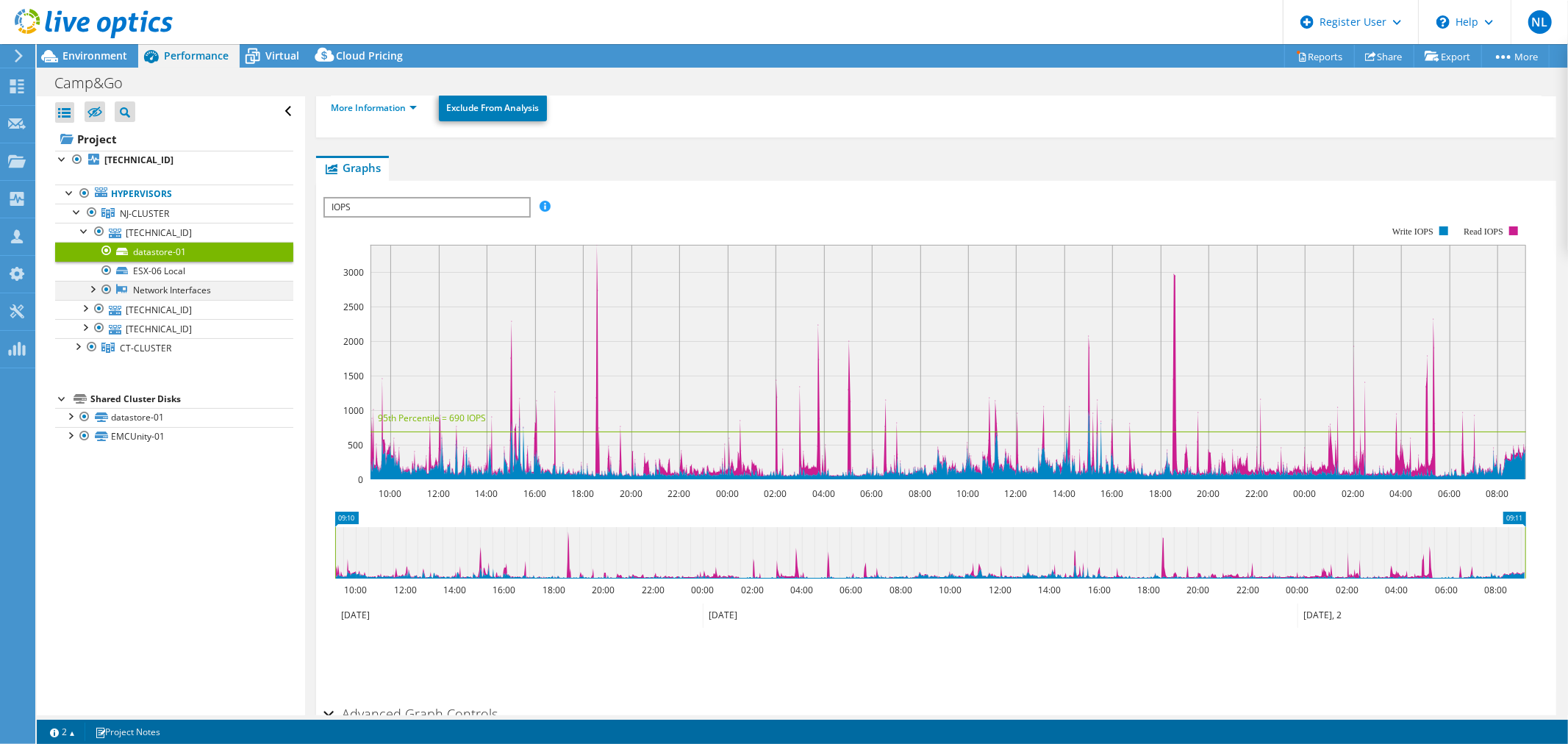
click at [94, 288] on div at bounding box center [92, 288] width 14 height 14
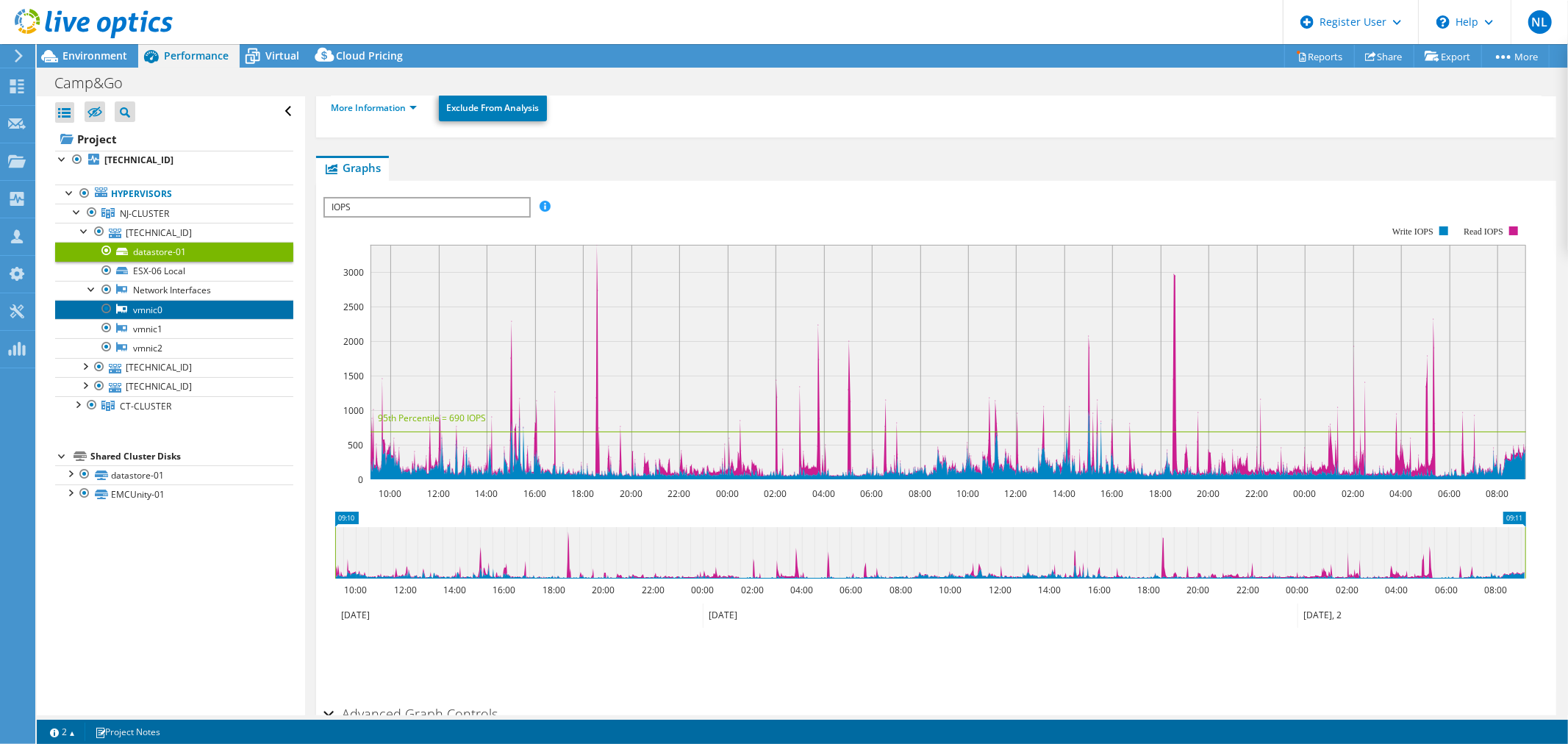
click at [166, 310] on link "vmnic0" at bounding box center [174, 310] width 239 height 19
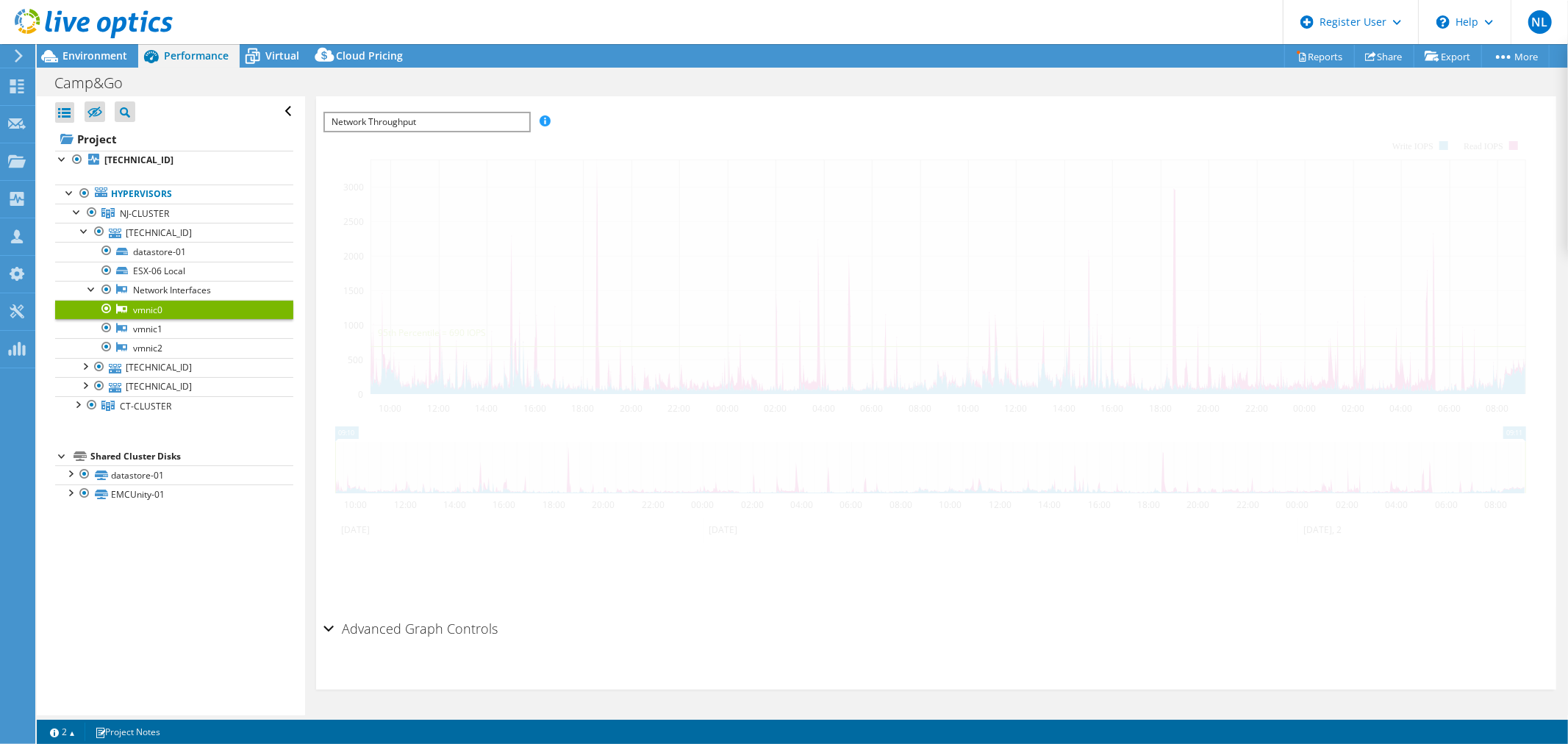
scroll to position [180, 0]
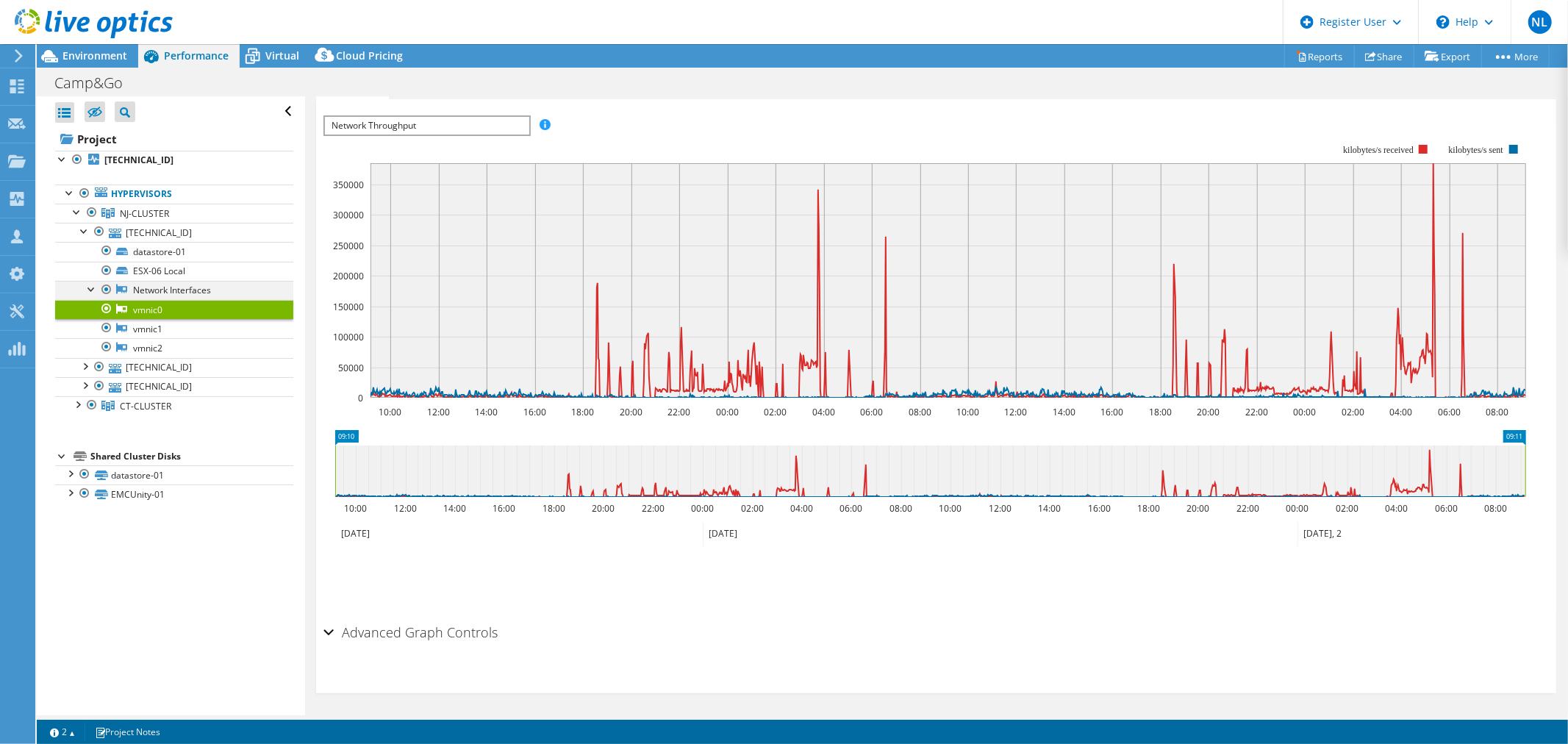
click at [92, 290] on div at bounding box center [92, 288] width 14 height 14
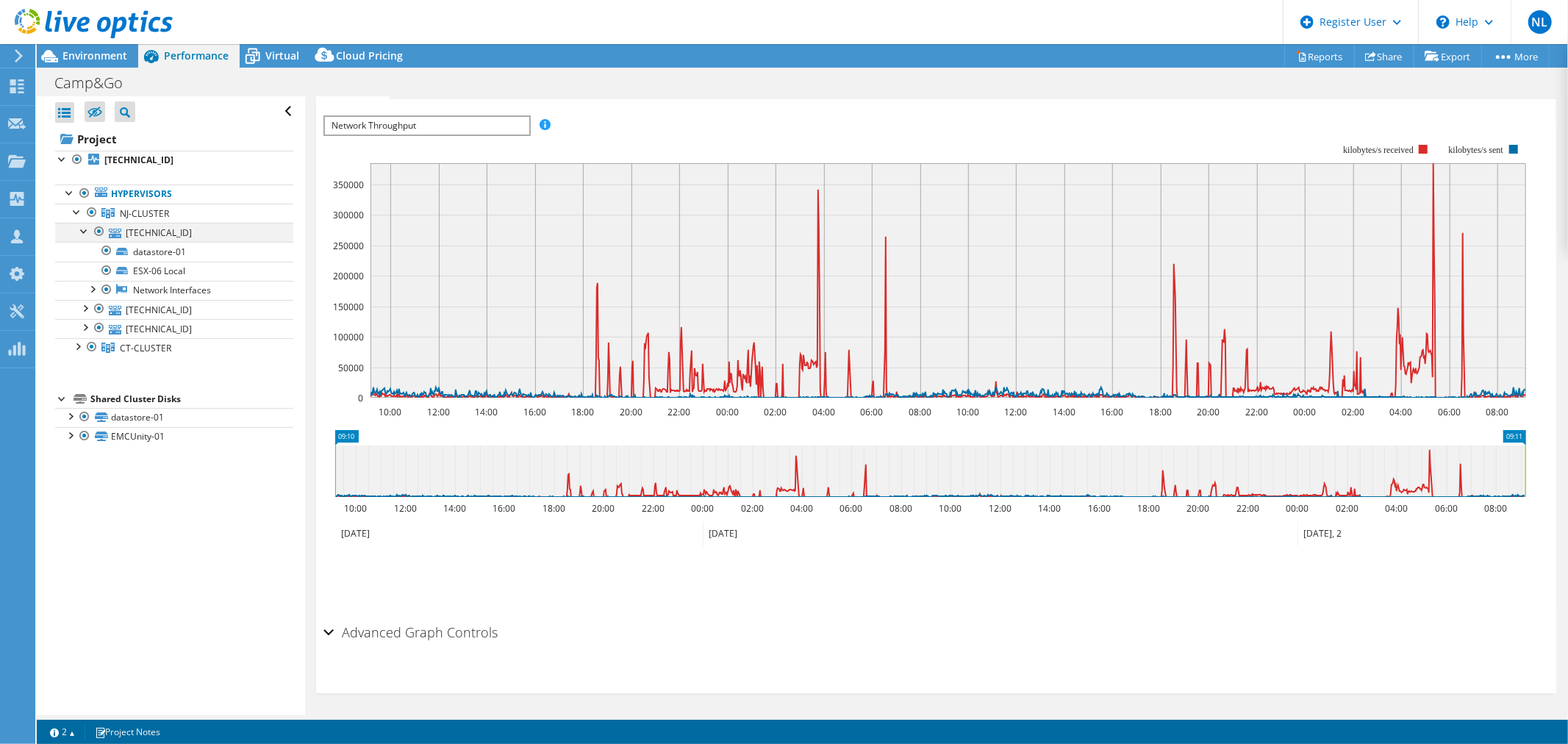
click at [77, 223] on div at bounding box center [84, 230] width 14 height 14
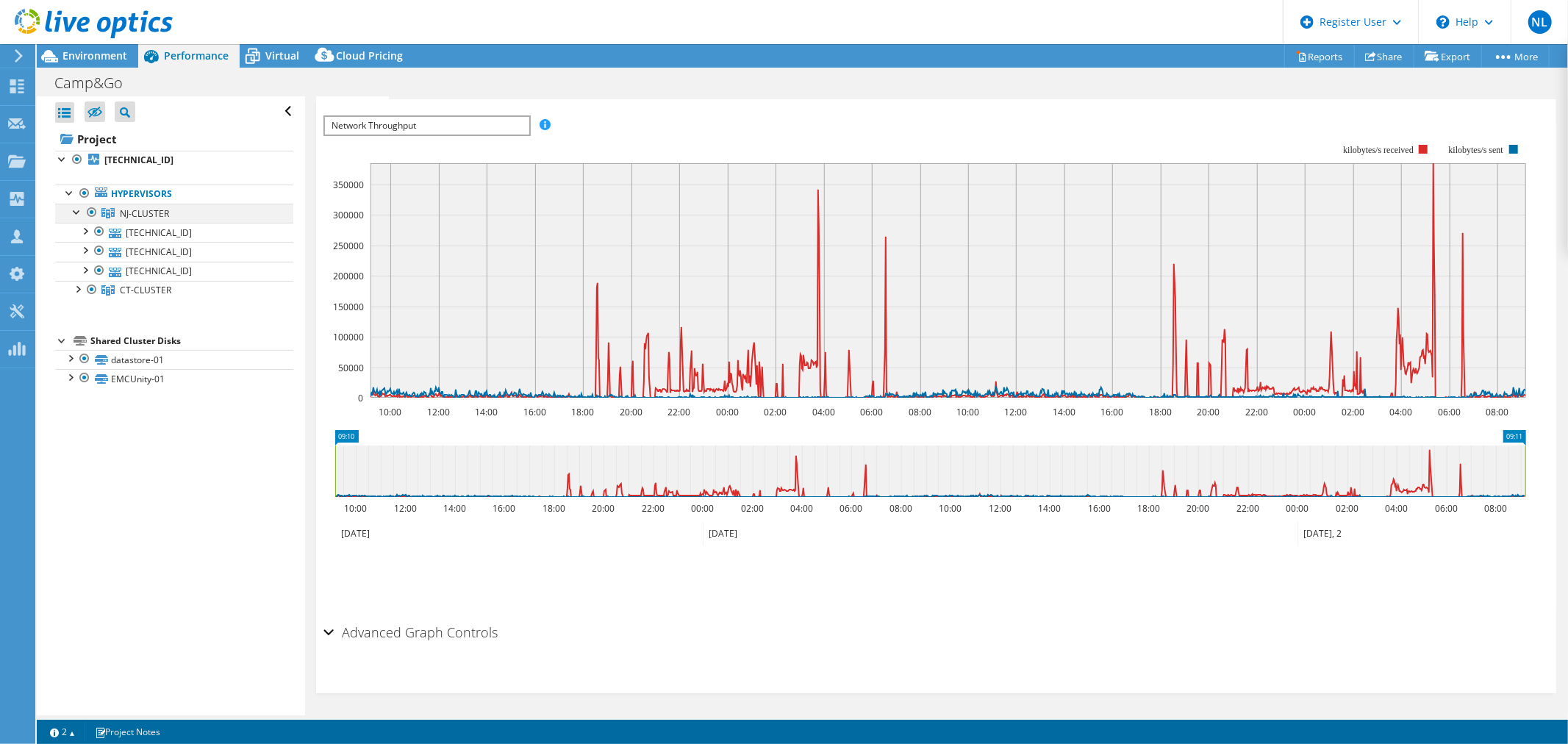
click at [77, 210] on div at bounding box center [77, 210] width 14 height 14
click at [66, 194] on div at bounding box center [70, 192] width 14 height 14
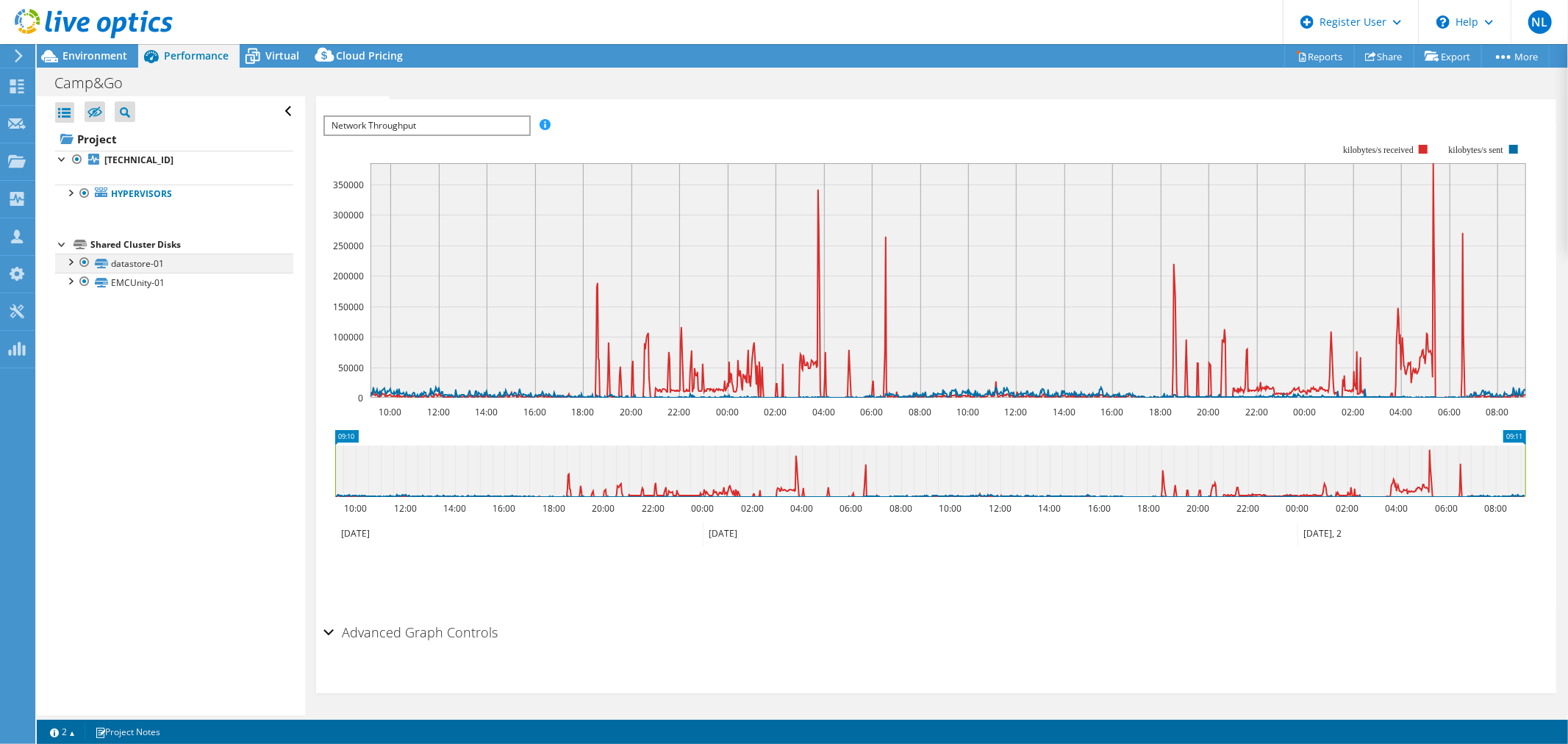
click at [68, 258] on div at bounding box center [70, 261] width 14 height 14
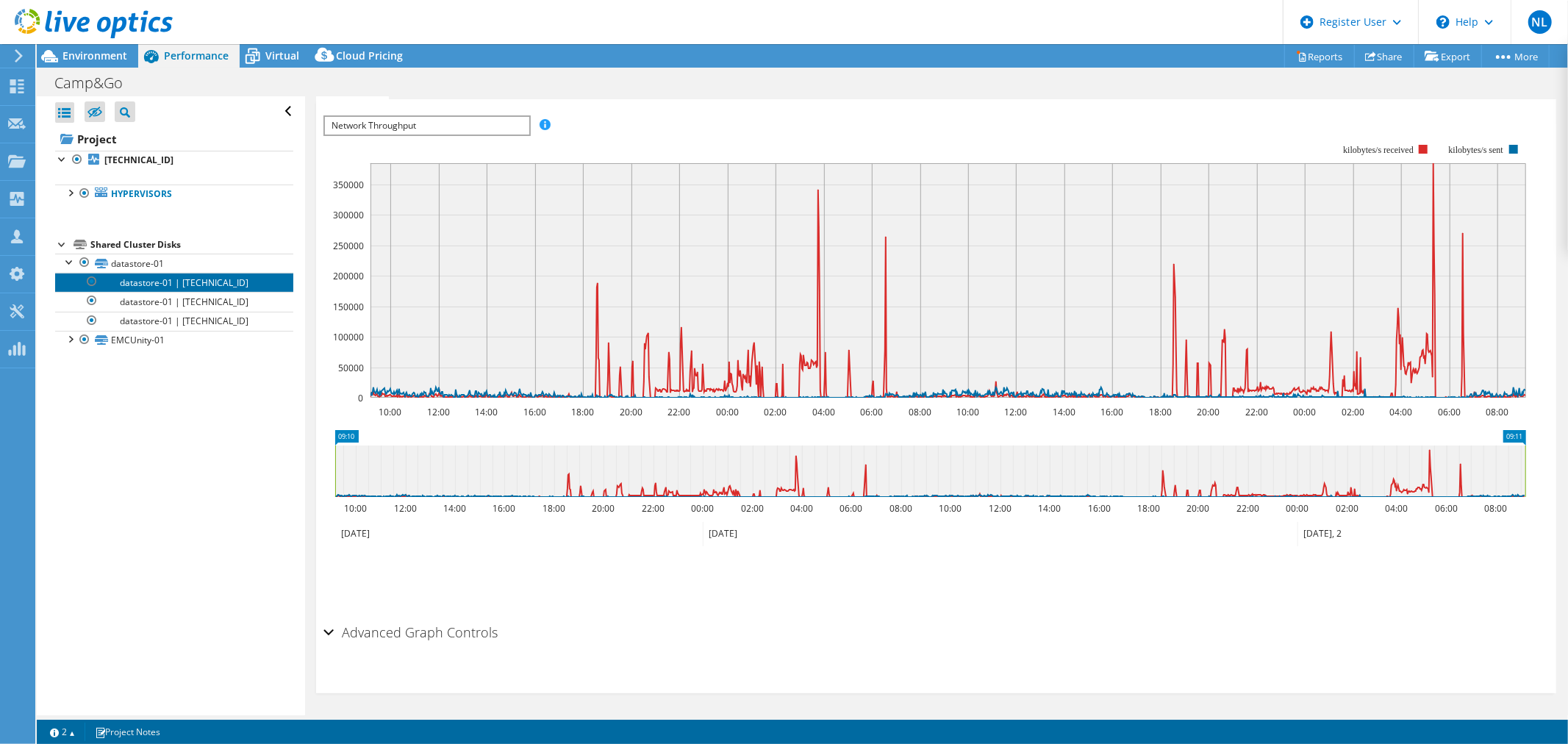
click at [114, 284] on link "datastore-01 | [TECHNICAL_ID]" at bounding box center [174, 282] width 239 height 19
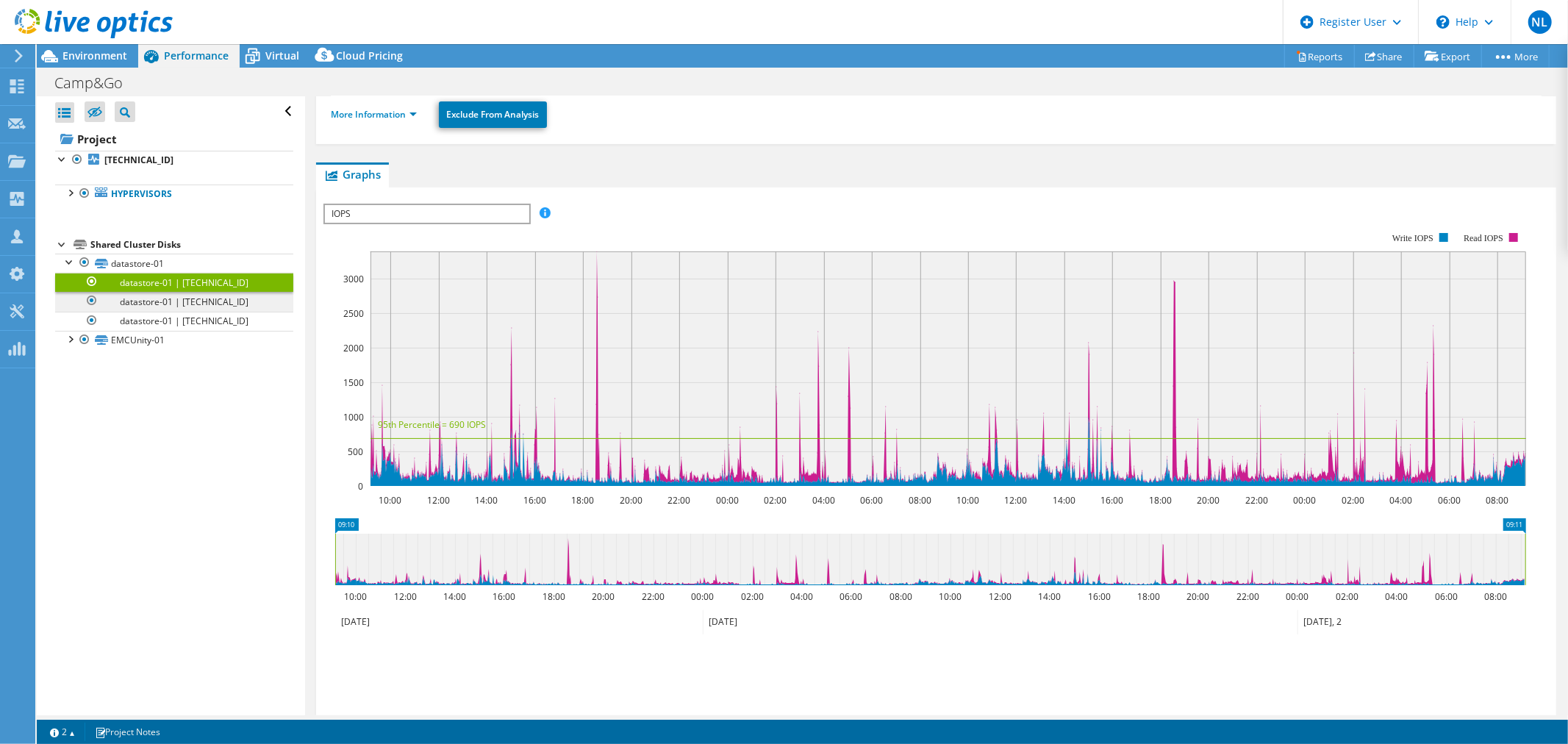
scroll to position [186, 0]
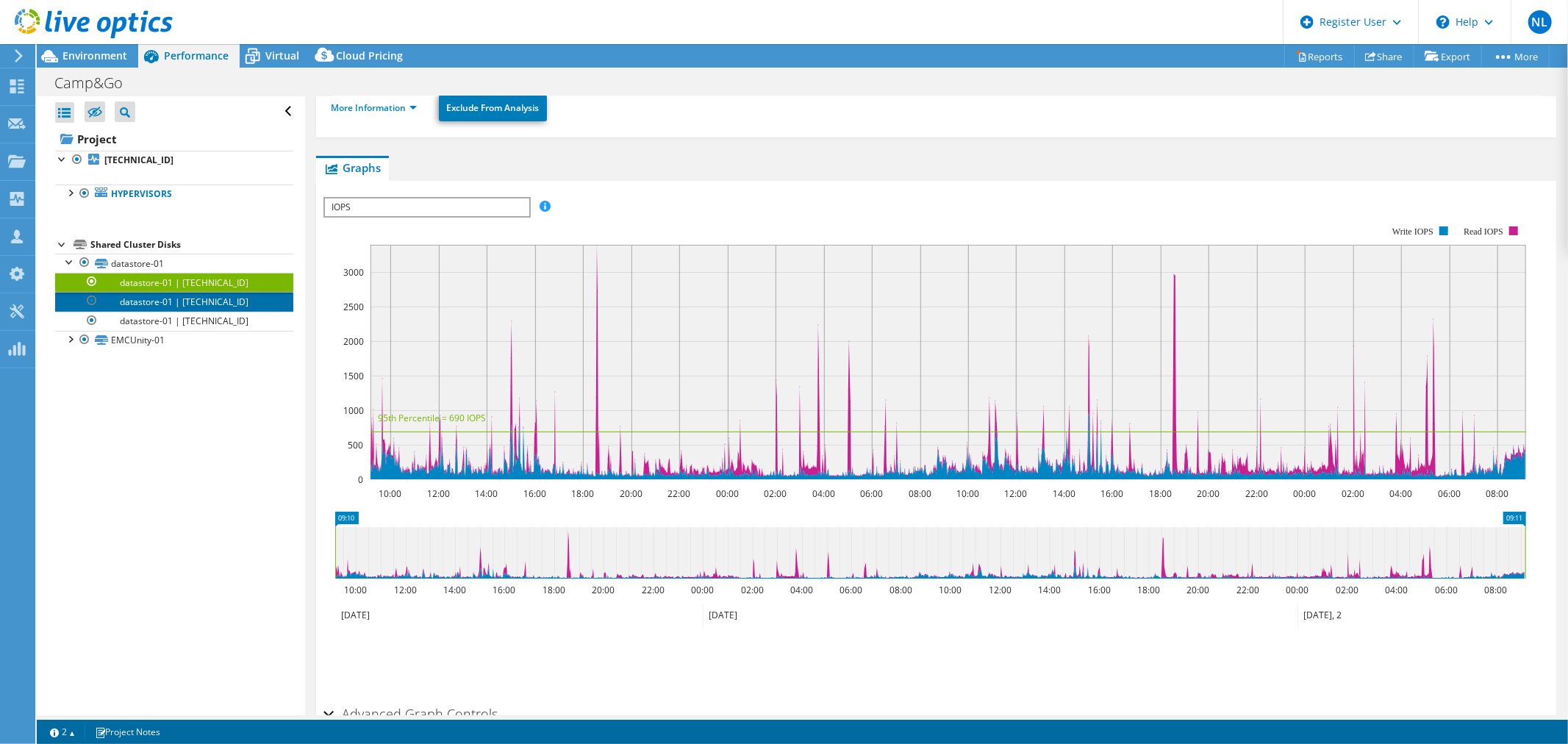
click at [126, 306] on link "datastore-01 | [TECHNICAL_ID]" at bounding box center [174, 302] width 239 height 19
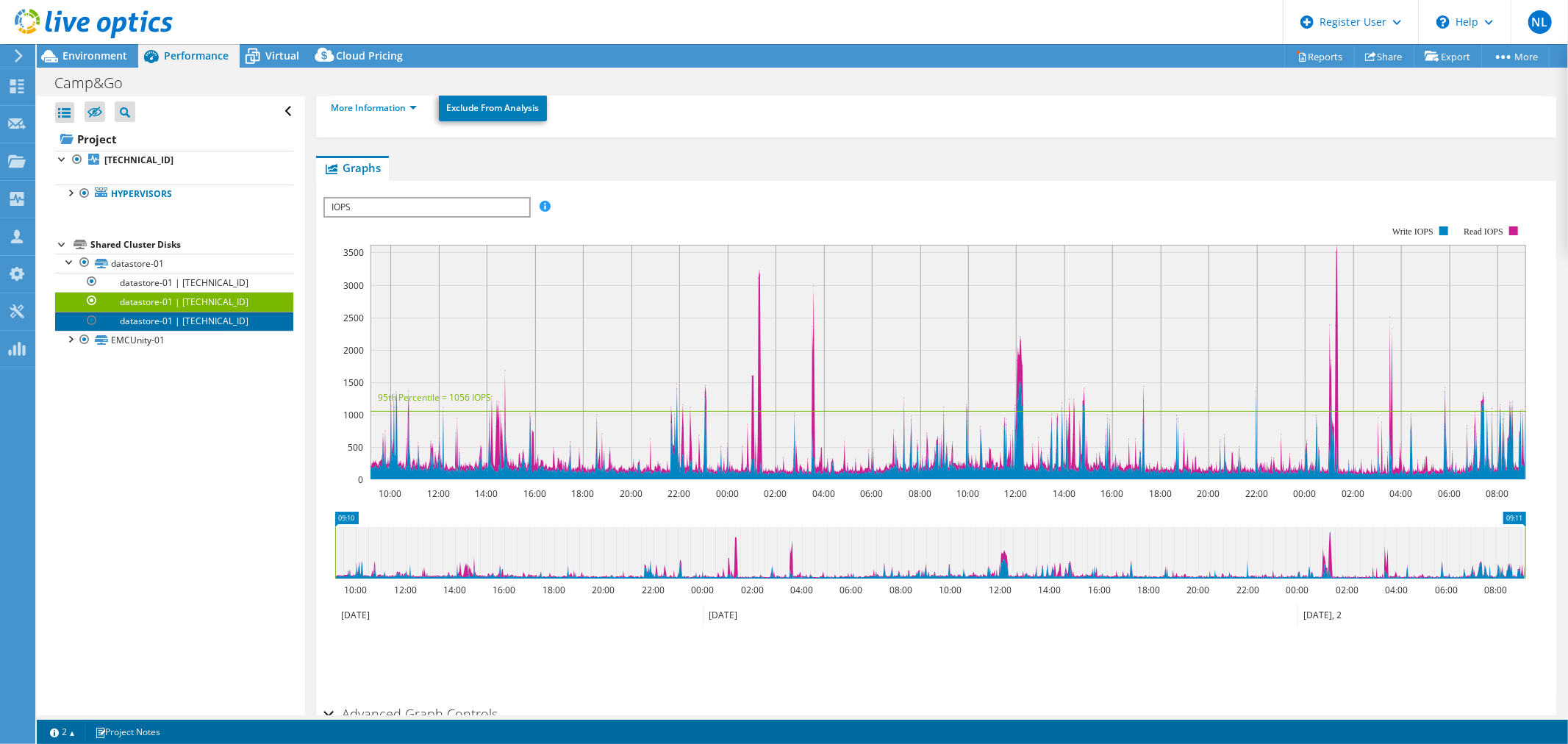
click at [126, 314] on link "datastore-01 | [TECHNICAL_ID]" at bounding box center [174, 321] width 239 height 19
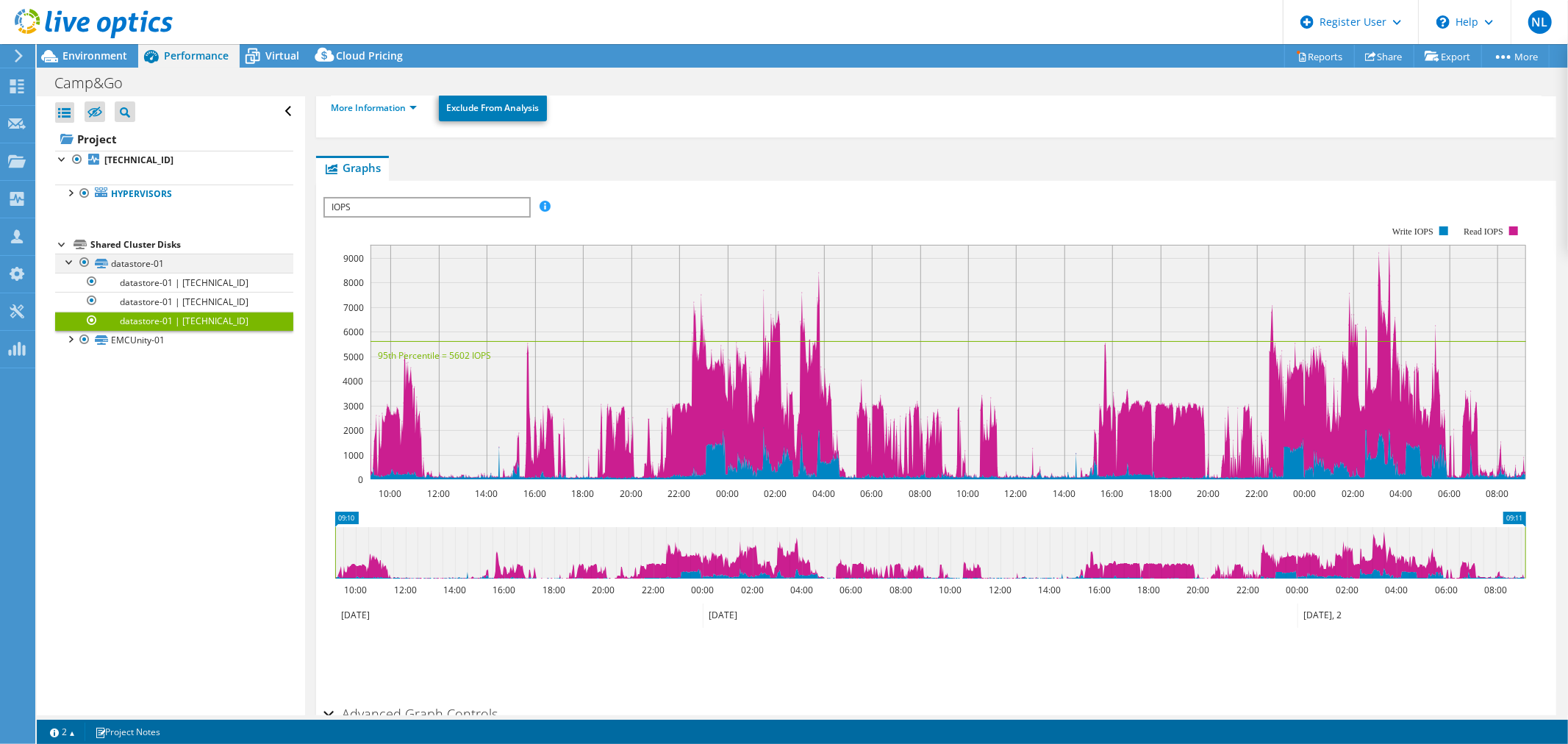
click at [67, 259] on div at bounding box center [70, 261] width 14 height 14
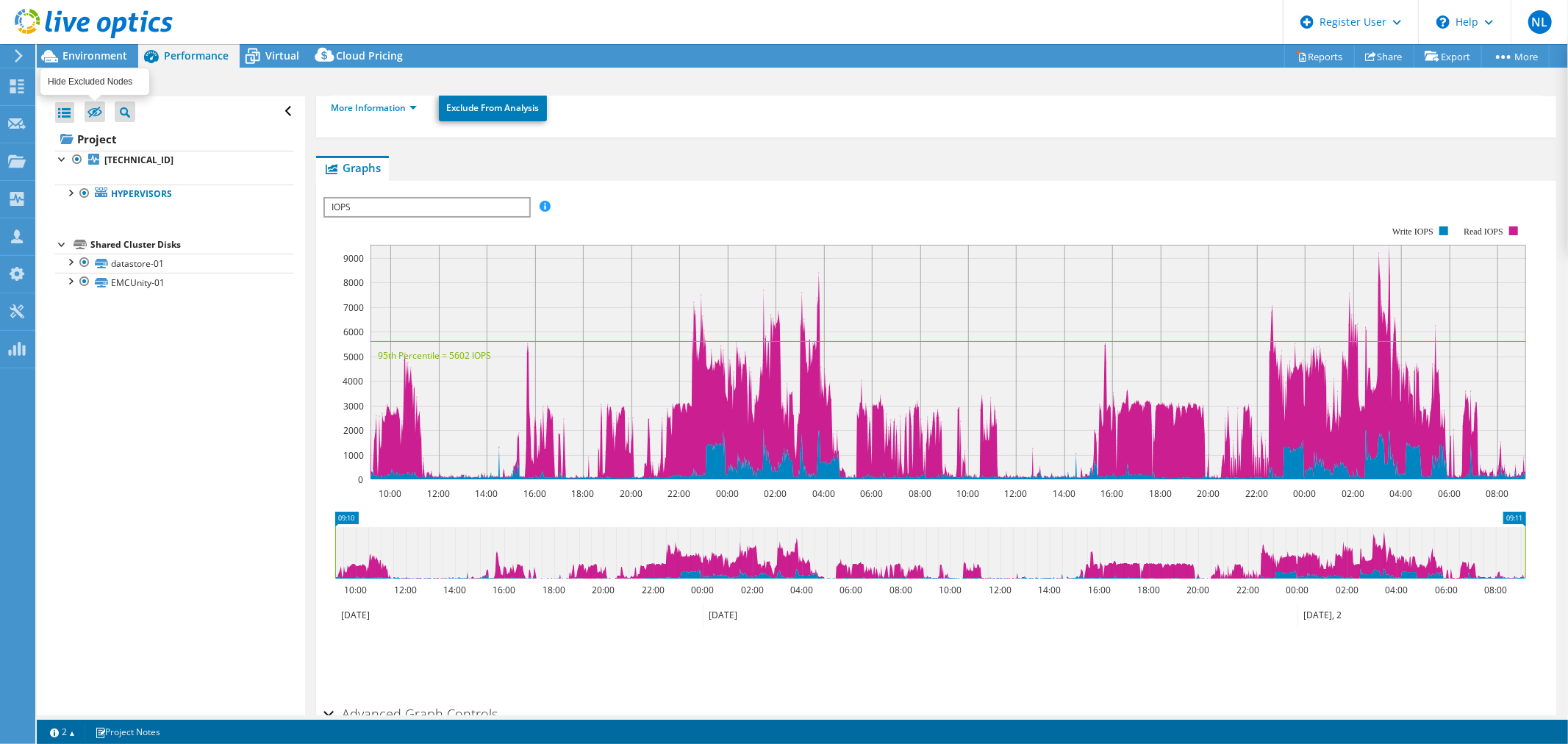
click at [87, 118] on icon at bounding box center [94, 112] width 14 height 11
click at [0, 0] on input "checkbox" at bounding box center [0, 0] width 0 height 0
click at [87, 118] on icon at bounding box center [94, 112] width 14 height 11
click at [0, 0] on input "checkbox" at bounding box center [0, 0] width 0 height 0
click at [280, 53] on span "Virtual" at bounding box center [283, 55] width 34 height 14
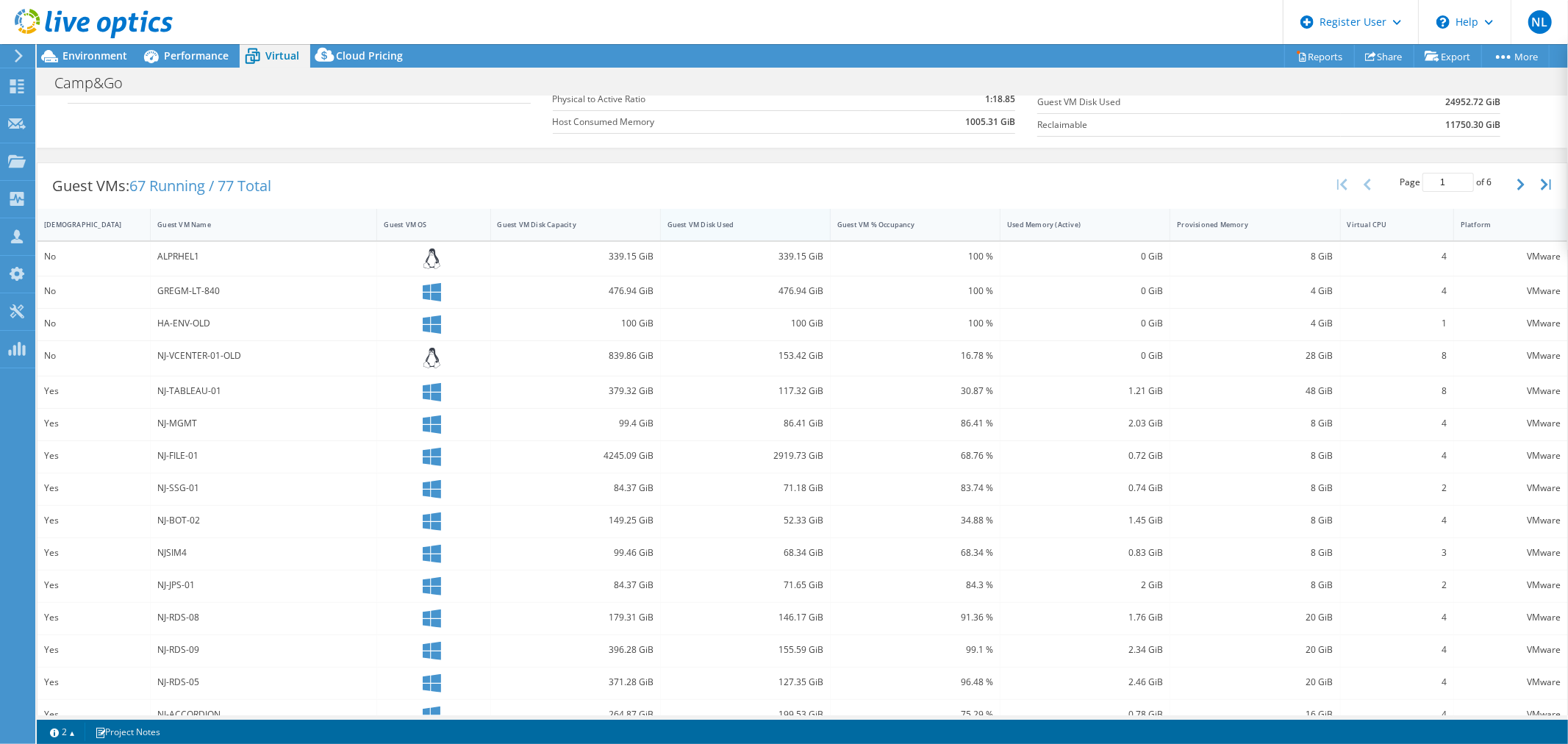
scroll to position [245, 0]
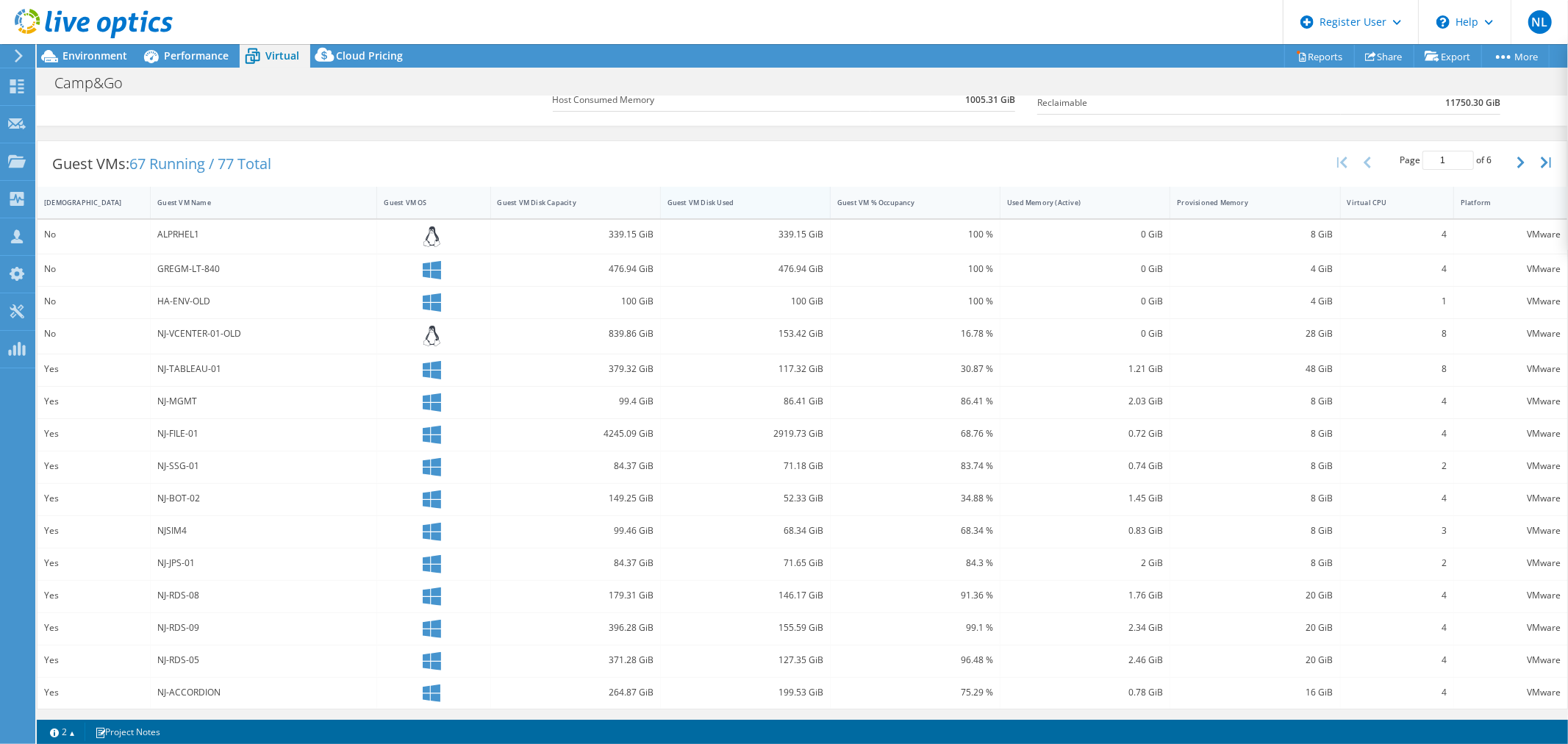
click at [741, 210] on div "Guest VM Disk Used" at bounding box center [736, 202] width 151 height 22
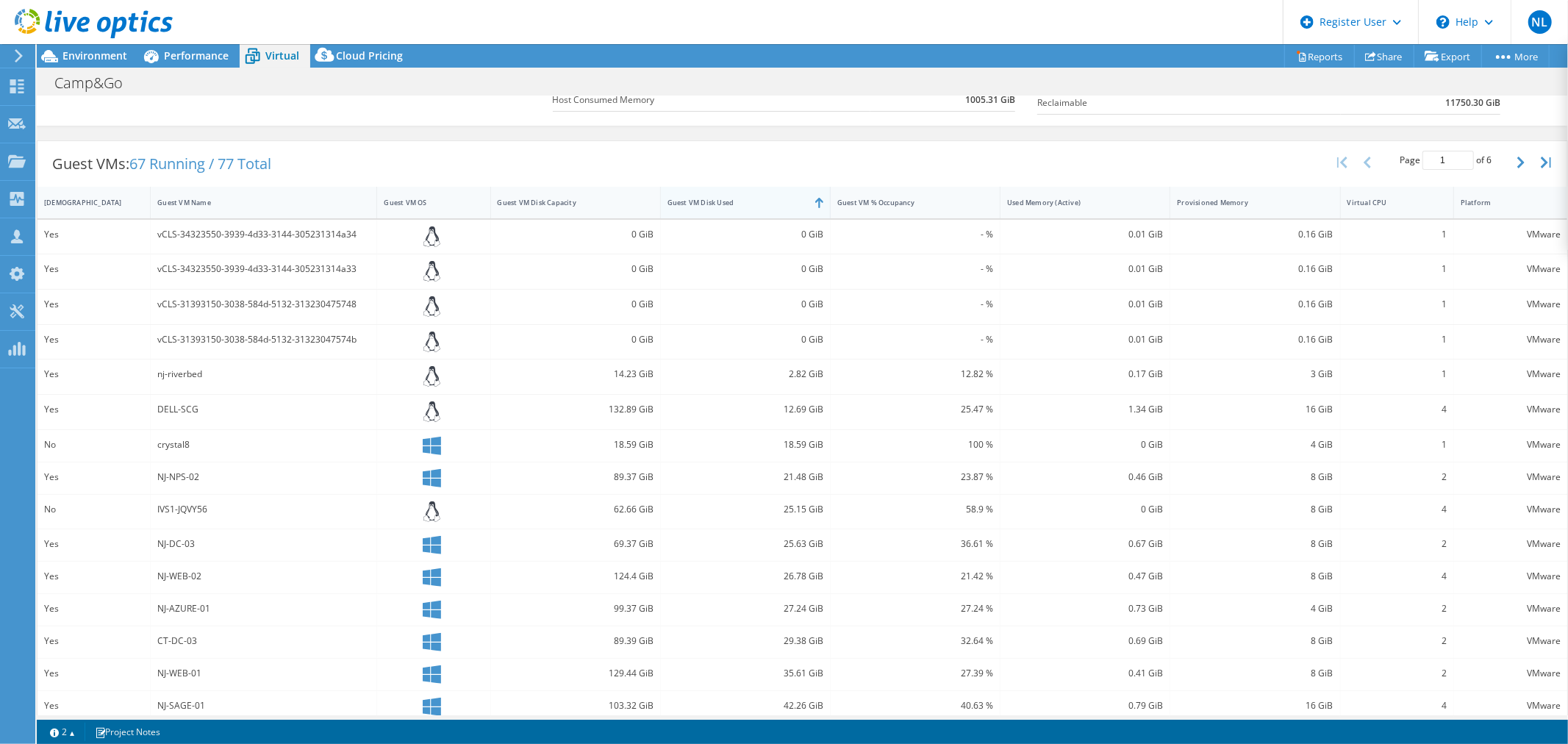
click at [741, 210] on div "Guest VM Disk Used" at bounding box center [736, 202] width 151 height 22
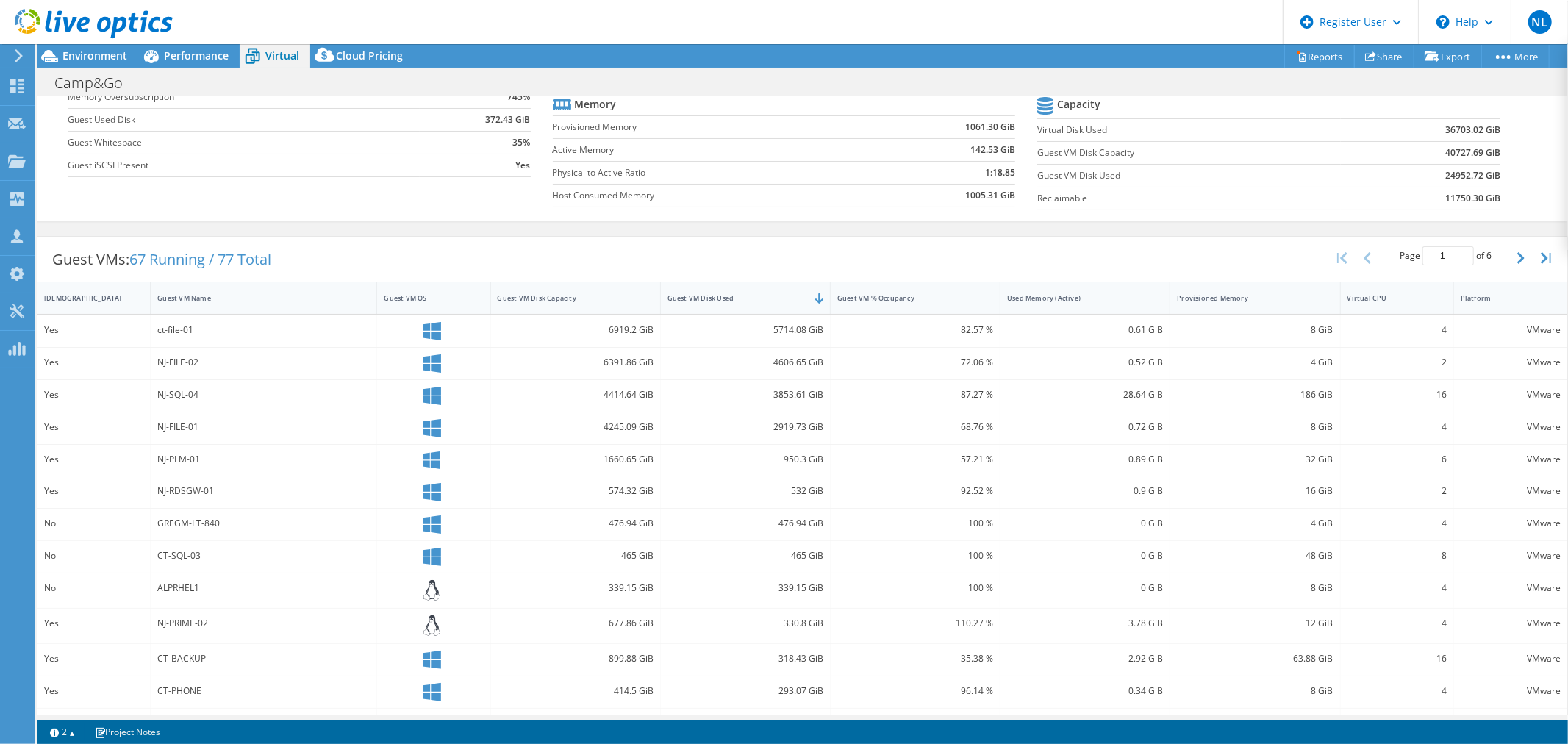
scroll to position [0, 0]
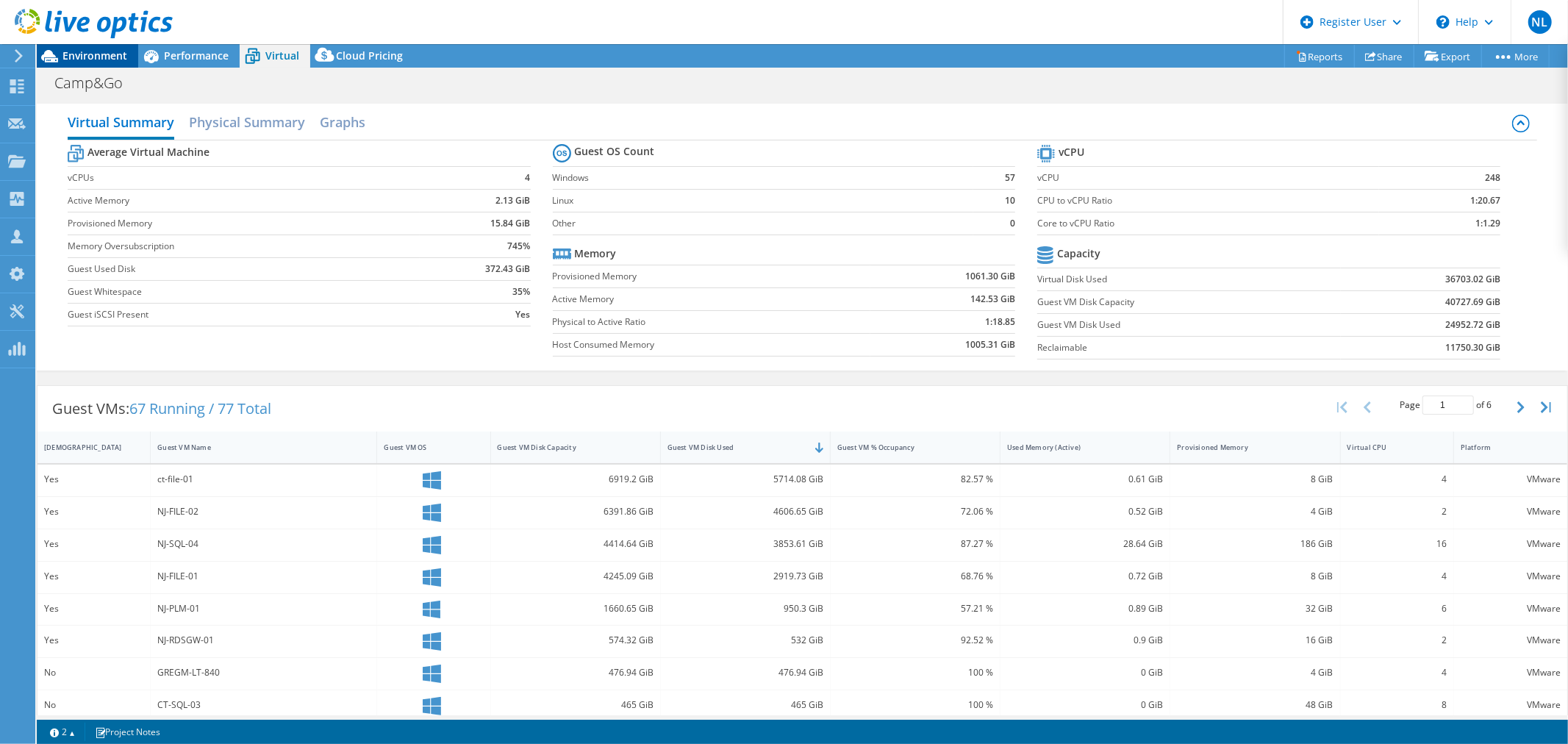
click at [109, 58] on span "Environment" at bounding box center [94, 55] width 65 height 14
